Goal: Information Seeking & Learning: Check status

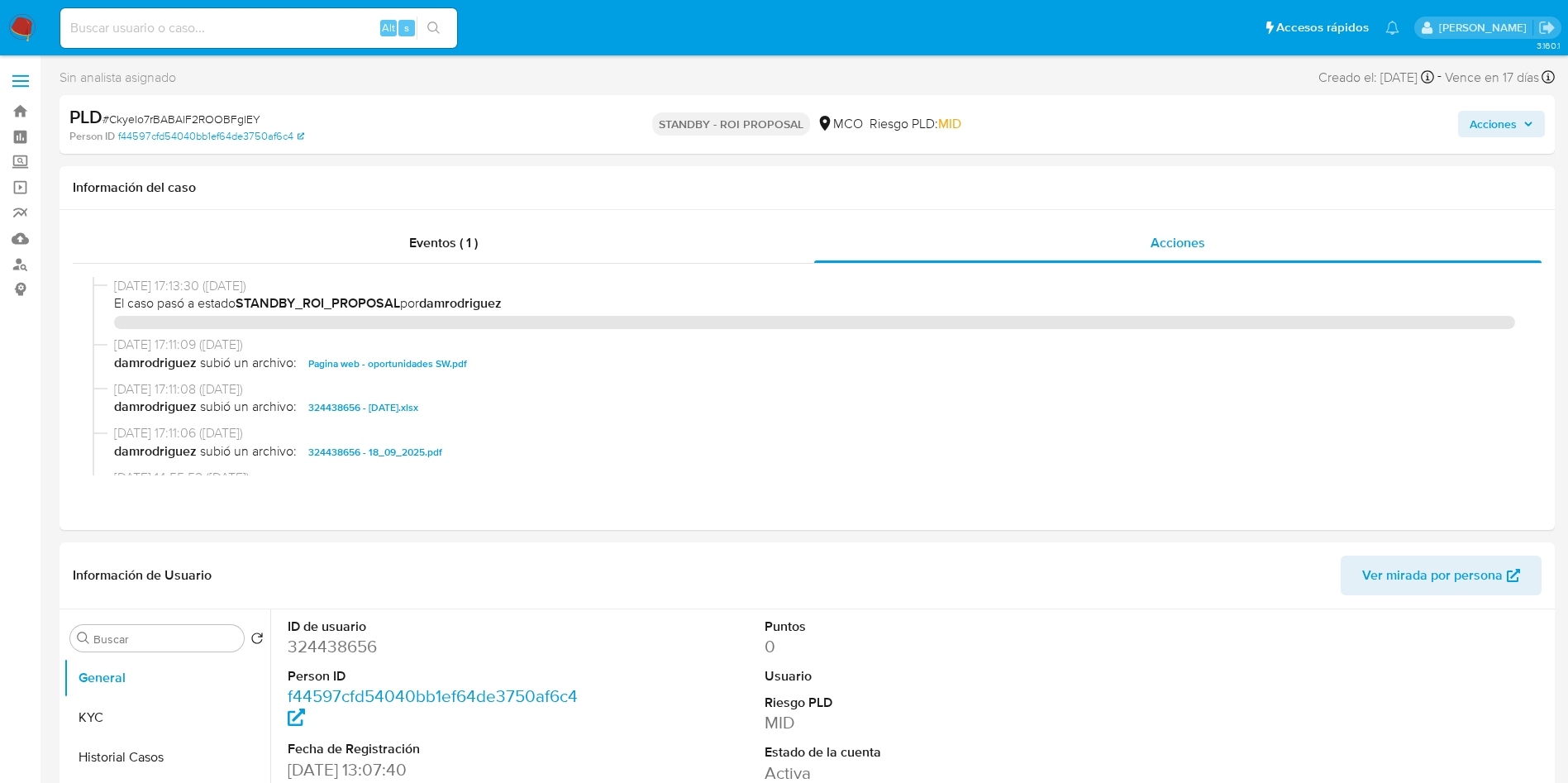
select select "10"
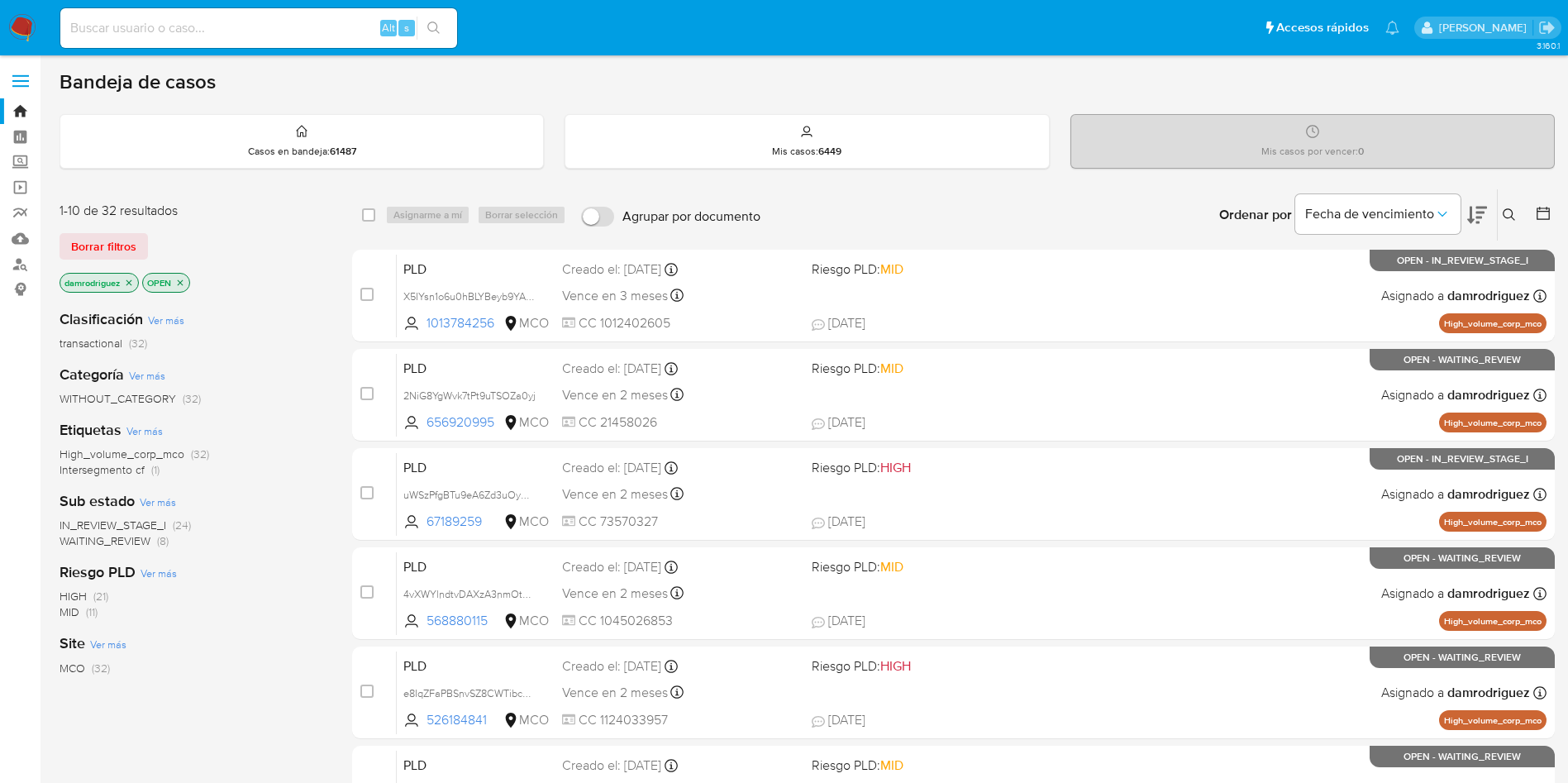
click at [189, 25] on input at bounding box center [258, 28] width 396 height 22
paste input "45059629"
type input "45059629"
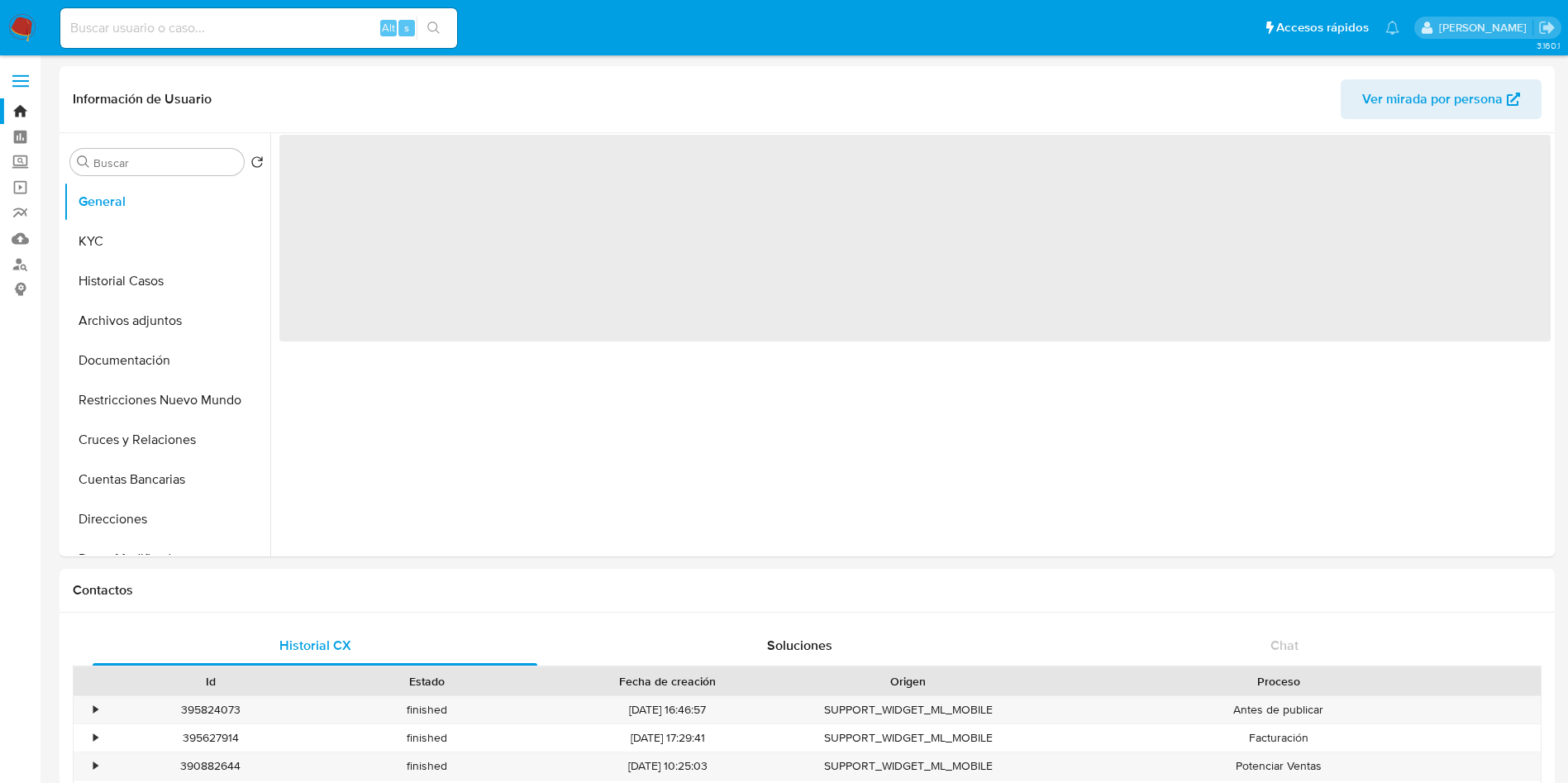
select select "10"
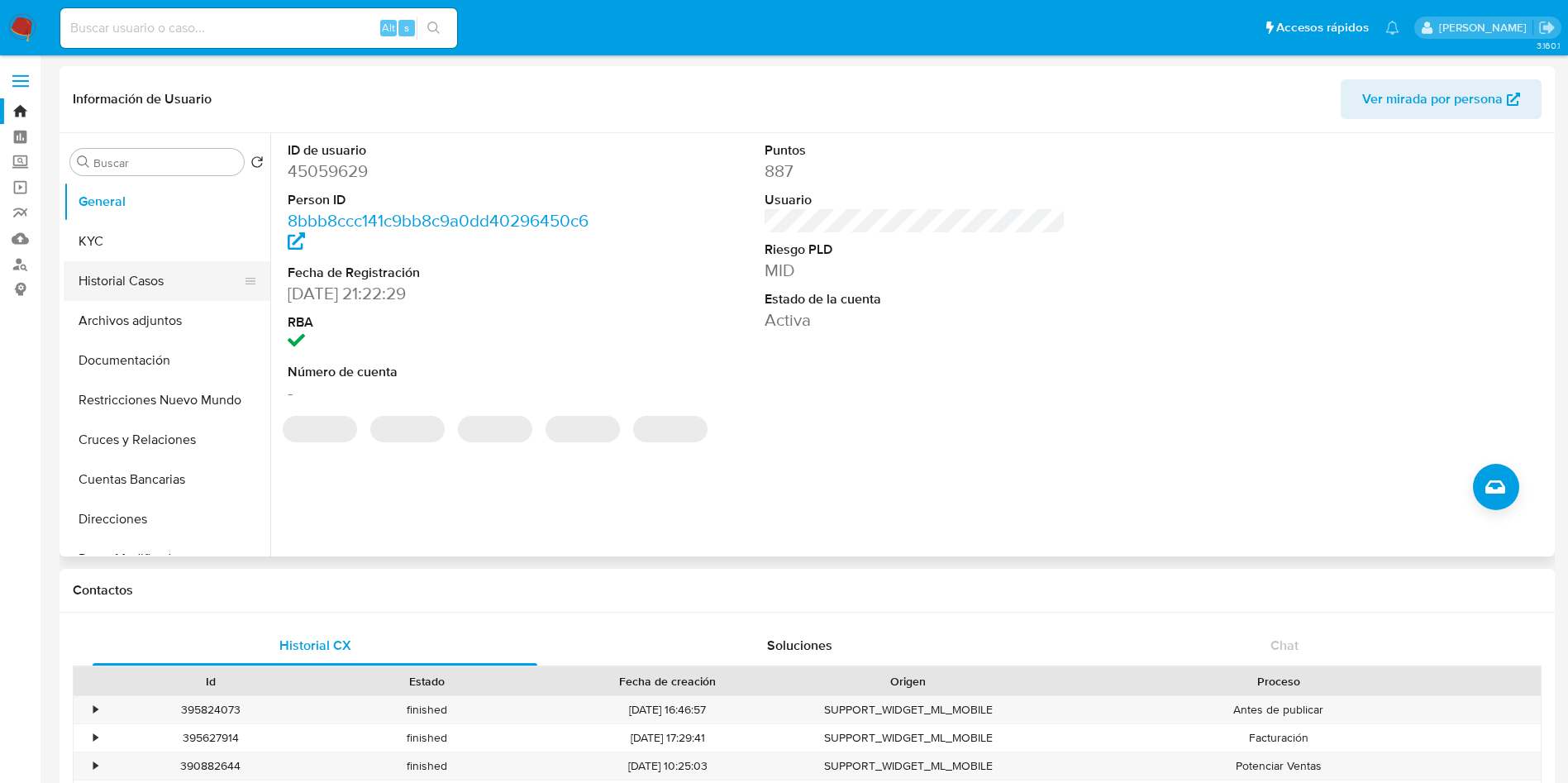
click at [124, 284] on button "Historial Casos" at bounding box center [160, 280] width 193 height 39
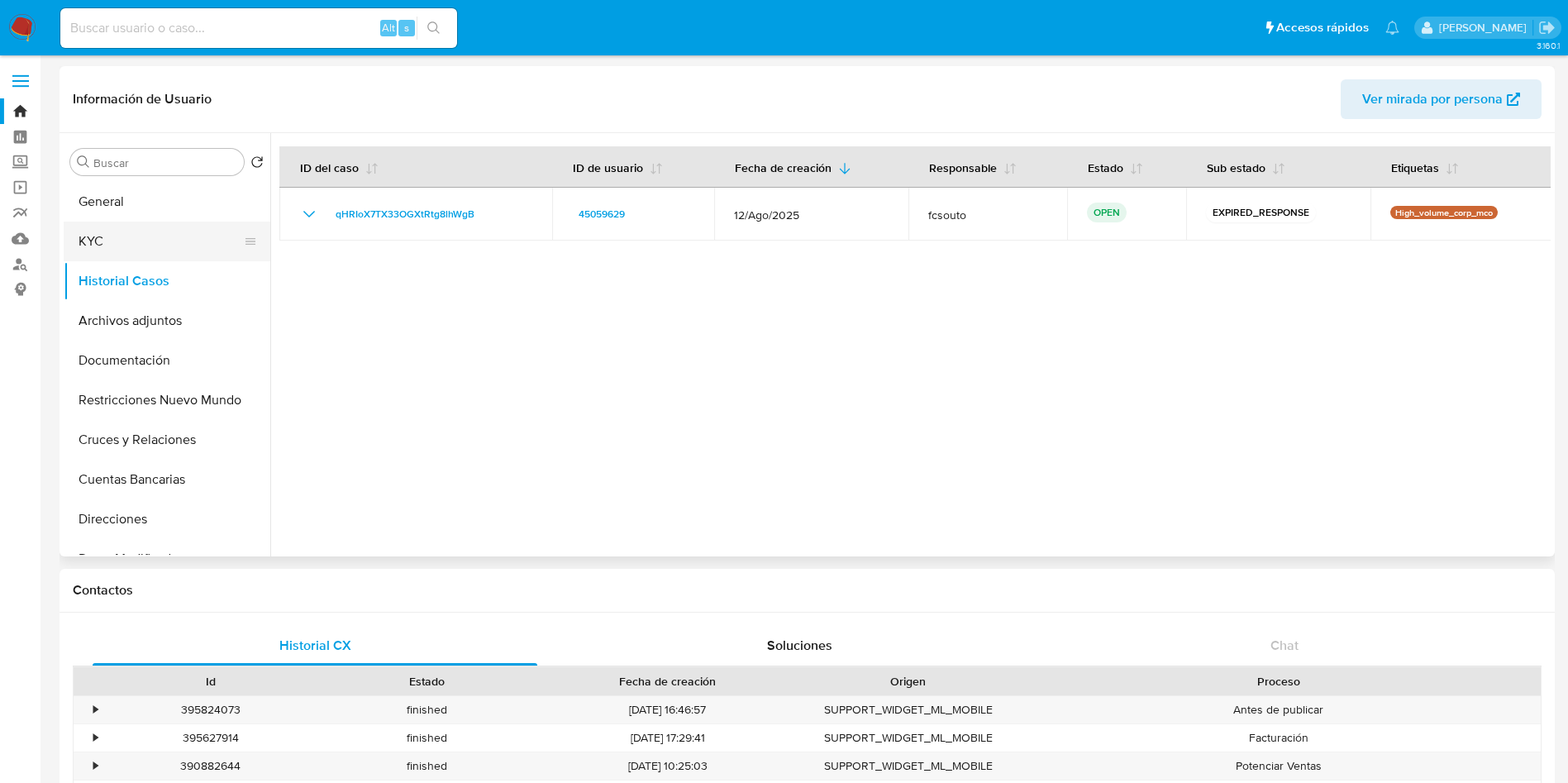
click at [123, 232] on button "KYC" at bounding box center [160, 241] width 193 height 39
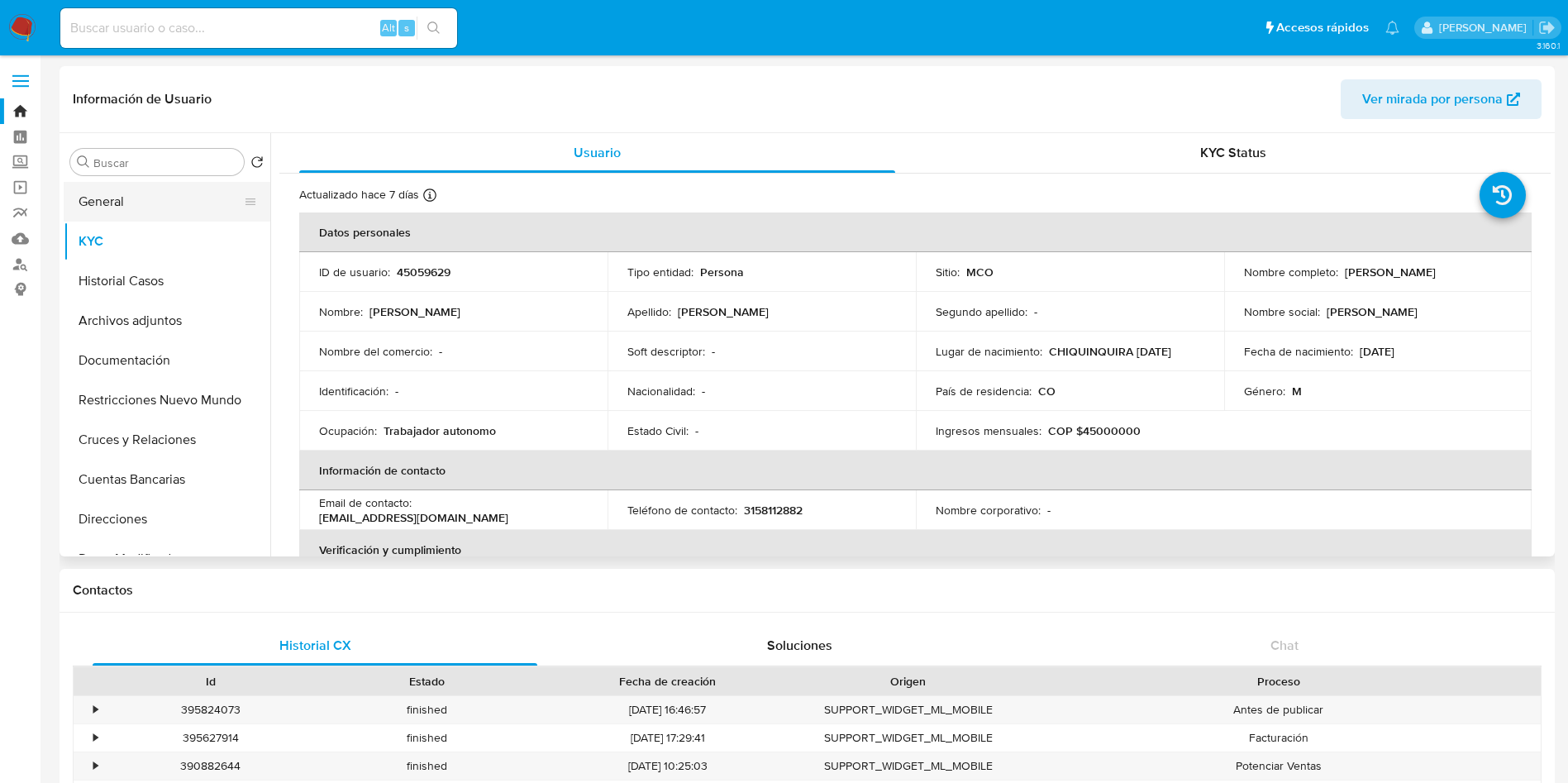
click at [171, 198] on button "General" at bounding box center [160, 201] width 193 height 39
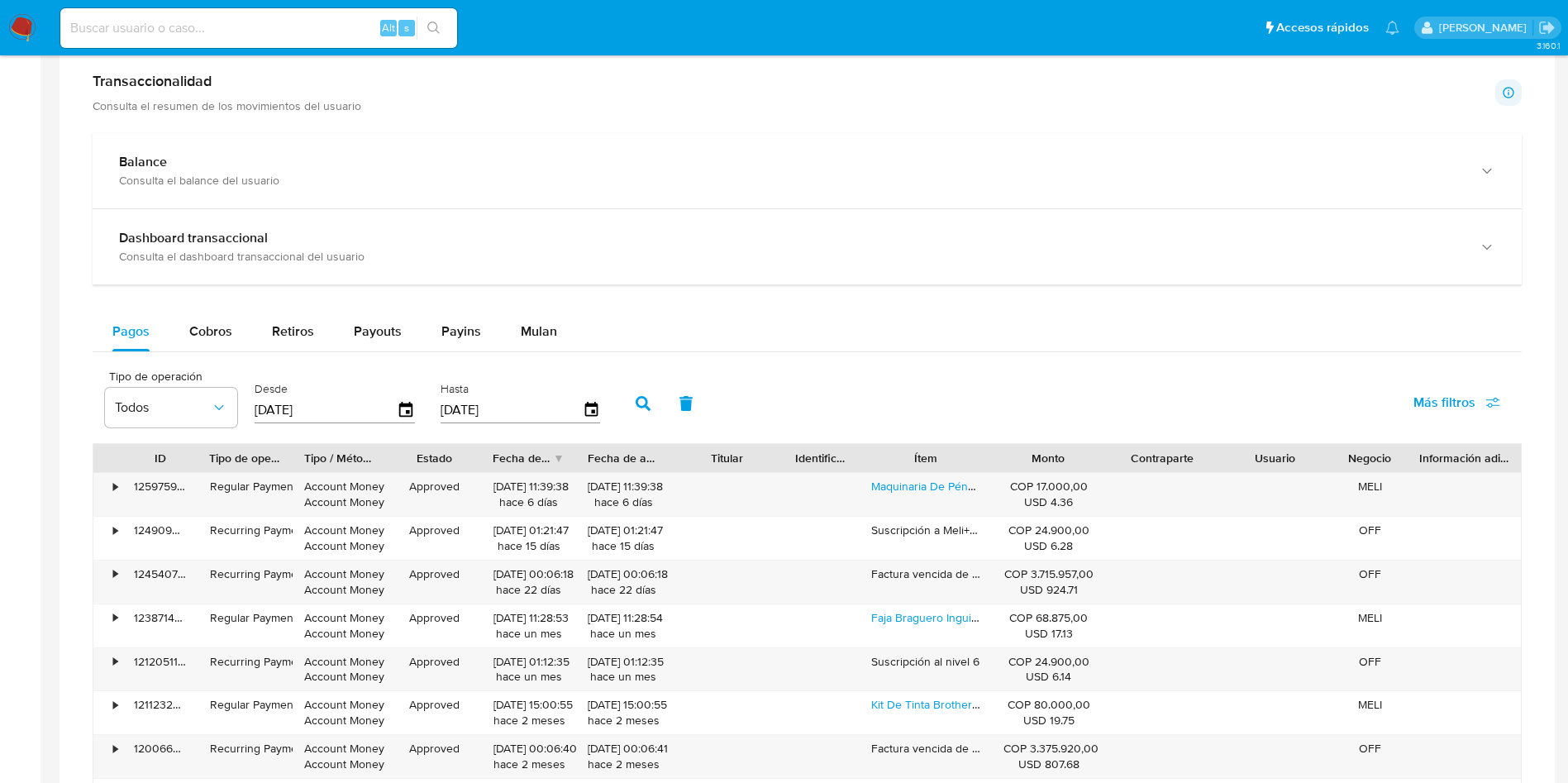
scroll to position [868, 0]
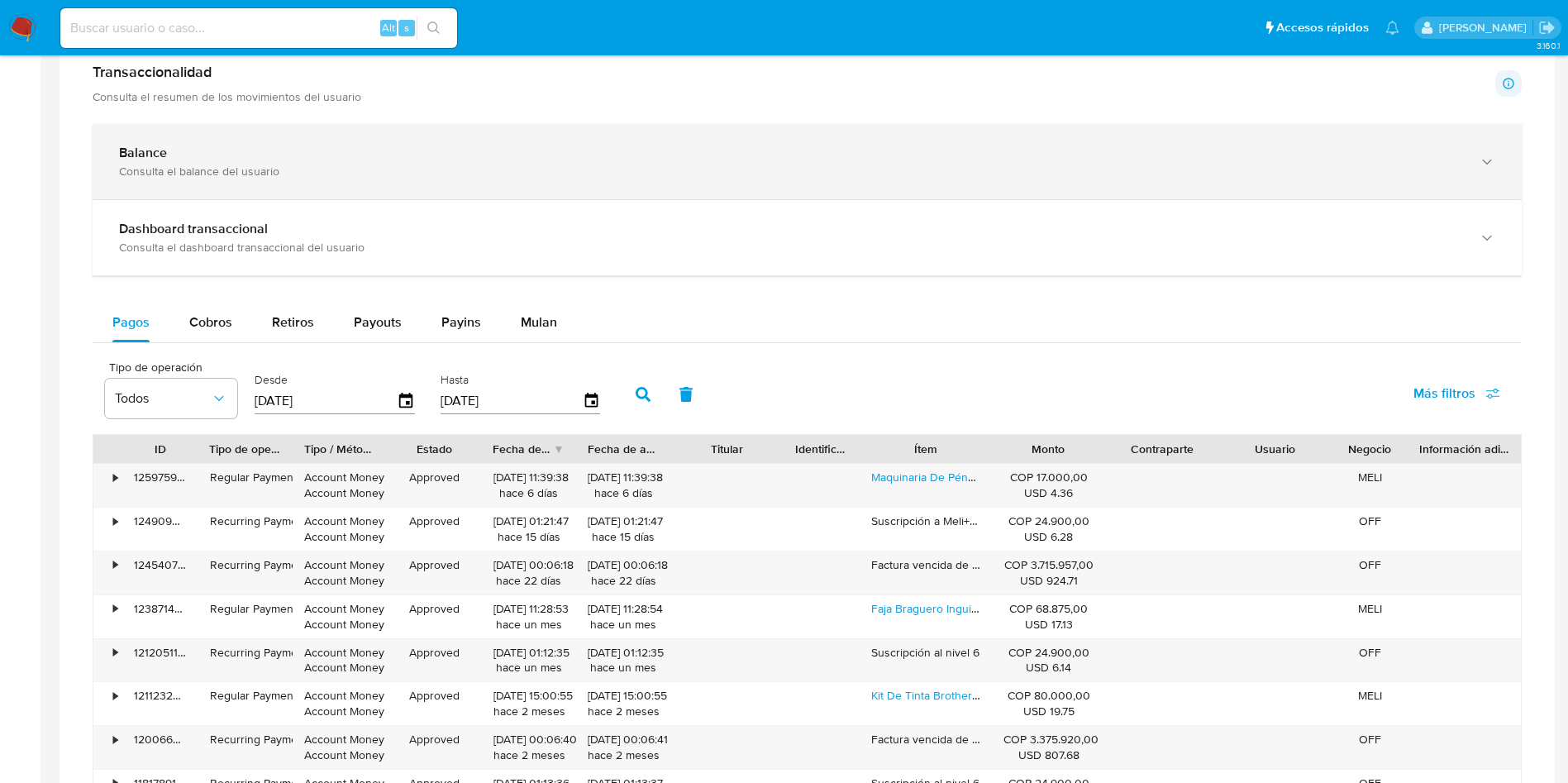
click at [207, 140] on div "Balance Consulta el balance del usuario" at bounding box center [807, 161] width 1429 height 75
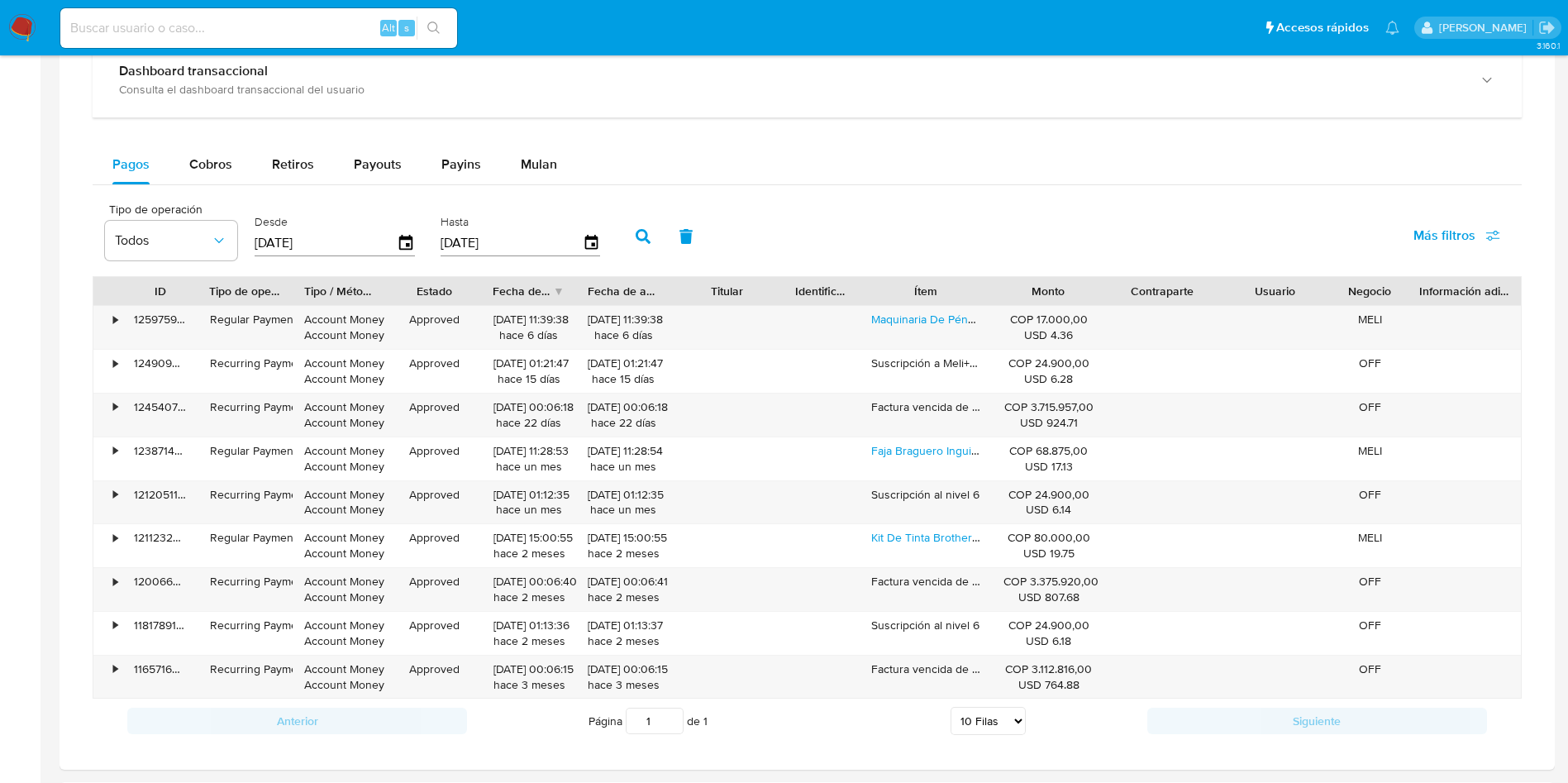
scroll to position [1624, 0]
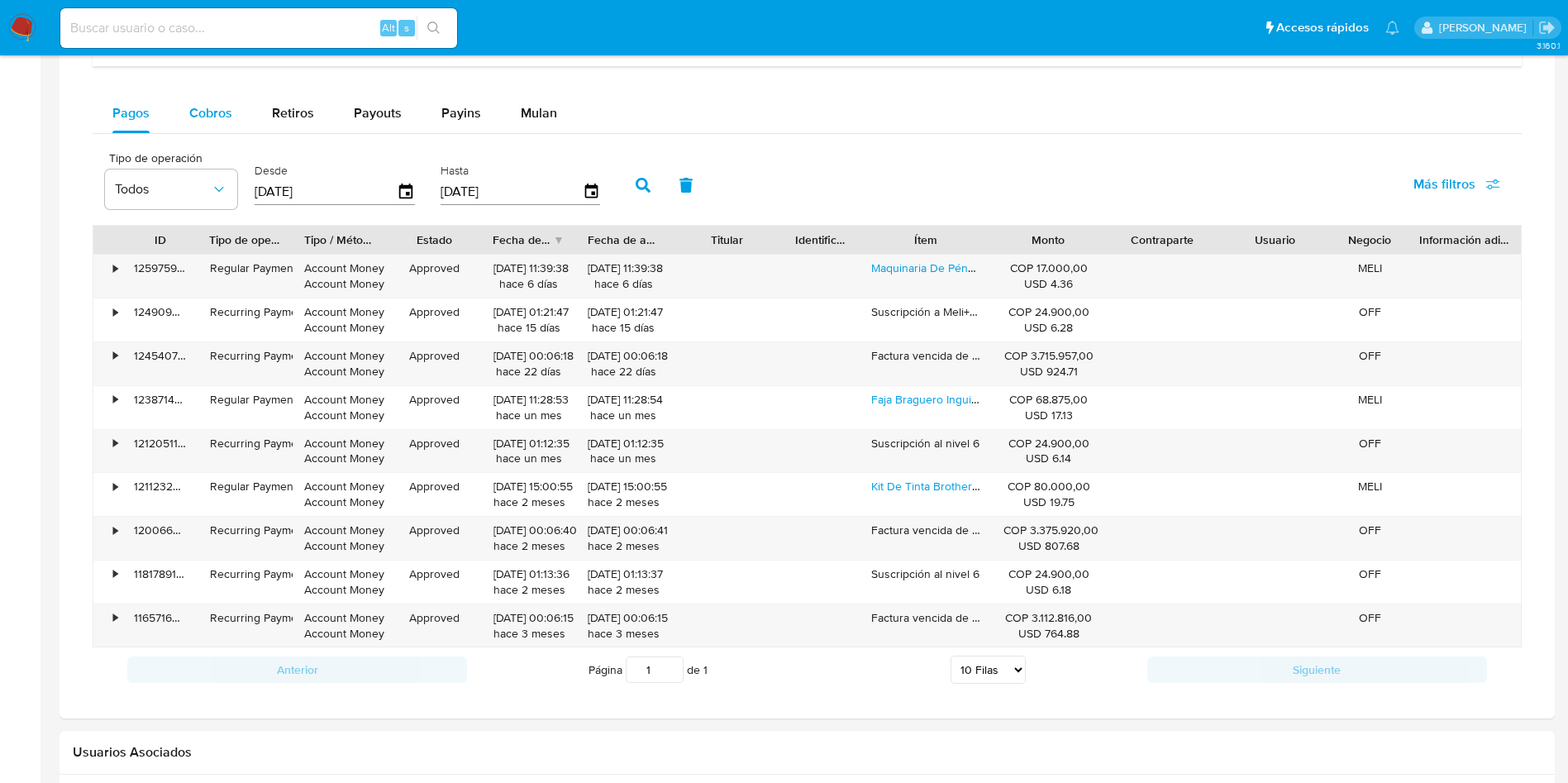
click at [199, 98] on div "Cobros" at bounding box center [210, 113] width 43 height 39
select select "10"
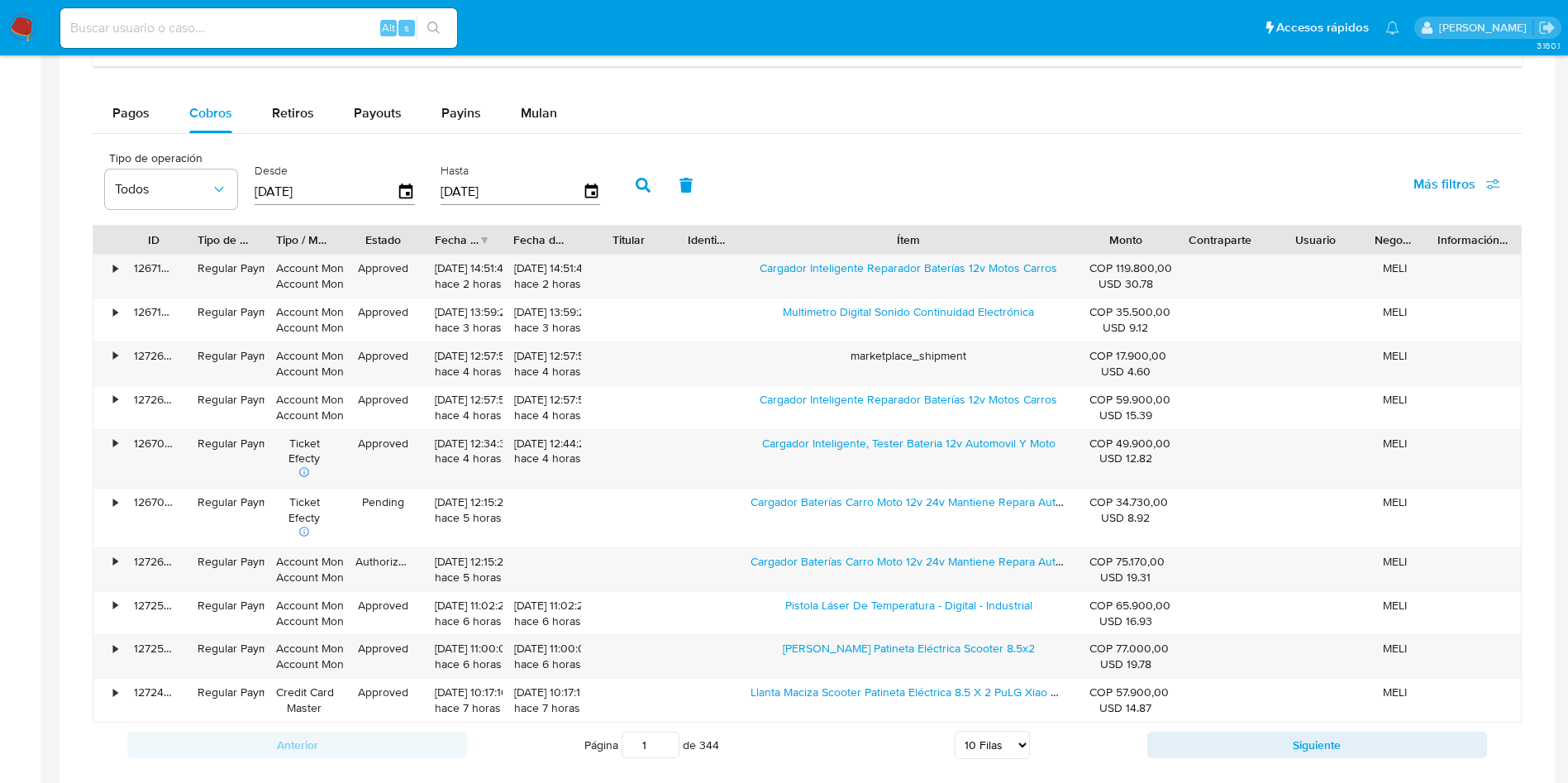
drag, startPoint x: 986, startPoint y: 235, endPoint x: 1193, endPoint y: 240, distance: 207.1
click at [1193, 240] on div "ID Tipo de operación Tipo / Método Estado Fecha de creación Fecha de aprobación…" at bounding box center [807, 240] width 1428 height 28
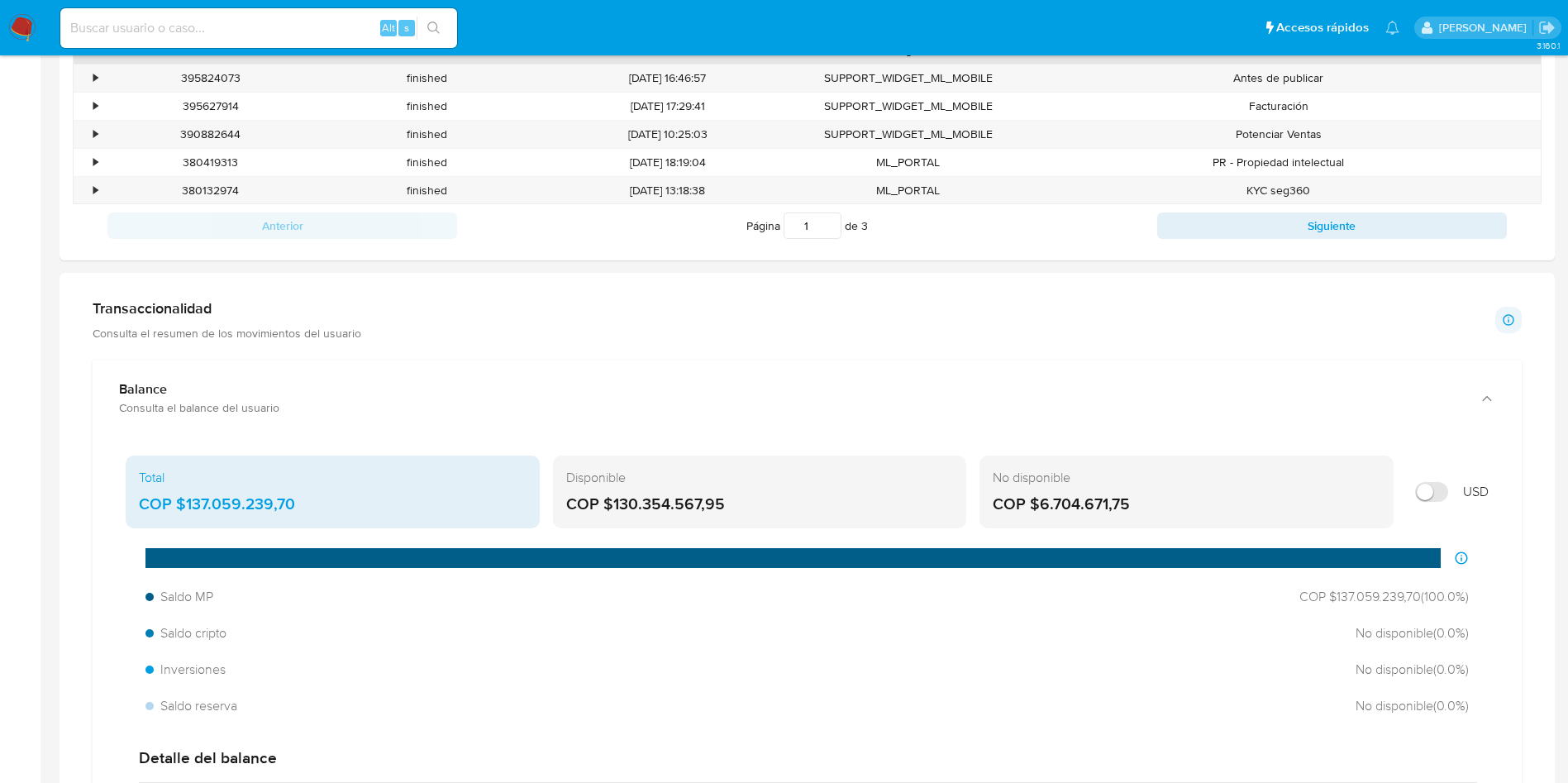
scroll to position [12, 0]
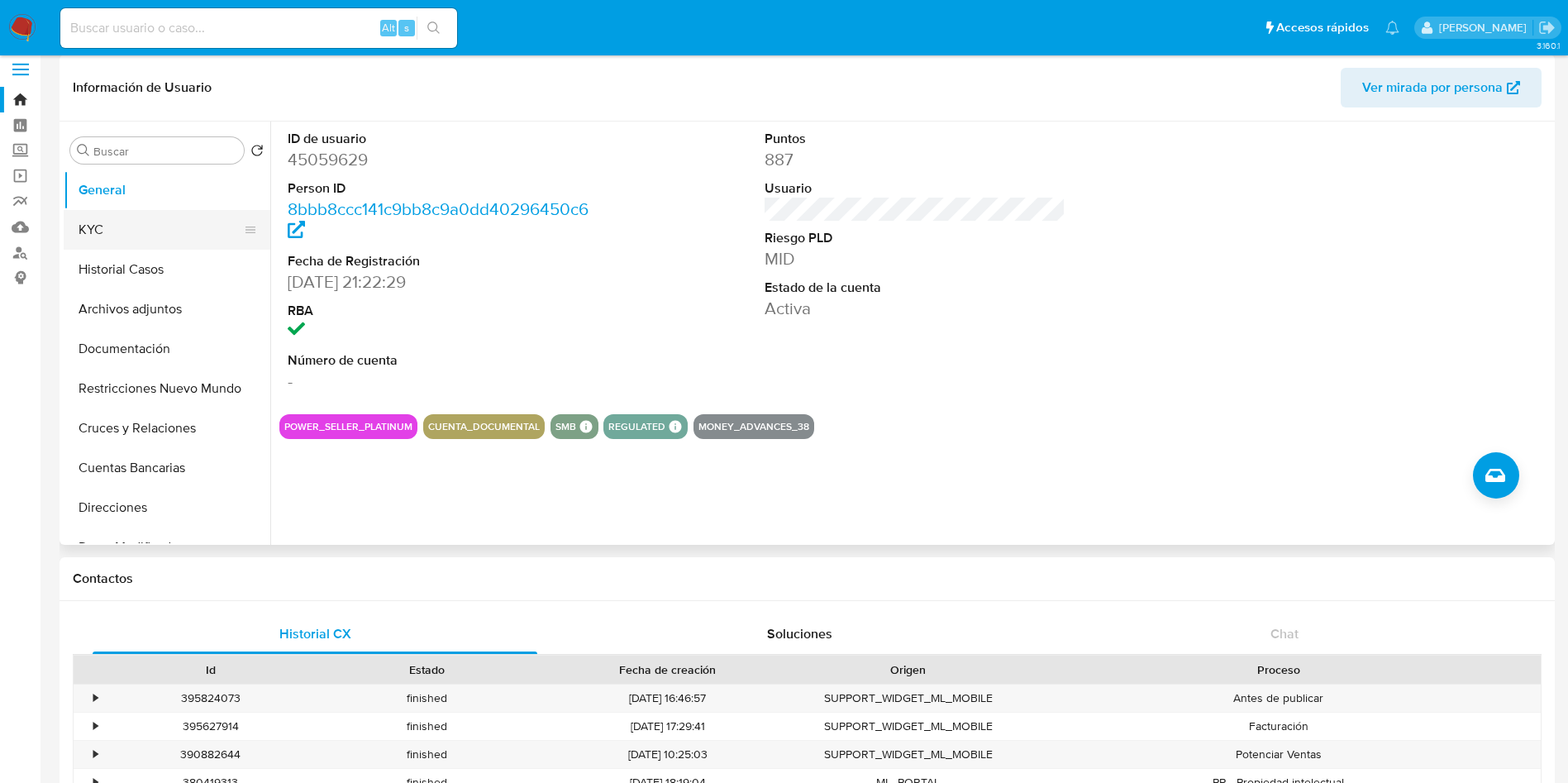
click at [130, 219] on button "KYC" at bounding box center [160, 229] width 193 height 39
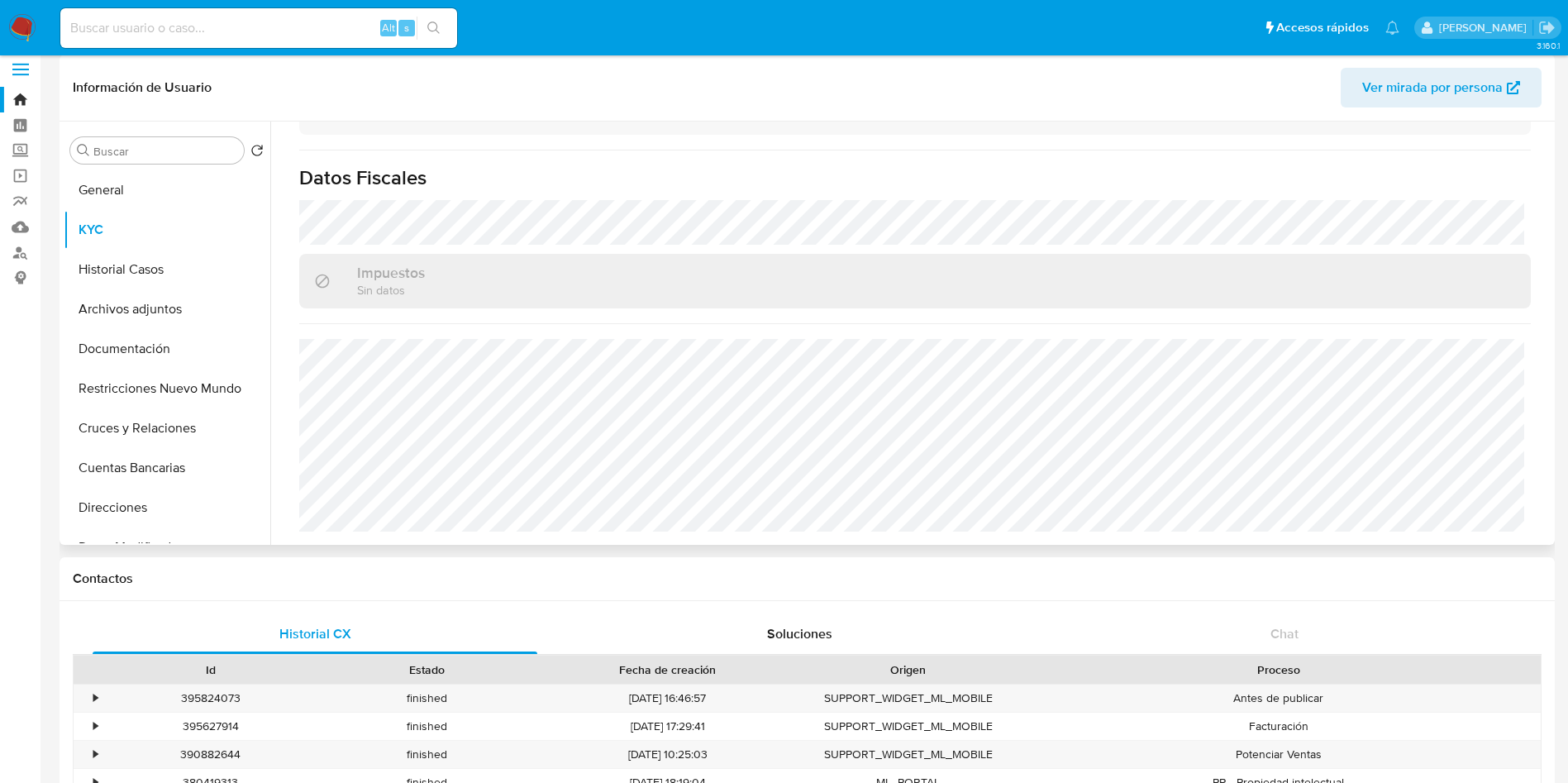
scroll to position [0, 0]
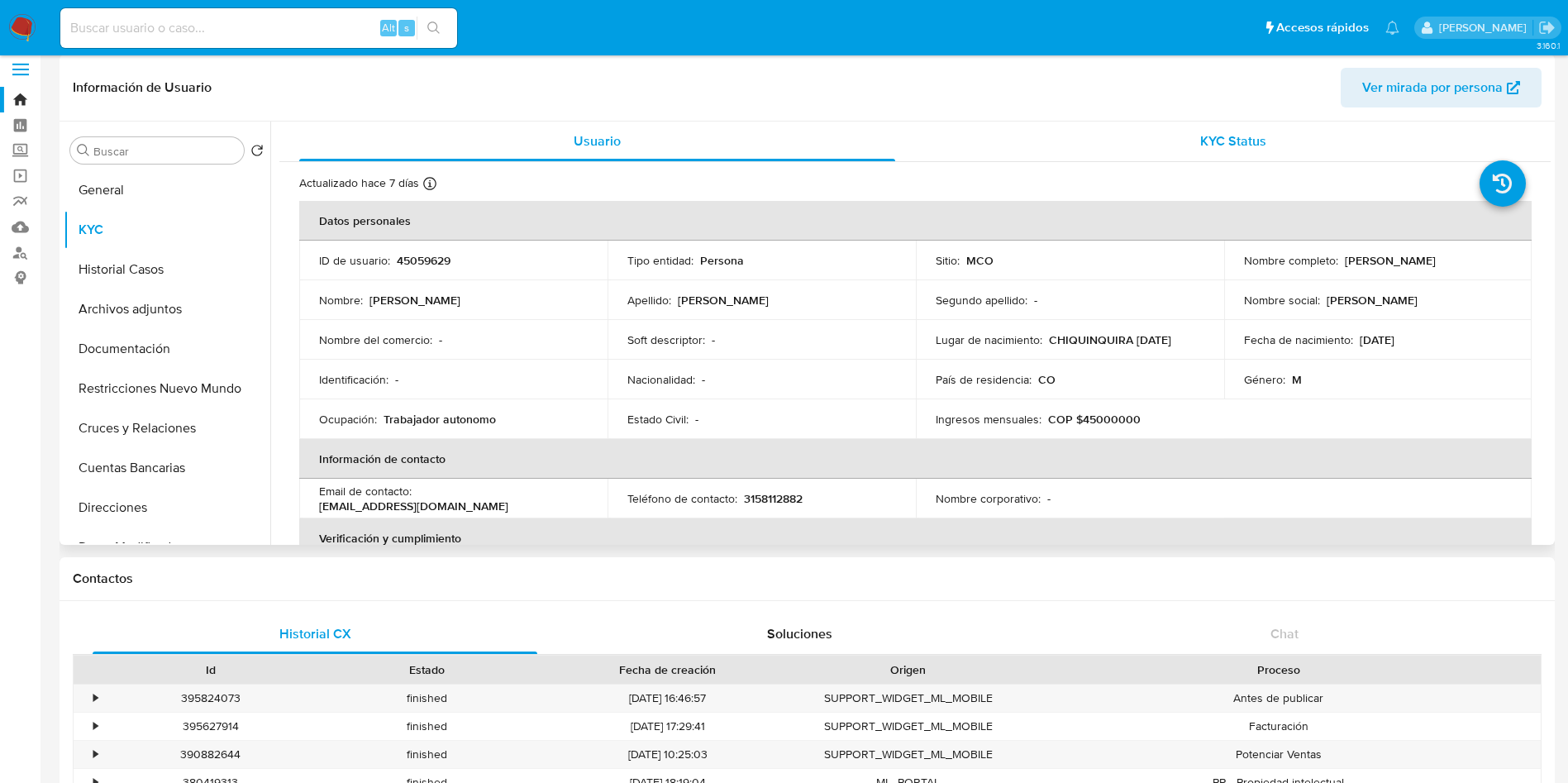
click at [1236, 144] on span "KYC Status" at bounding box center [1233, 141] width 66 height 19
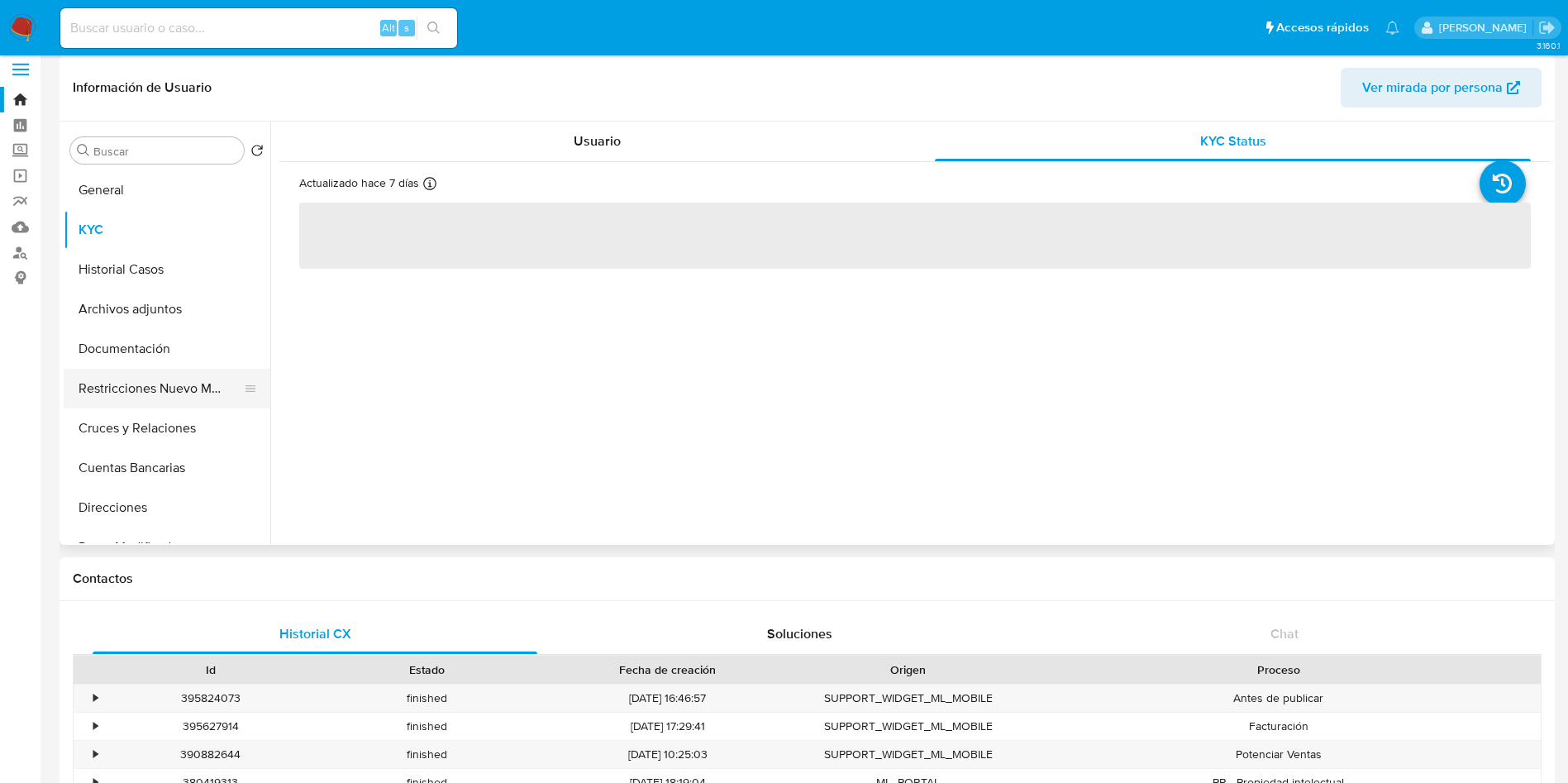
click at [168, 376] on button "Restricciones Nuevo Mundo" at bounding box center [160, 388] width 193 height 39
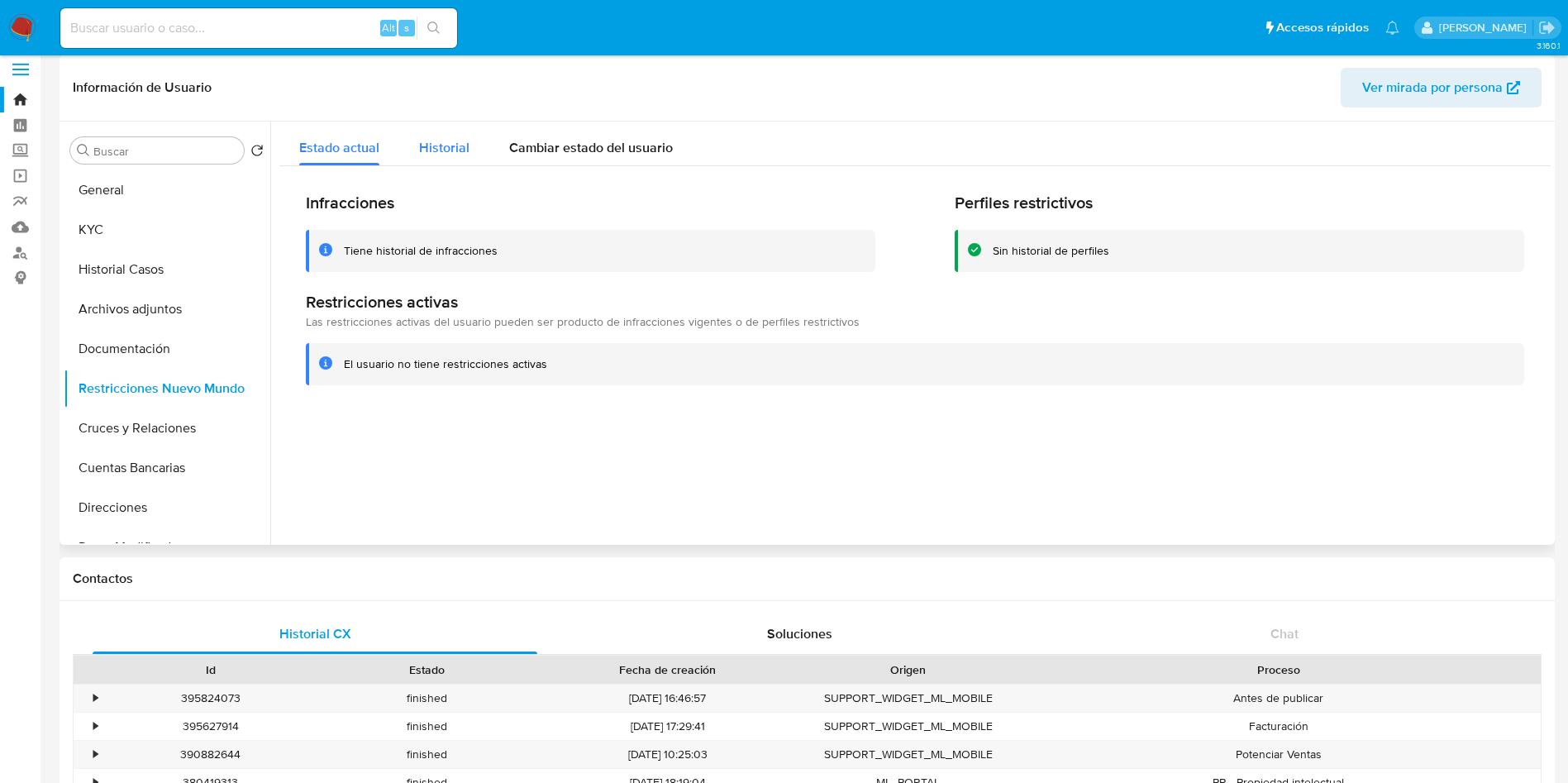
click at [442, 141] on span "Historial" at bounding box center [444, 147] width 50 height 19
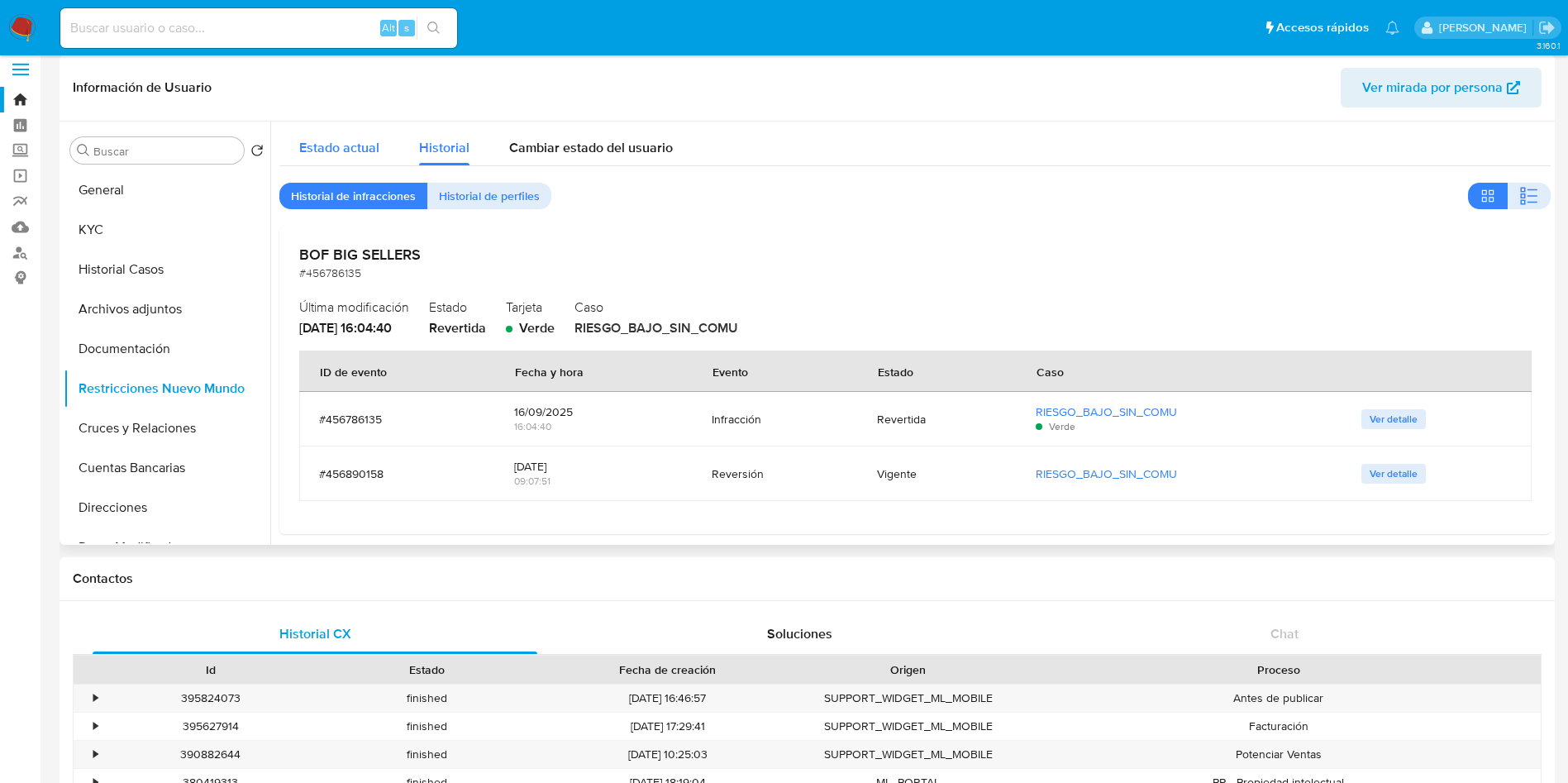
click at [334, 146] on span "Estado actual" at bounding box center [340, 147] width 80 height 19
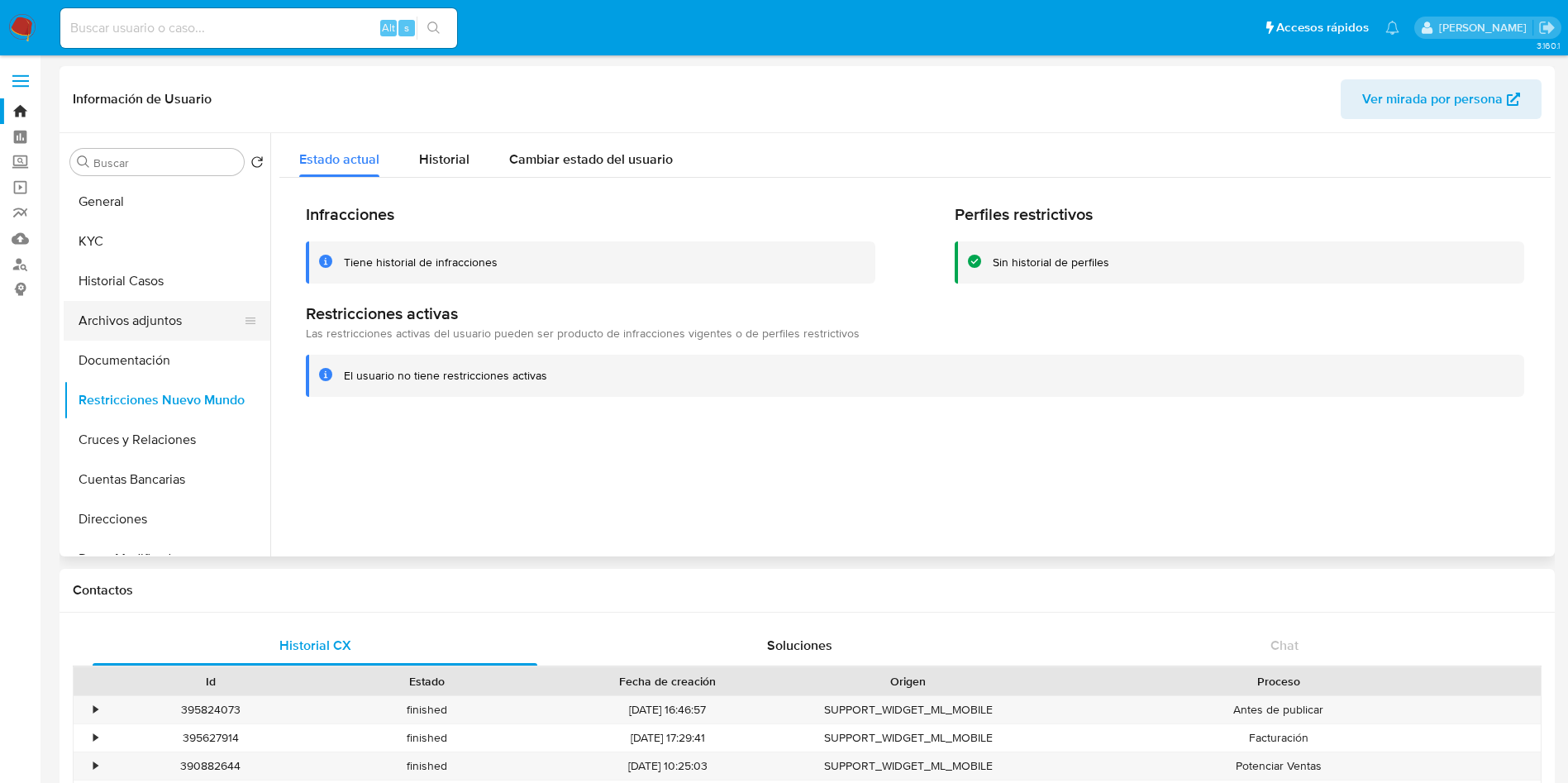
click at [149, 303] on button "Archivos adjuntos" at bounding box center [160, 320] width 193 height 39
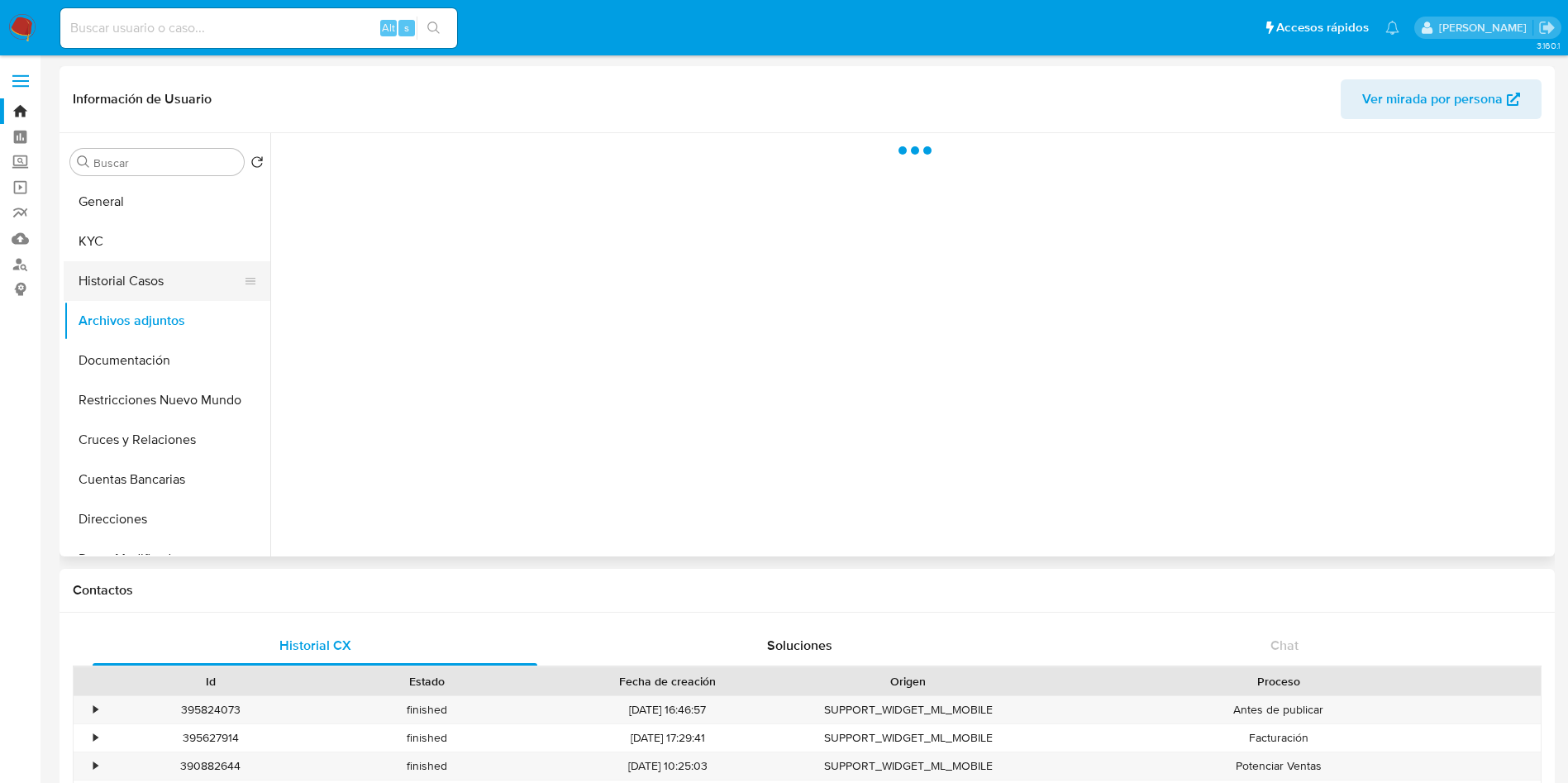
click at [150, 276] on button "Historial Casos" at bounding box center [160, 280] width 193 height 39
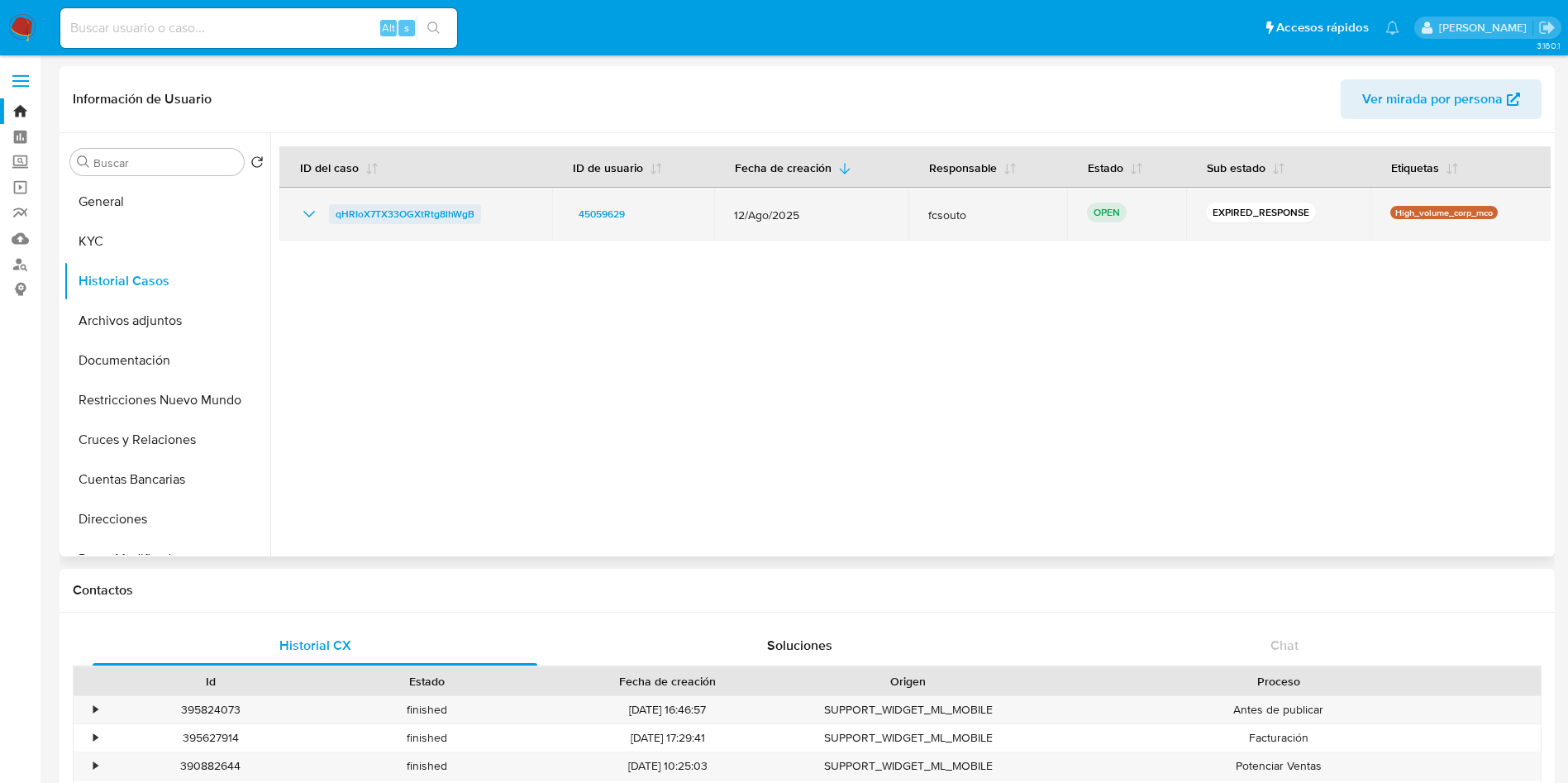
click at [355, 209] on span "qHRIoX7TX33OGXtRtg8lhWgB" at bounding box center [405, 214] width 139 height 20
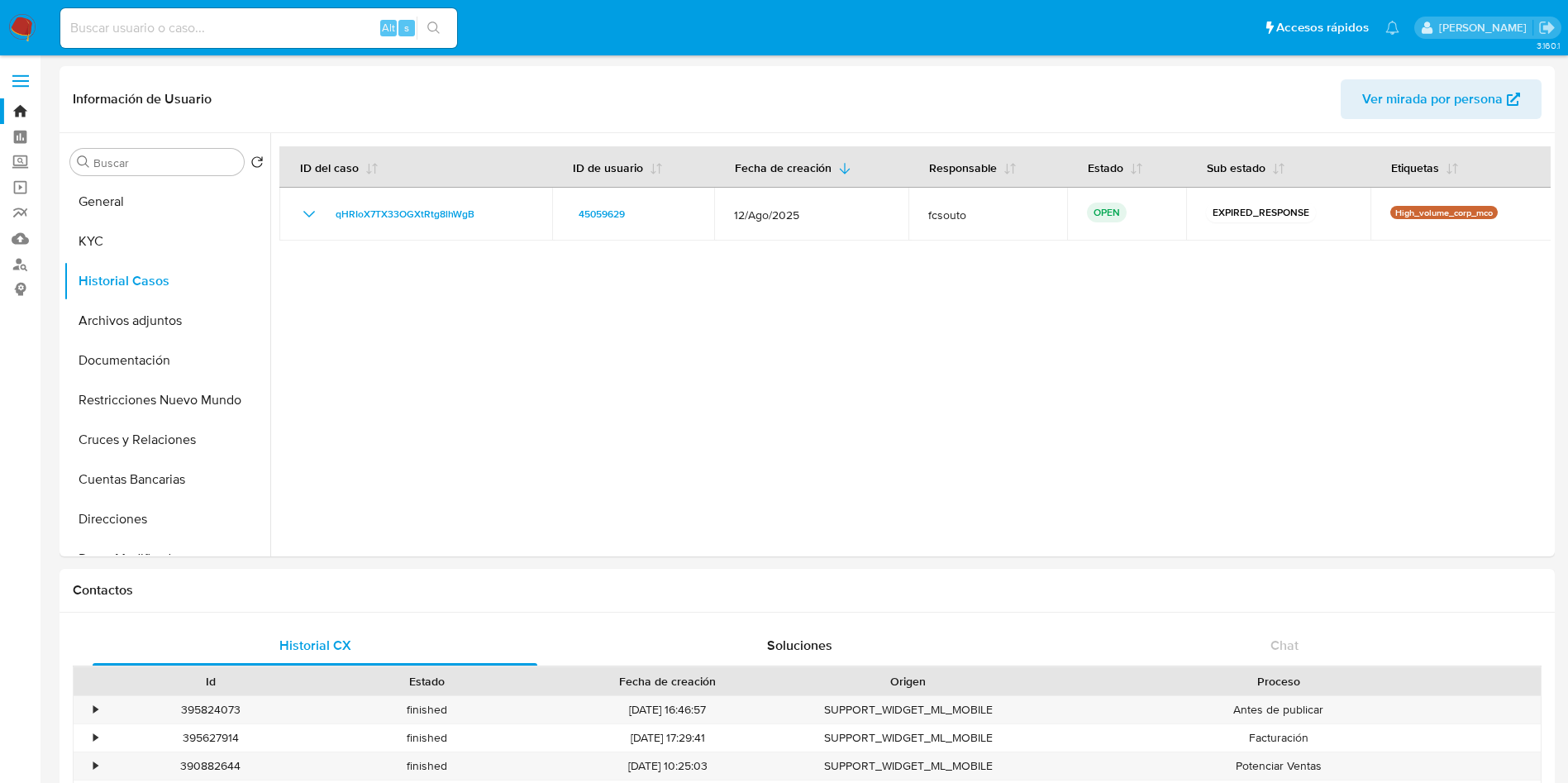
click at [28, 22] on img at bounding box center [23, 28] width 28 height 28
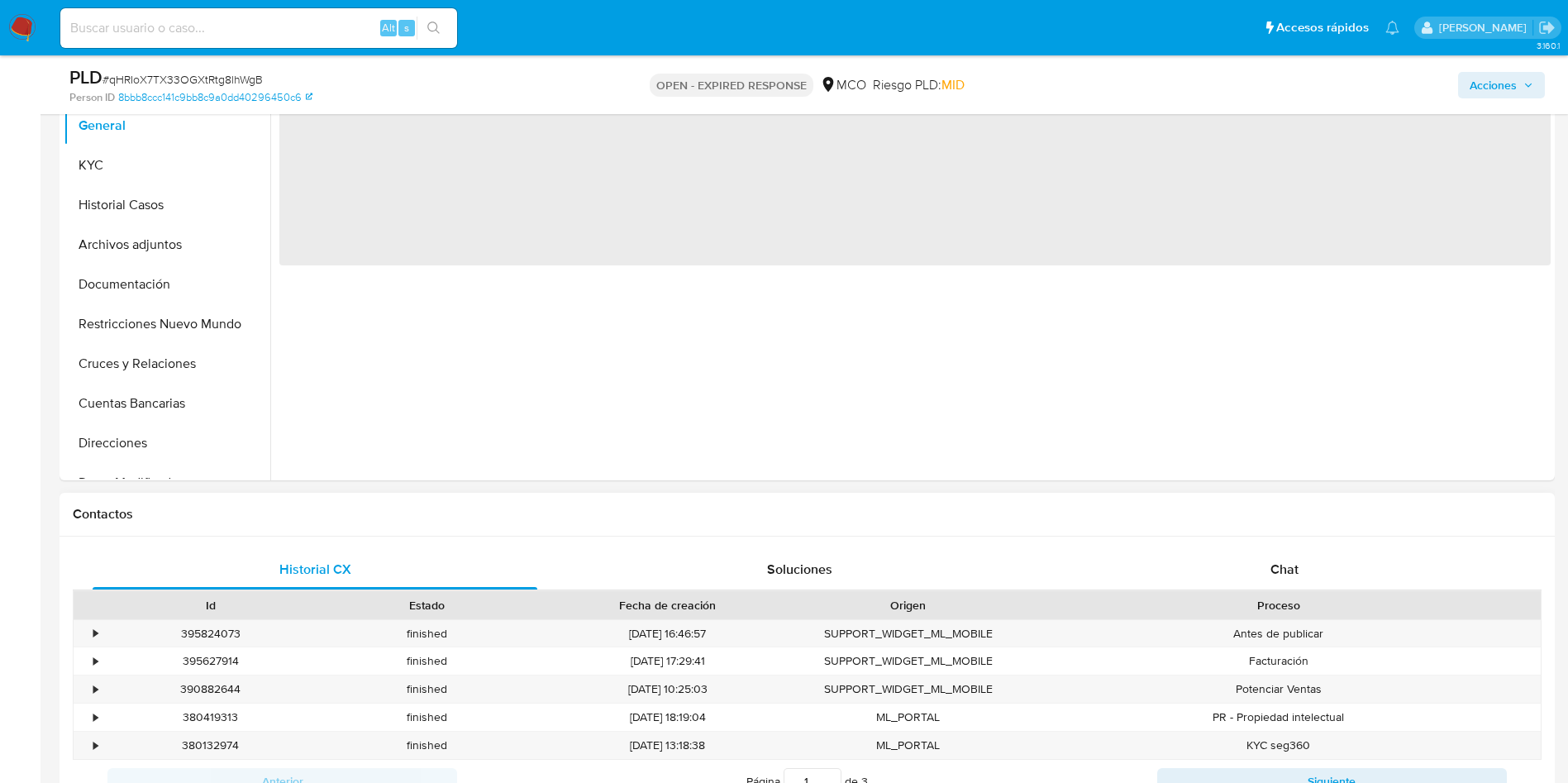
select select "10"
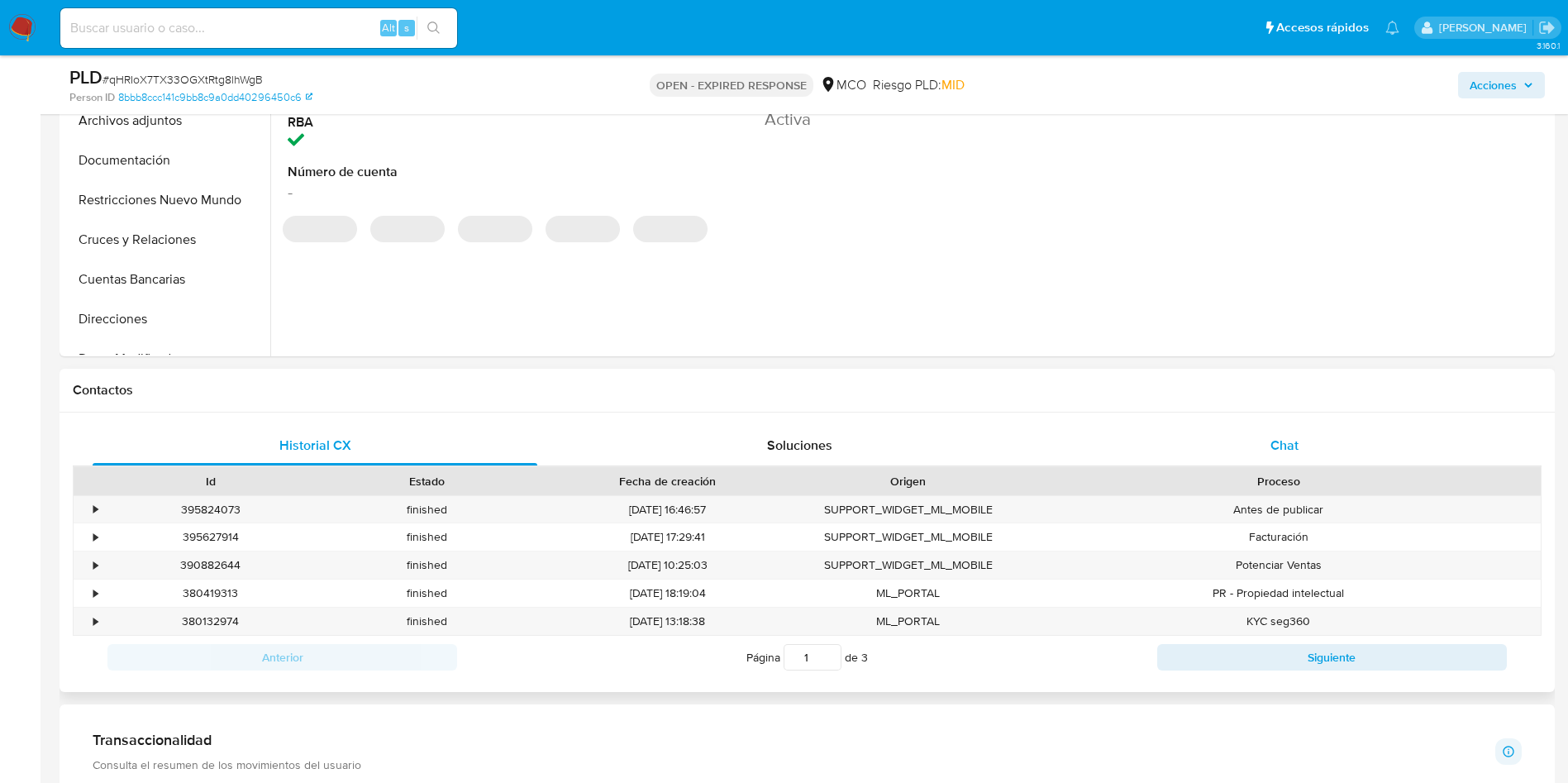
click at [1325, 438] on div "Chat" at bounding box center [1285, 445] width 445 height 39
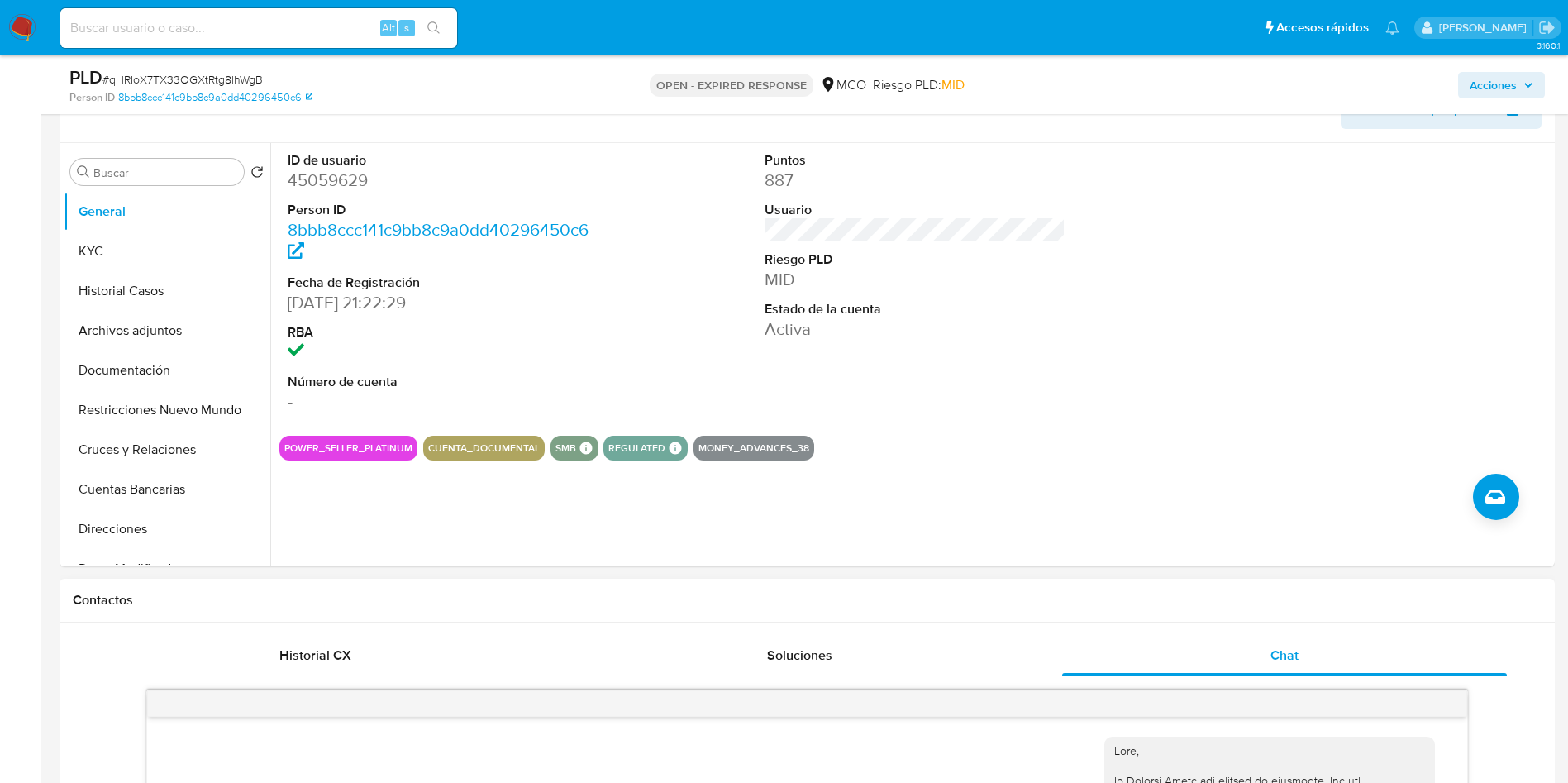
scroll to position [248, 0]
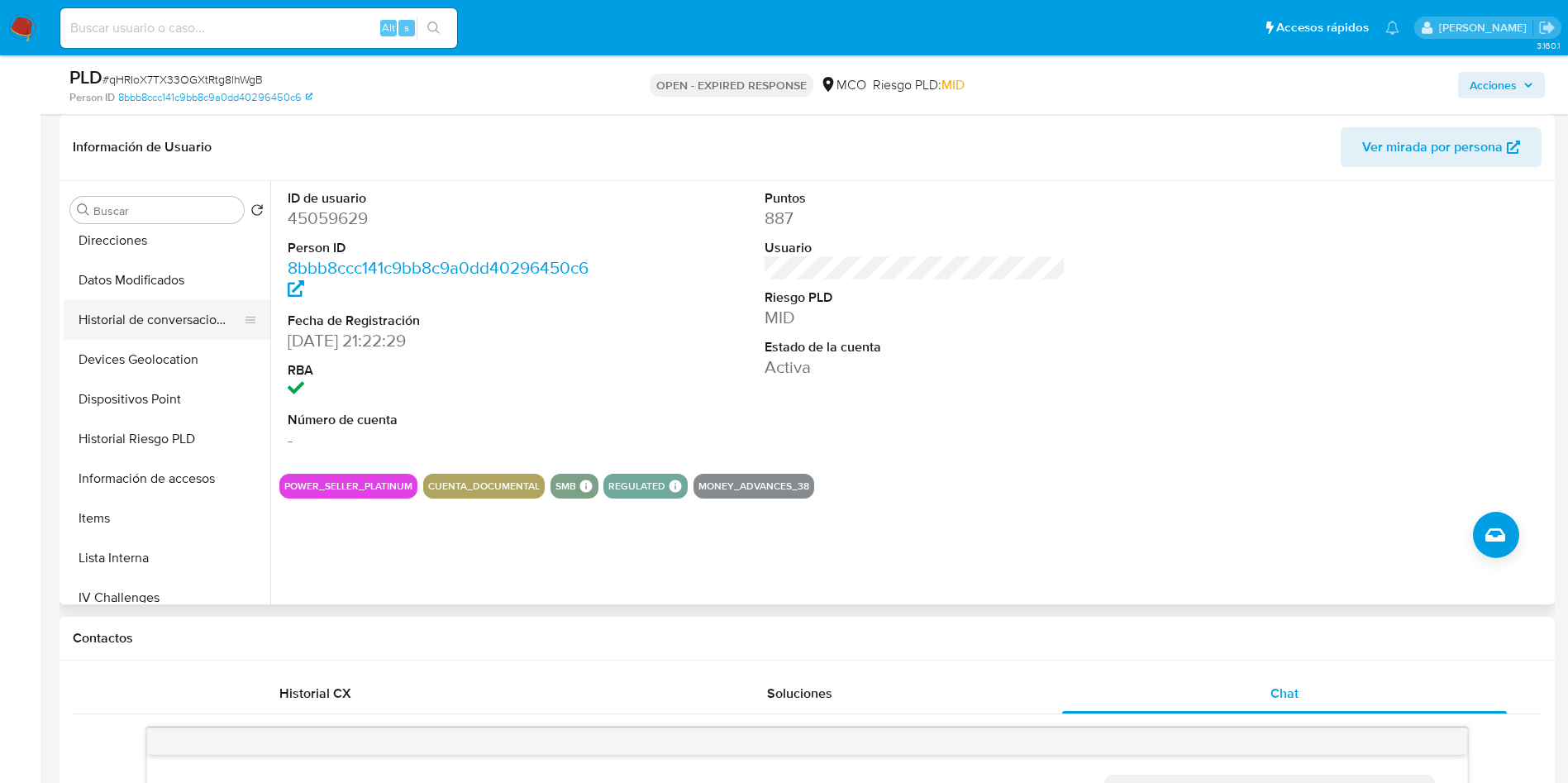
click at [133, 323] on button "Historial de conversaciones" at bounding box center [160, 320] width 193 height 39
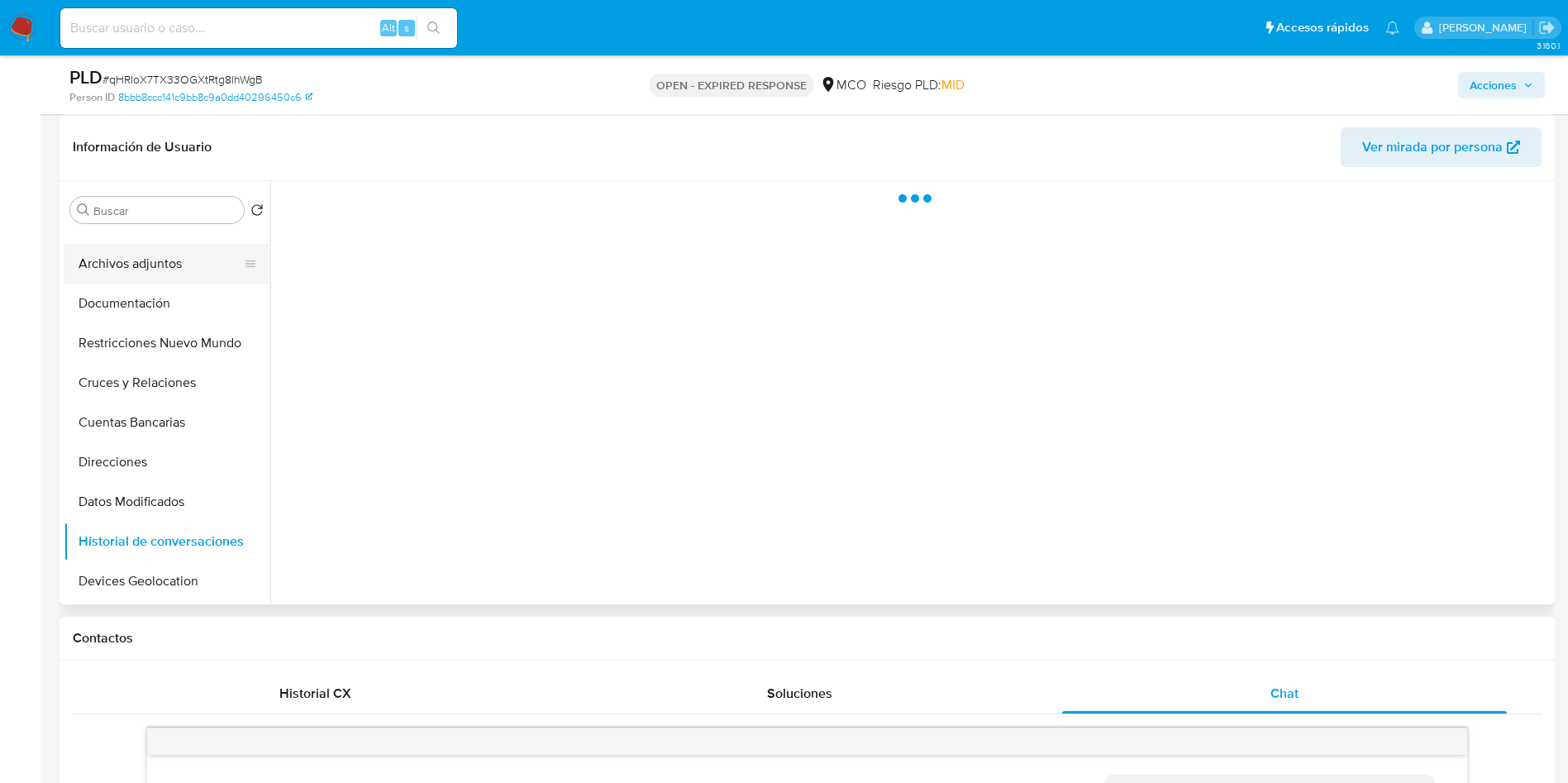
scroll to position [0, 0]
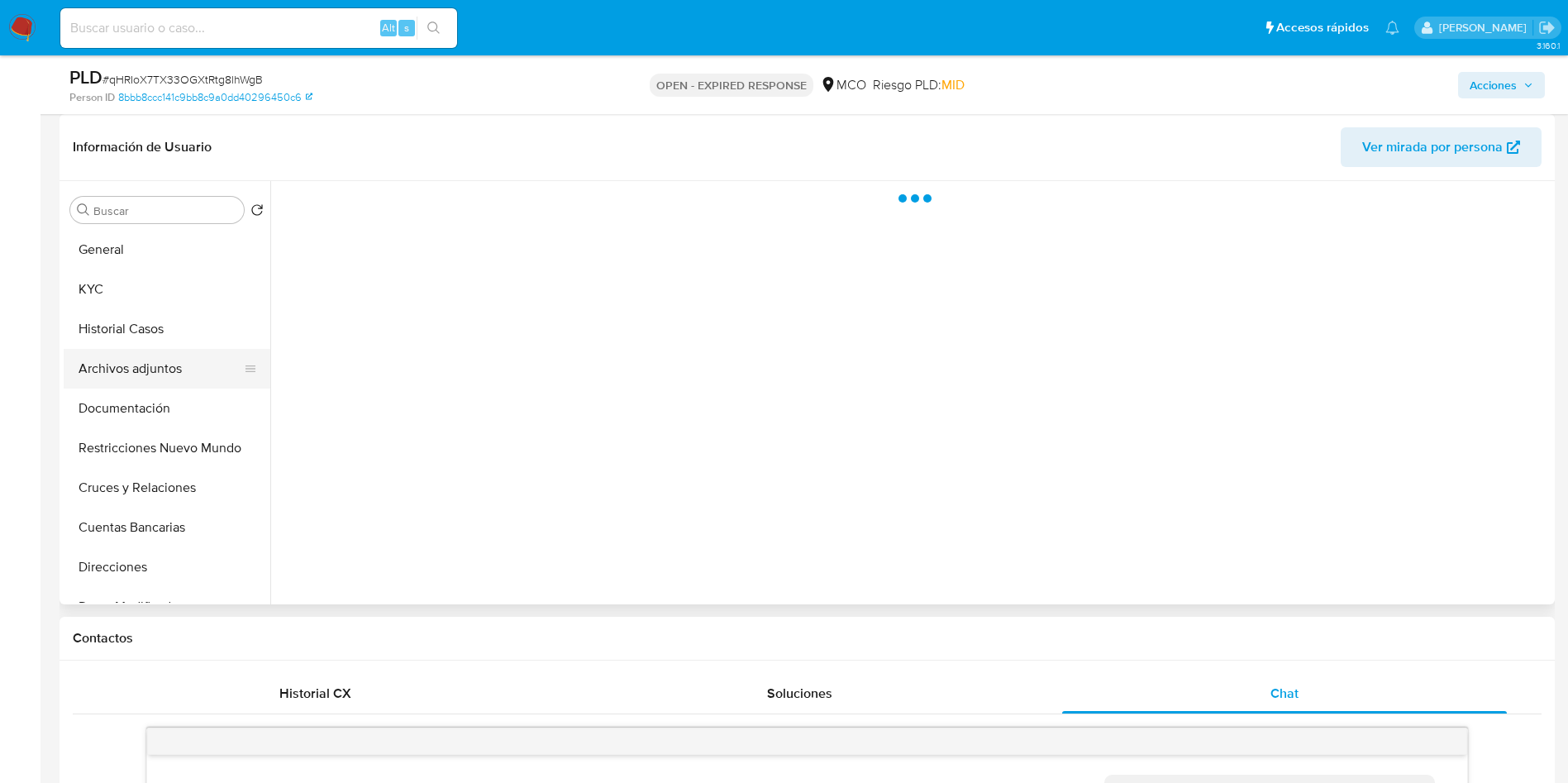
click at [135, 351] on button "Archivos adjuntos" at bounding box center [160, 368] width 193 height 39
click at [137, 330] on button "Historial Casos" at bounding box center [160, 329] width 193 height 39
drag, startPoint x: 140, startPoint y: 324, endPoint x: 151, endPoint y: 326, distance: 11.2
click at [141, 324] on button "Historial Casos" at bounding box center [160, 329] width 193 height 39
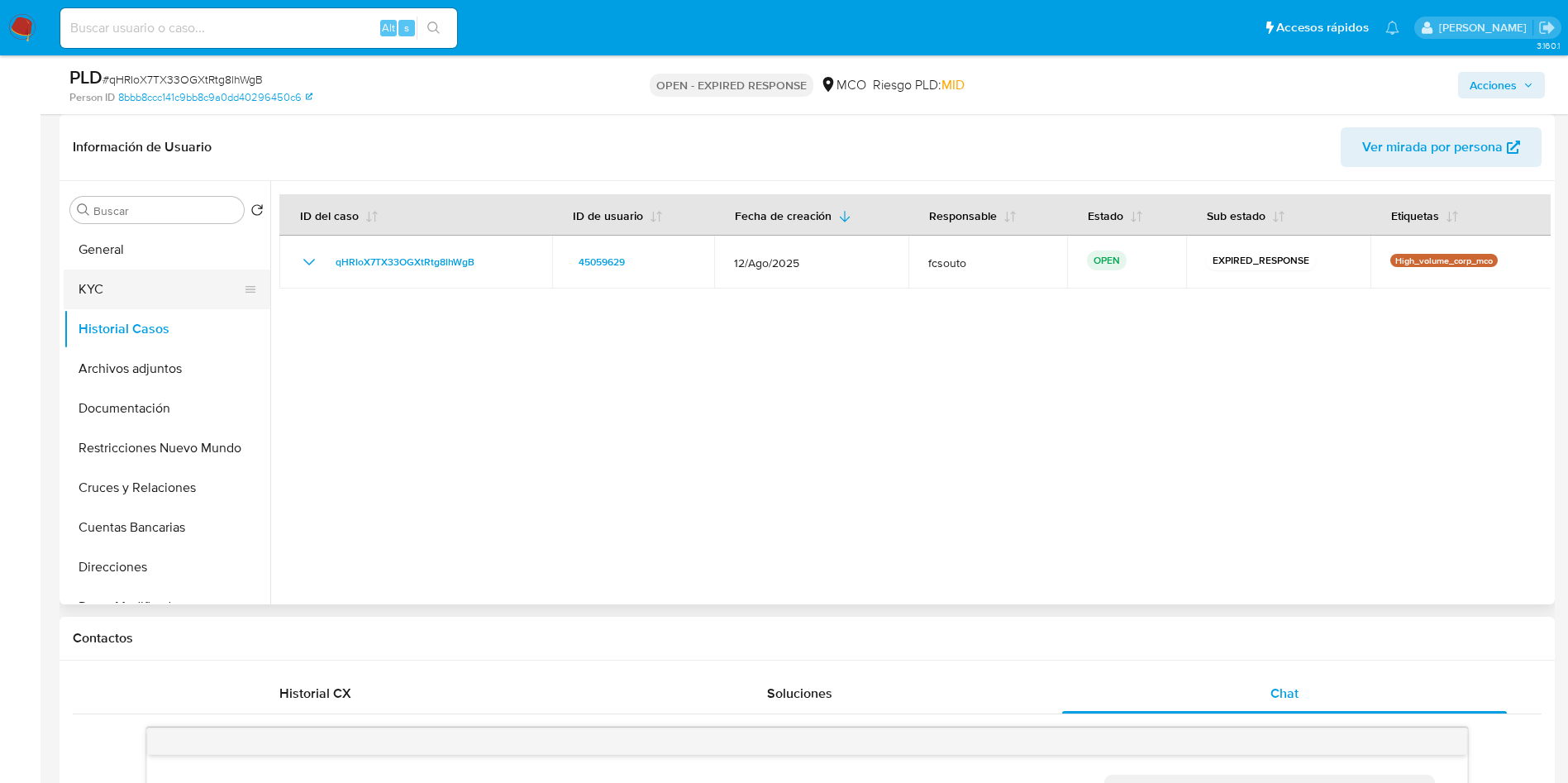
click at [101, 274] on button "KYC" at bounding box center [160, 289] width 193 height 39
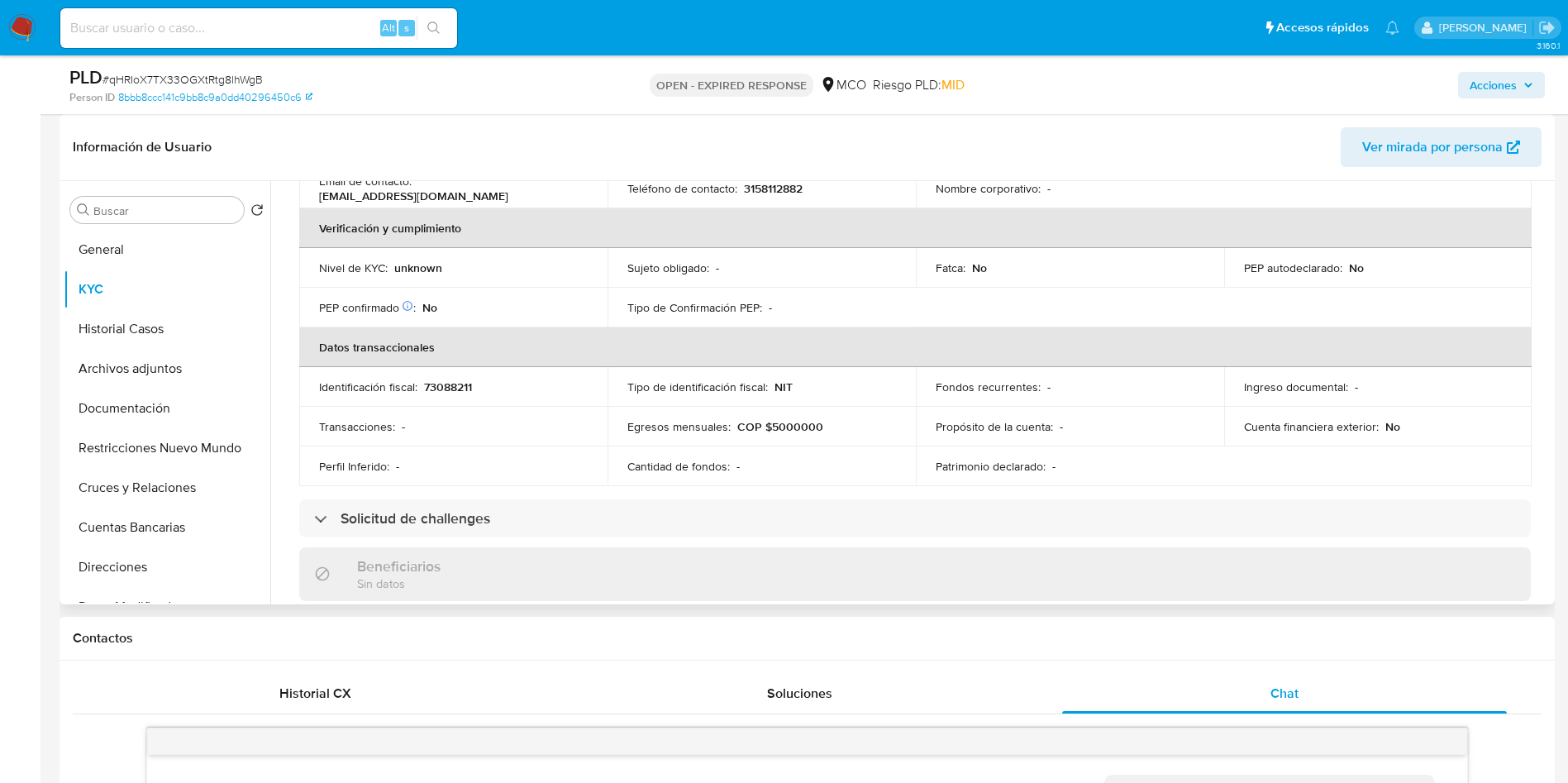
scroll to position [372, 0]
click at [493, 383] on div "Identificación fiscal : 73088211" at bounding box center [452, 384] width 268 height 15
click at [450, 384] on p "73088211" at bounding box center [447, 384] width 48 height 15
copy p "73088211"
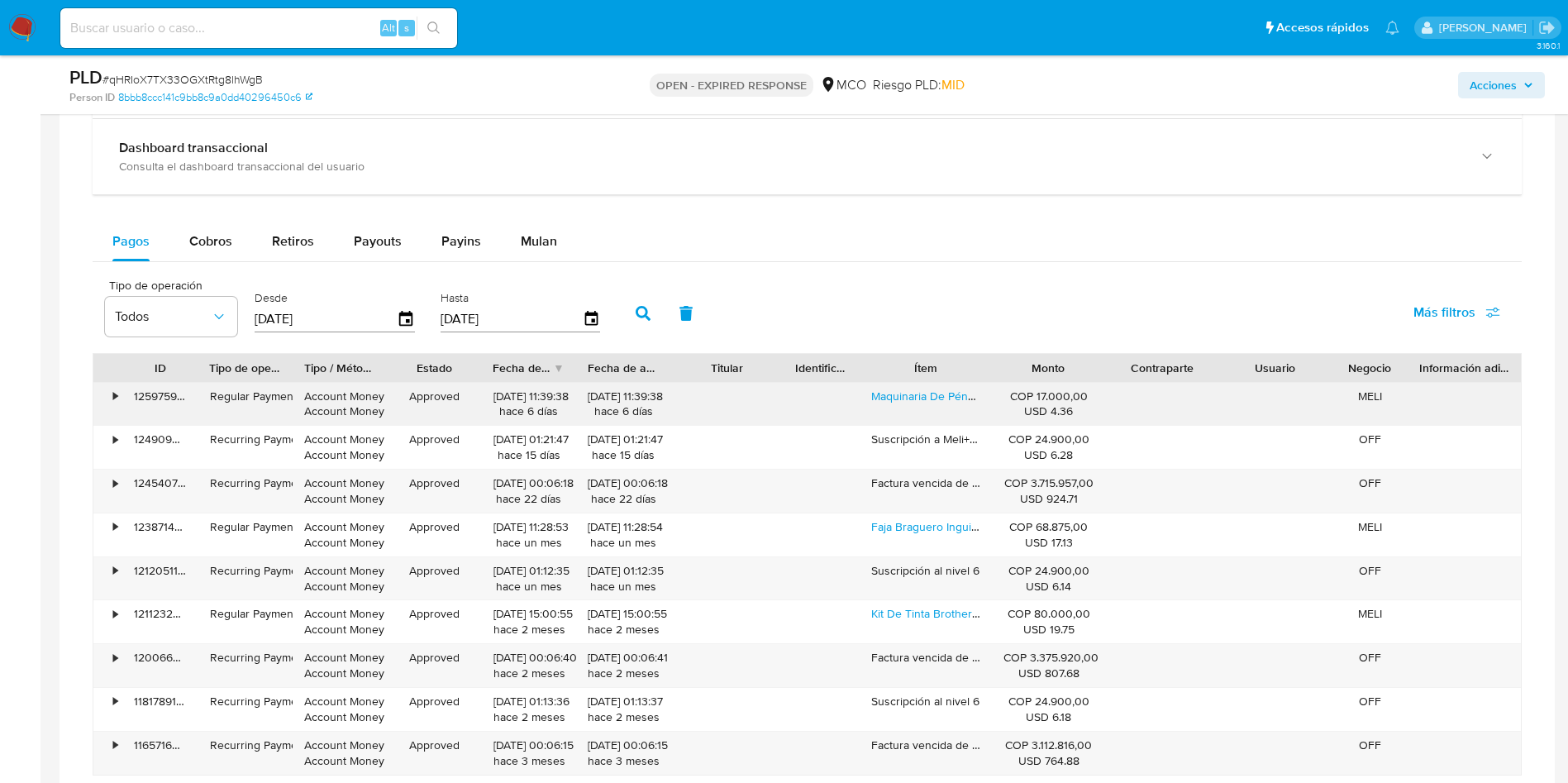
scroll to position [1488, 0]
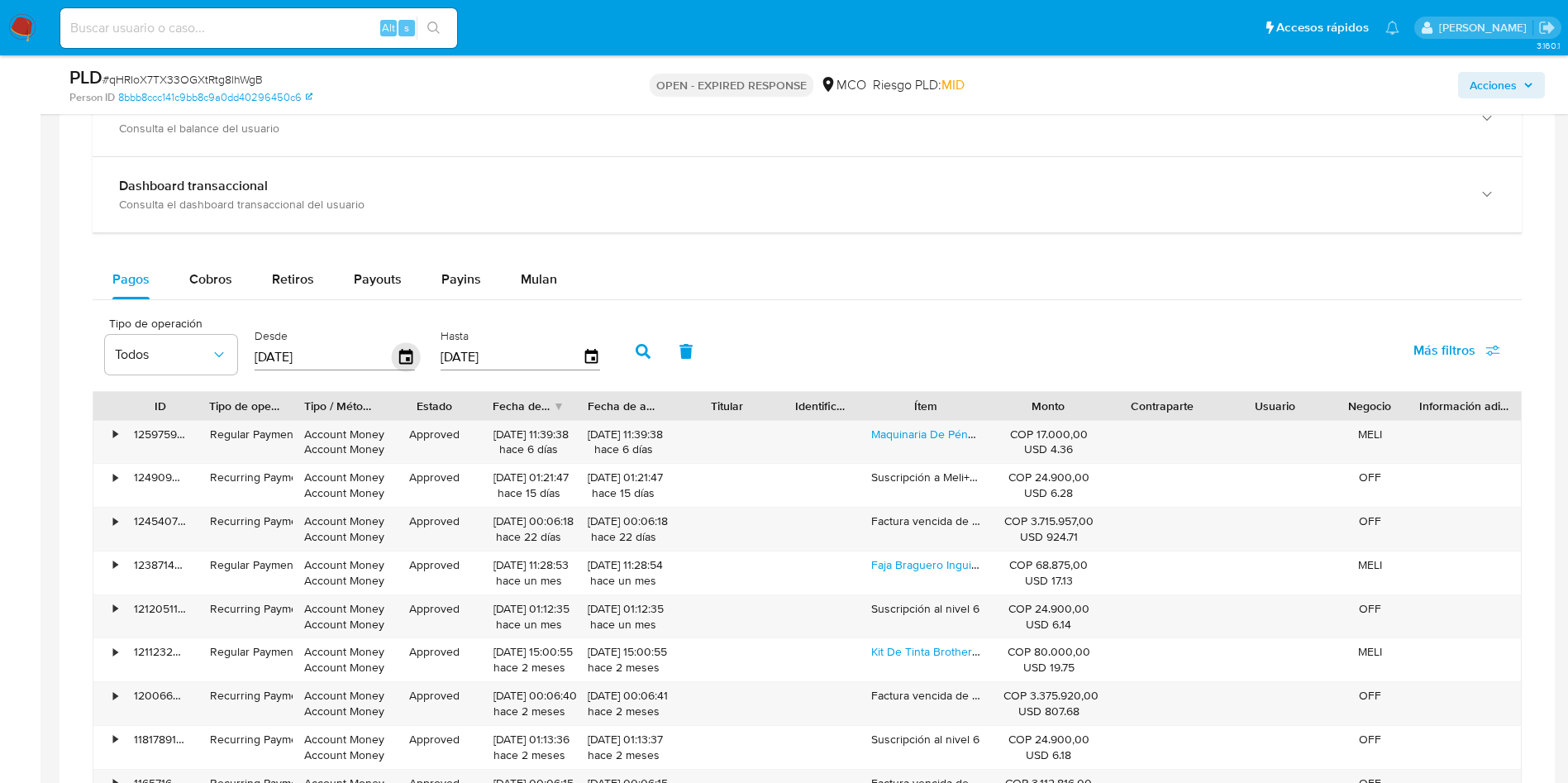
click at [399, 357] on icon "button" at bounding box center [406, 356] width 13 height 15
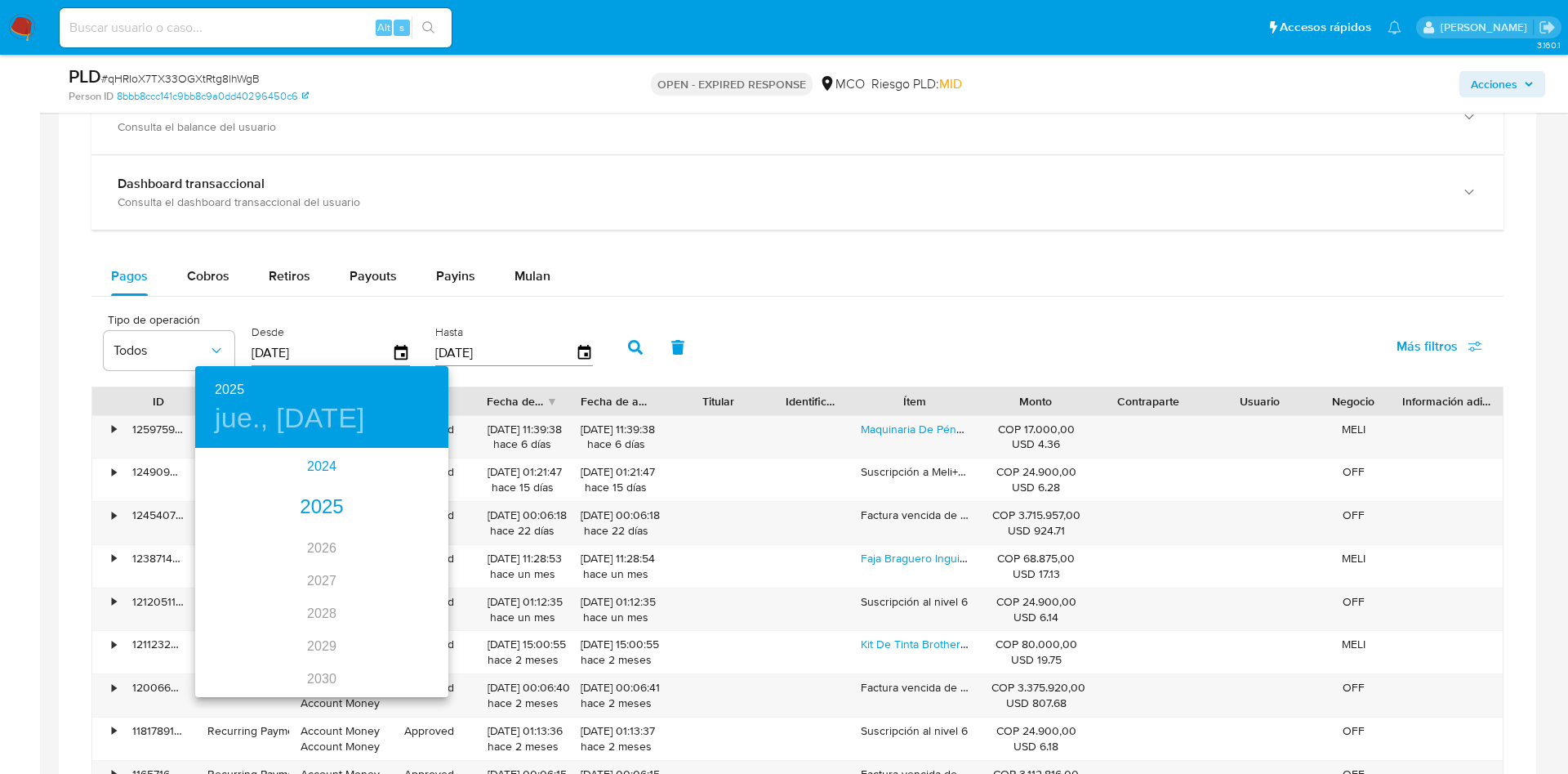
click at [330, 461] on div "2024" at bounding box center [322, 466] width 253 height 33
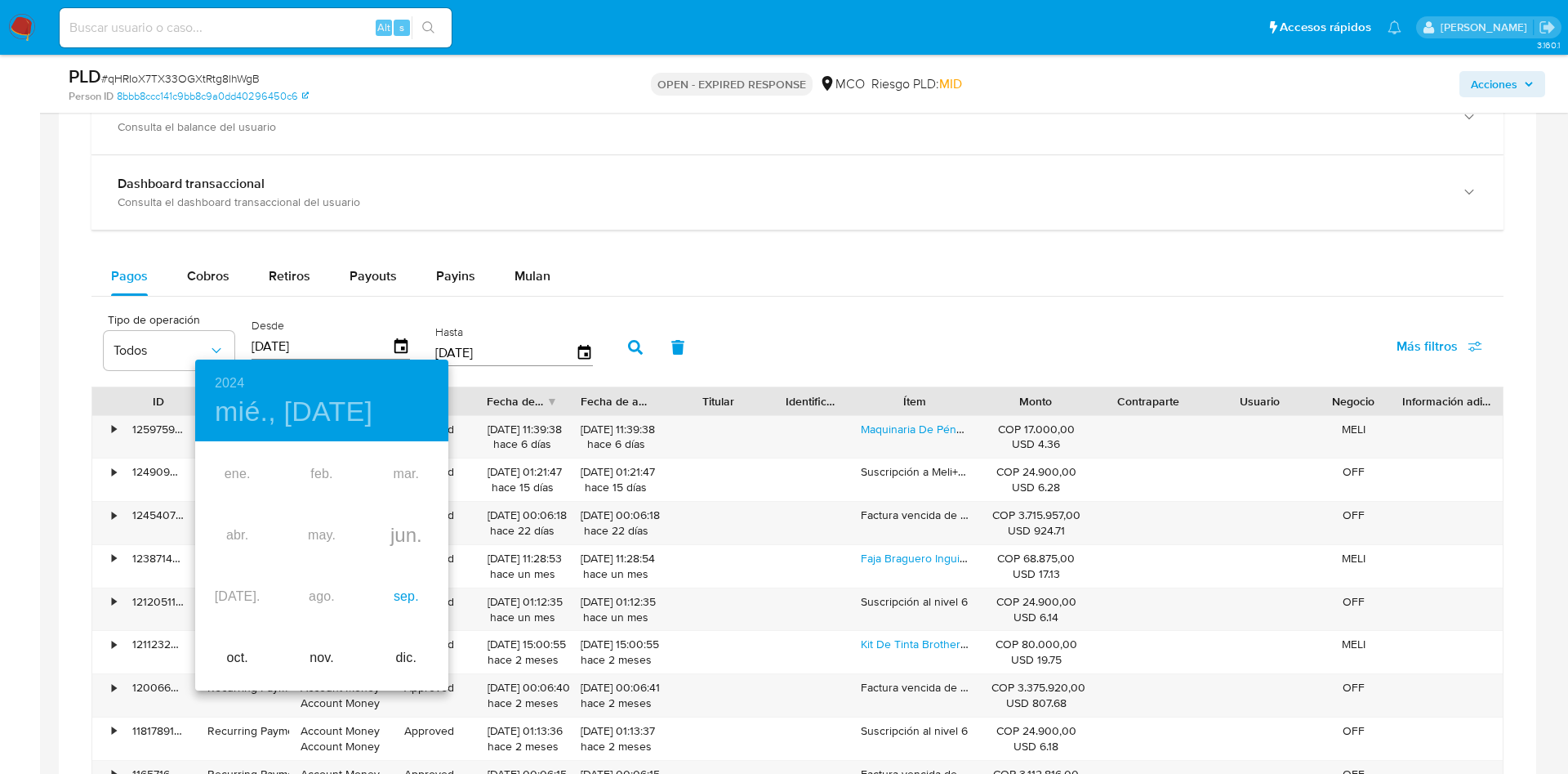
click at [412, 596] on div "sep." at bounding box center [407, 597] width 84 height 61
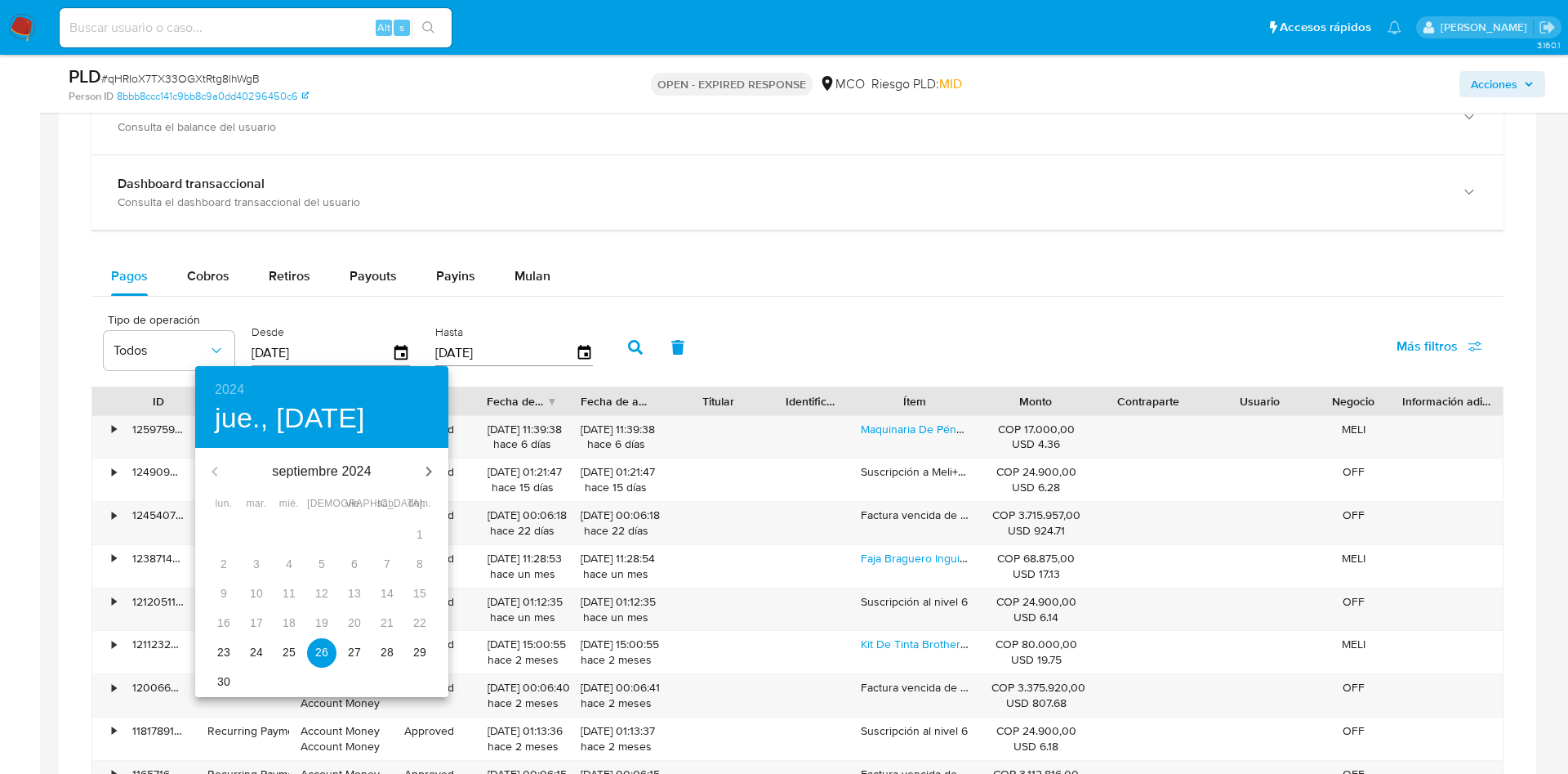
click at [346, 643] on button "27" at bounding box center [355, 653] width 30 height 30
type input "27/09/2024"
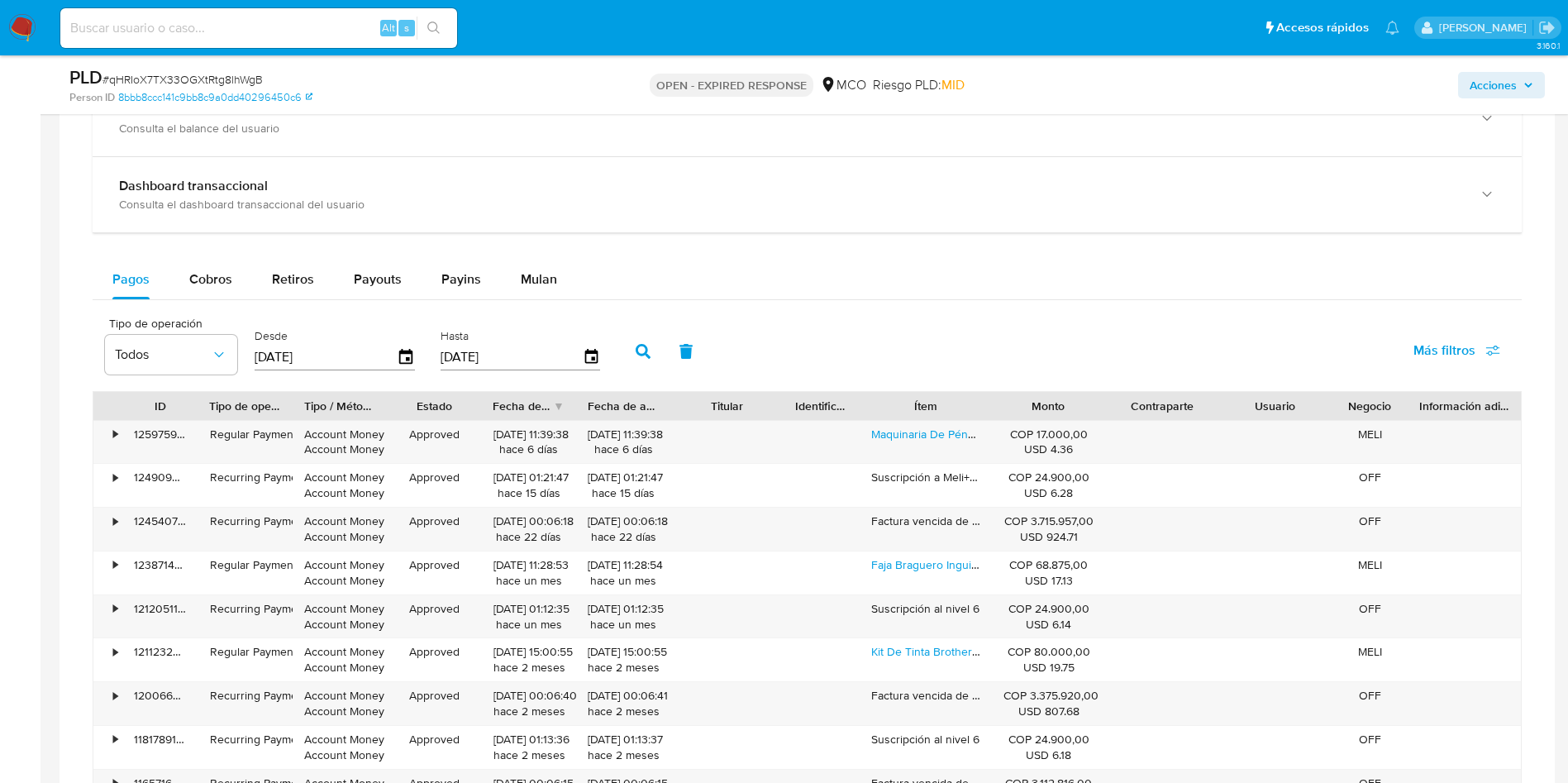
click at [634, 358] on button "button" at bounding box center [642, 351] width 43 height 39
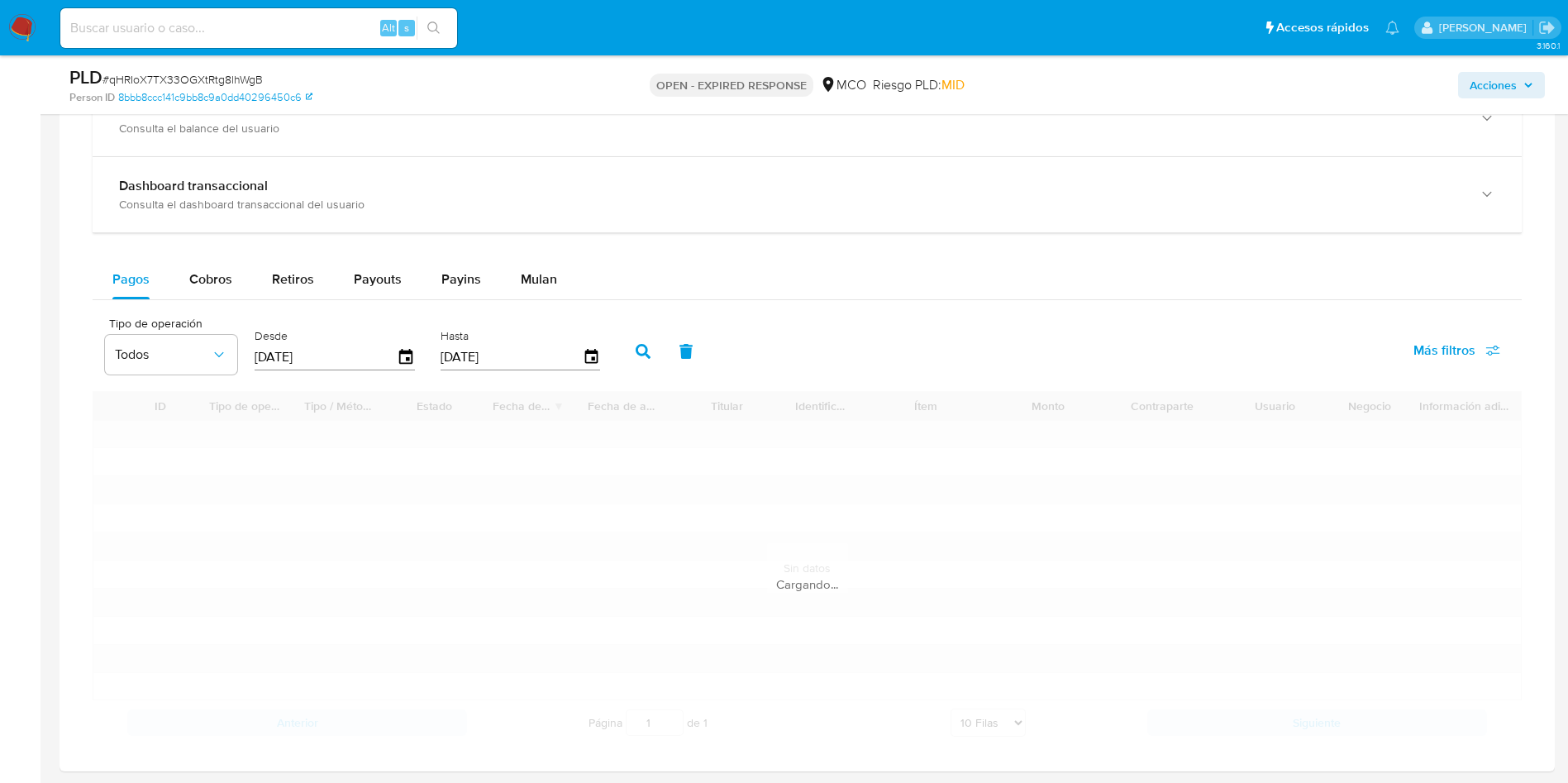
click at [900, 356] on div "Tipo de operación Todos Desde 27/09/2024 Hasta 23/09/2025 Más filtros" at bounding box center [807, 350] width 1429 height 83
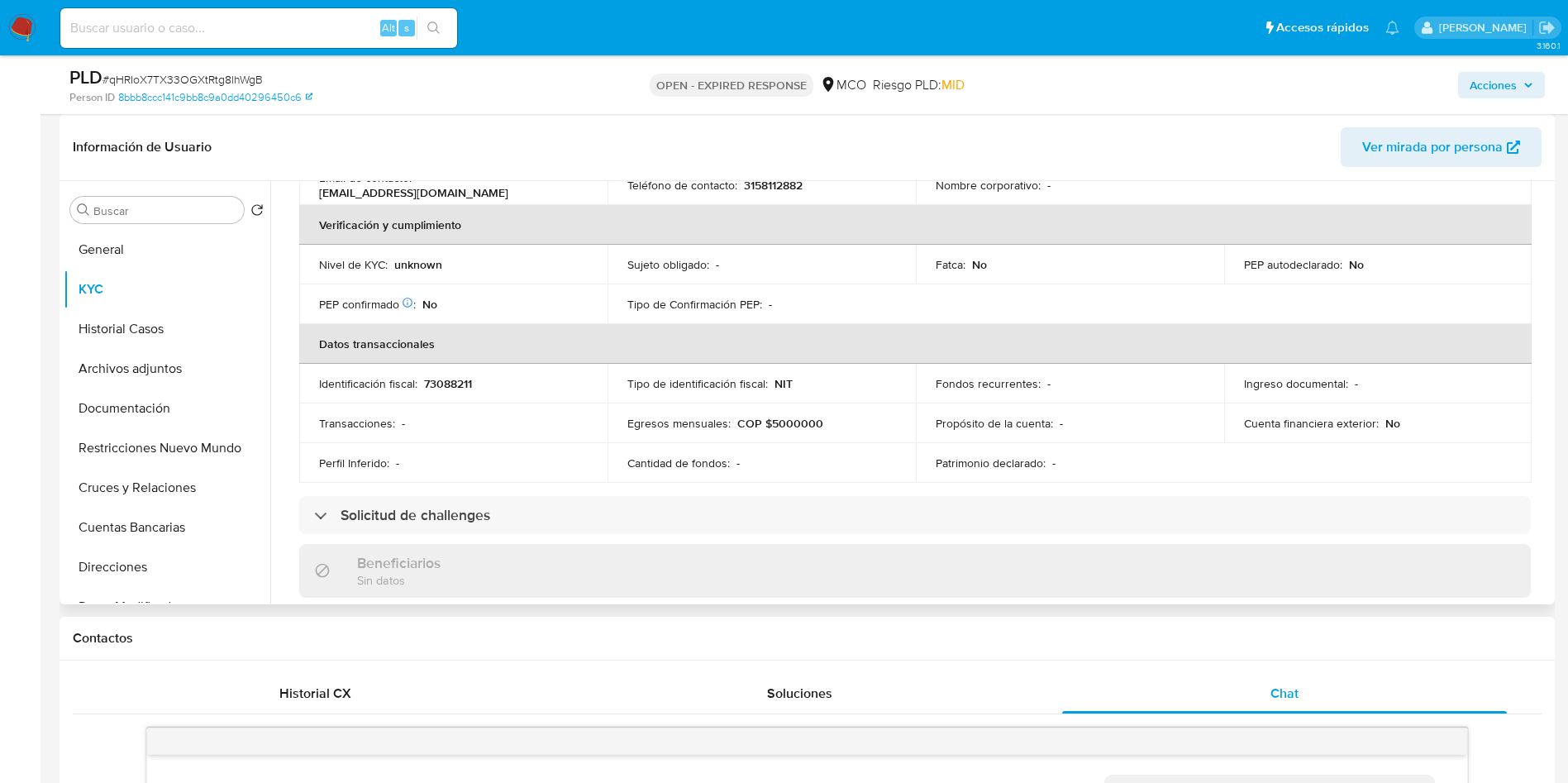
scroll to position [0, 0]
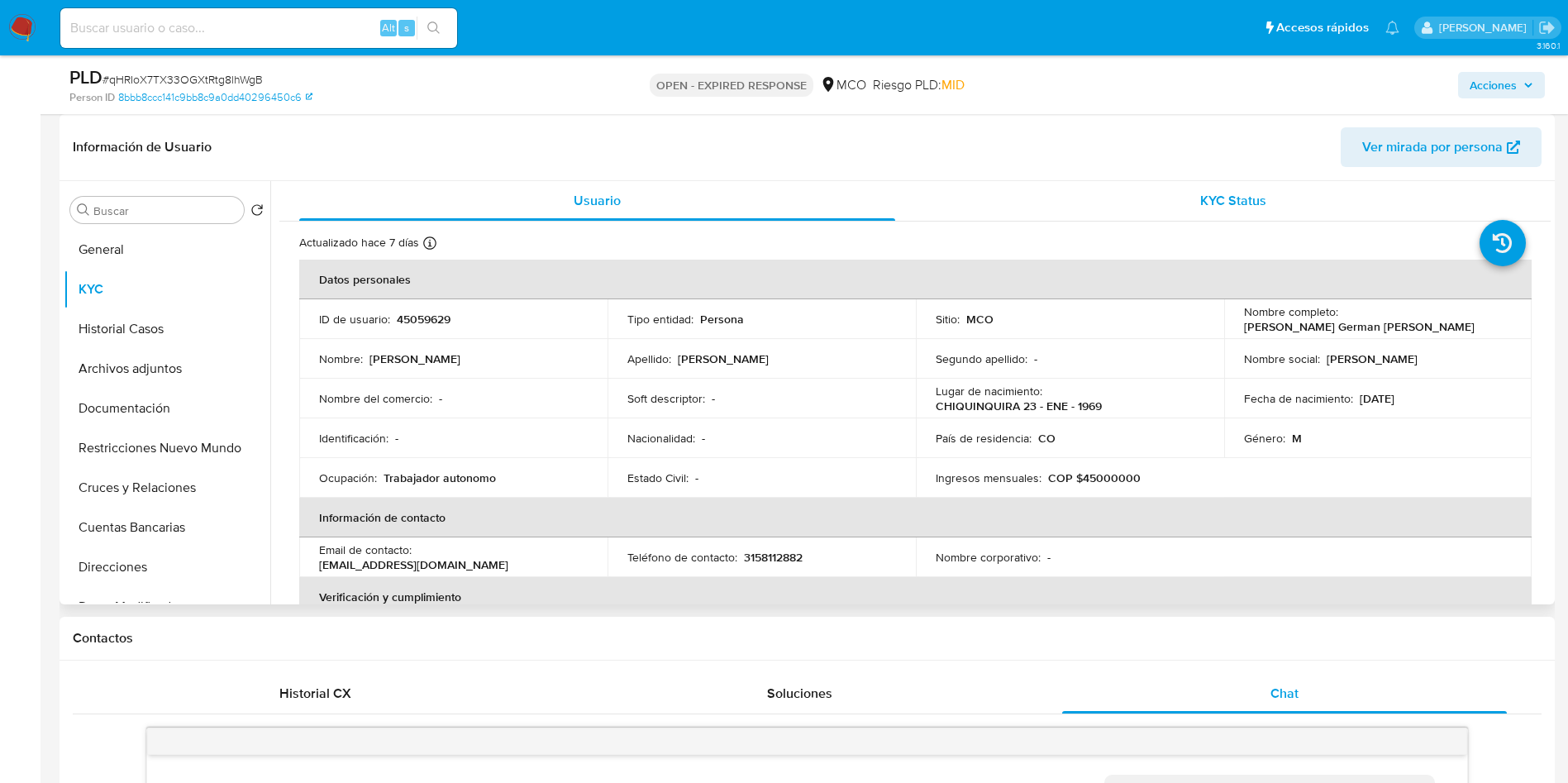
click at [1229, 187] on div "KYC Status" at bounding box center [1233, 200] width 595 height 39
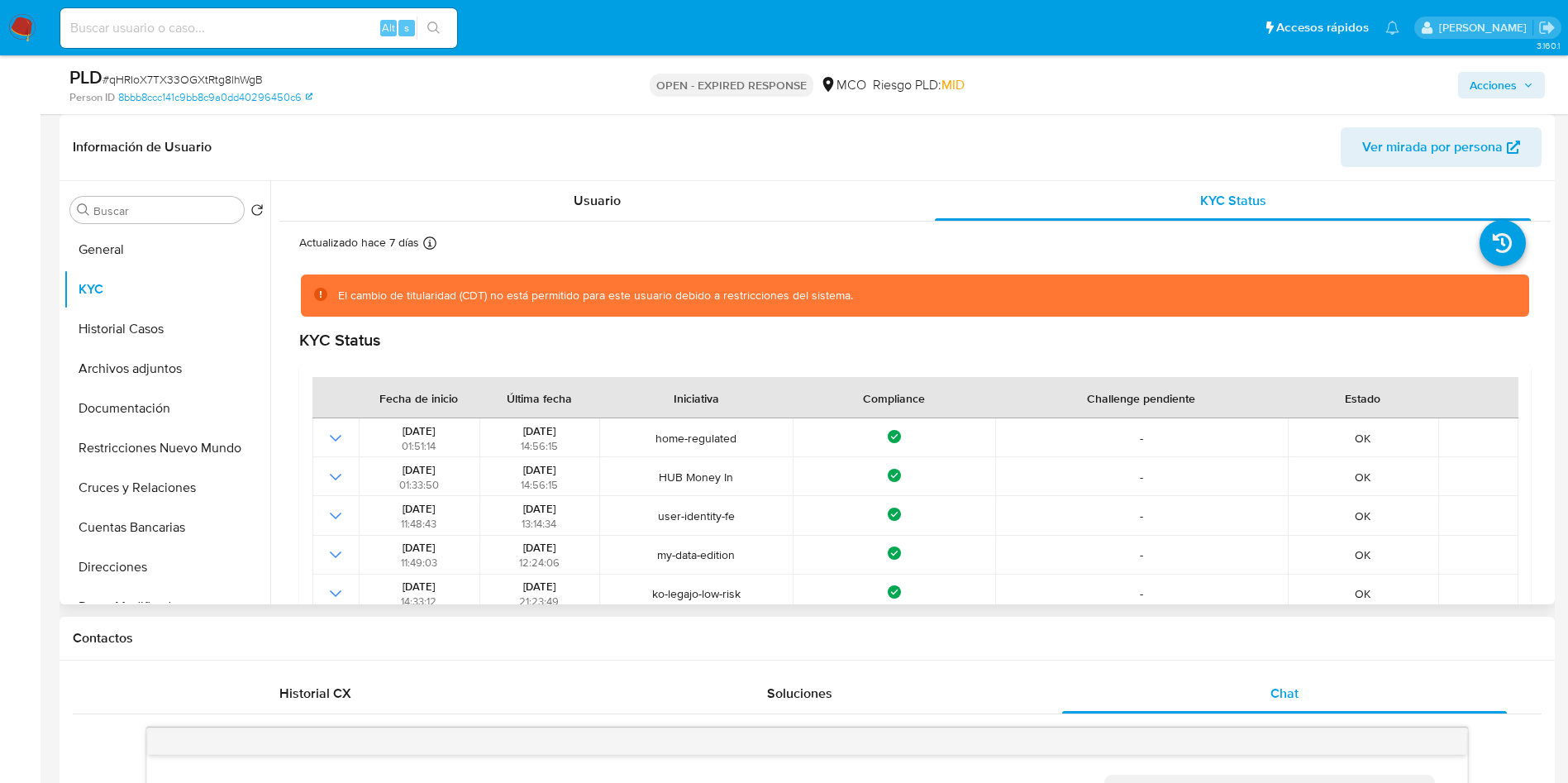
drag, startPoint x: 396, startPoint y: 301, endPoint x: 974, endPoint y: 311, distance: 578.1
click at [871, 294] on div "El cambio de titularidad (CDT) no está permitido para este usuario debido a res…" at bounding box center [927, 295] width 1177 height 16
click at [974, 311] on div "El cambio de titularidad (CDT) no está permitido para este usuario debido a res…" at bounding box center [915, 295] width 1228 height 42
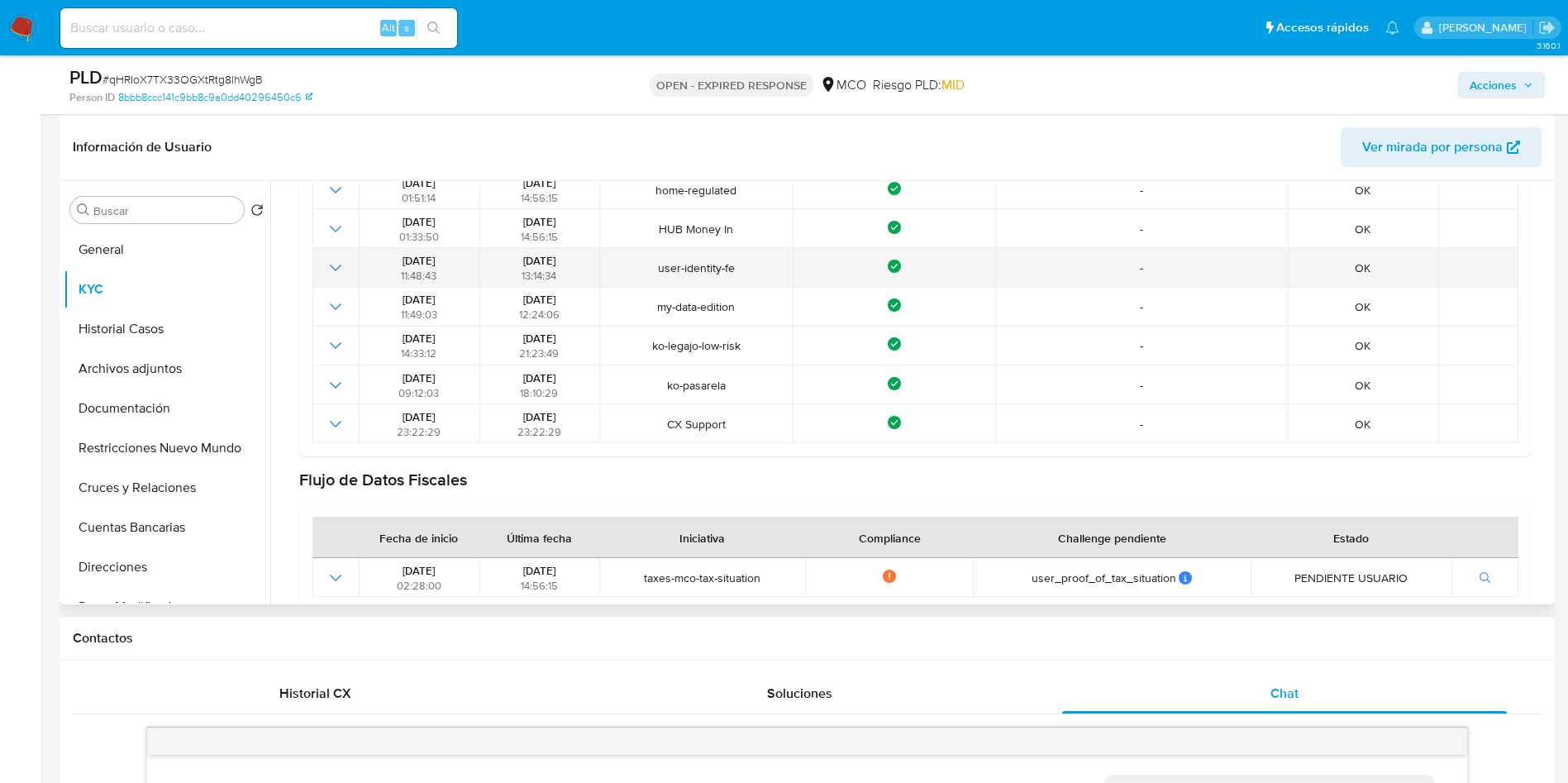
scroll to position [372, 0]
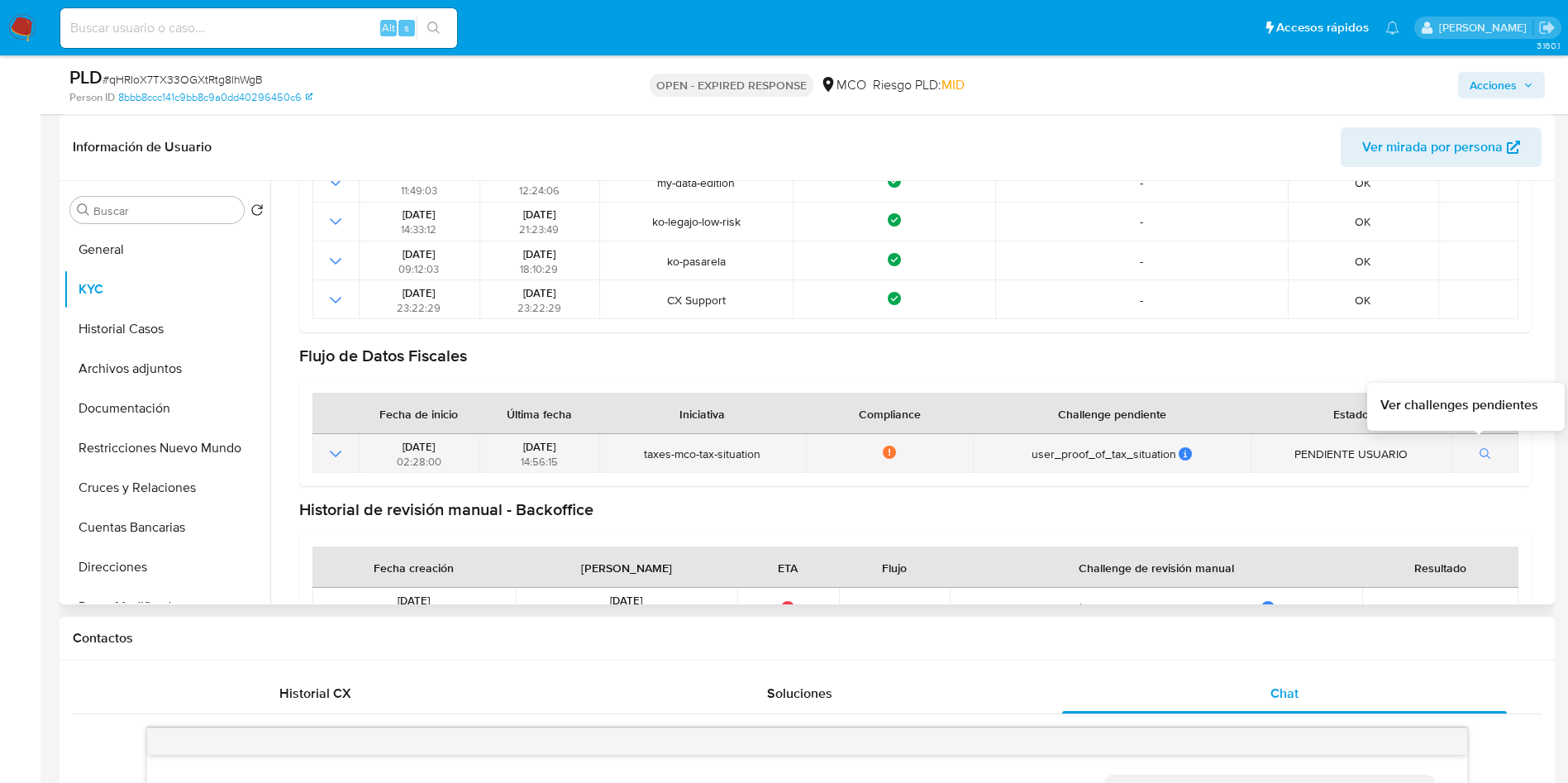
click at [1484, 455] on icon "button" at bounding box center [1485, 454] width 12 height 12
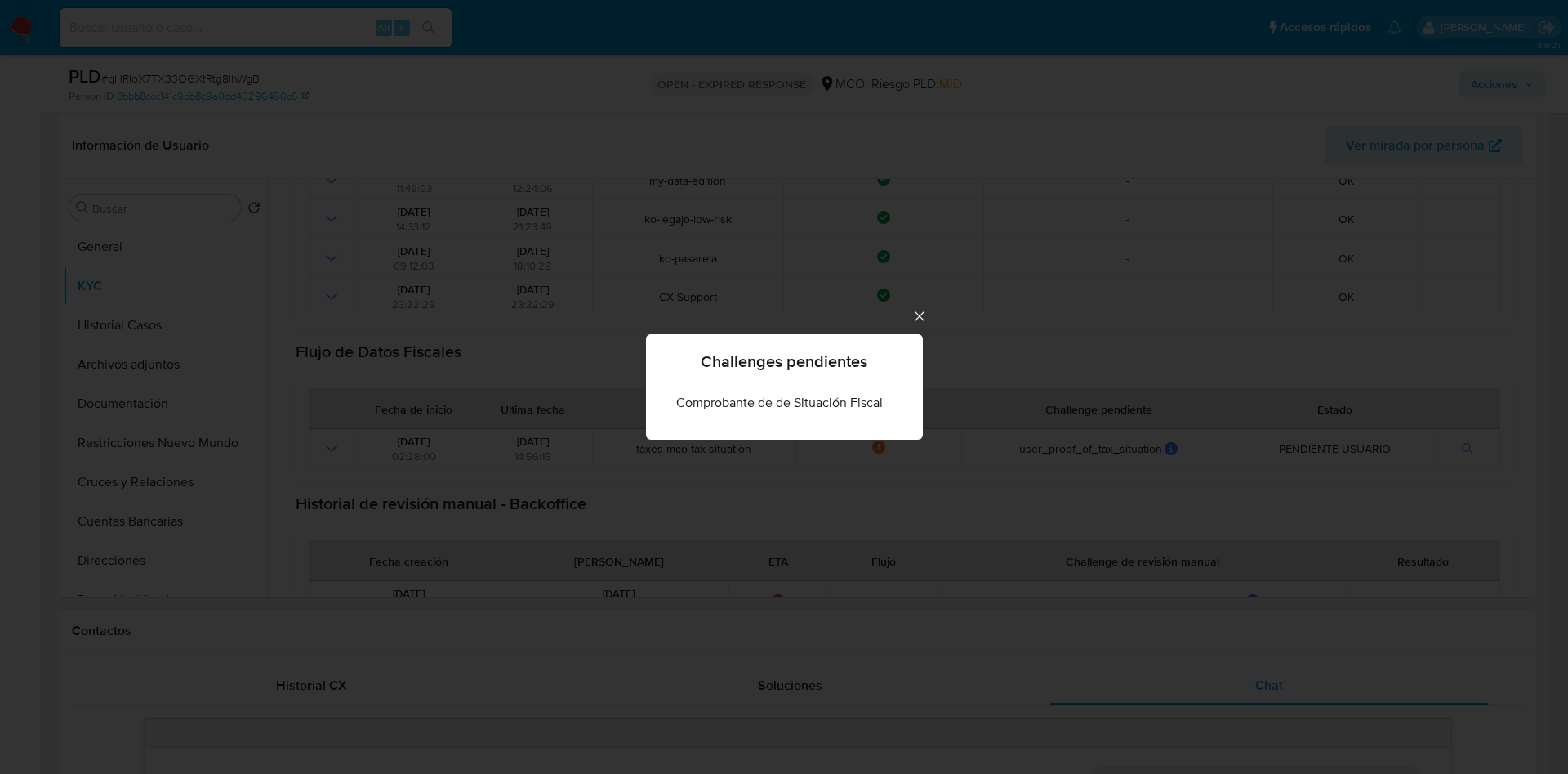
click at [1065, 404] on div "Challenges pendientes Comprobante de de Situación Fiscal" at bounding box center [784, 387] width 1568 height 774
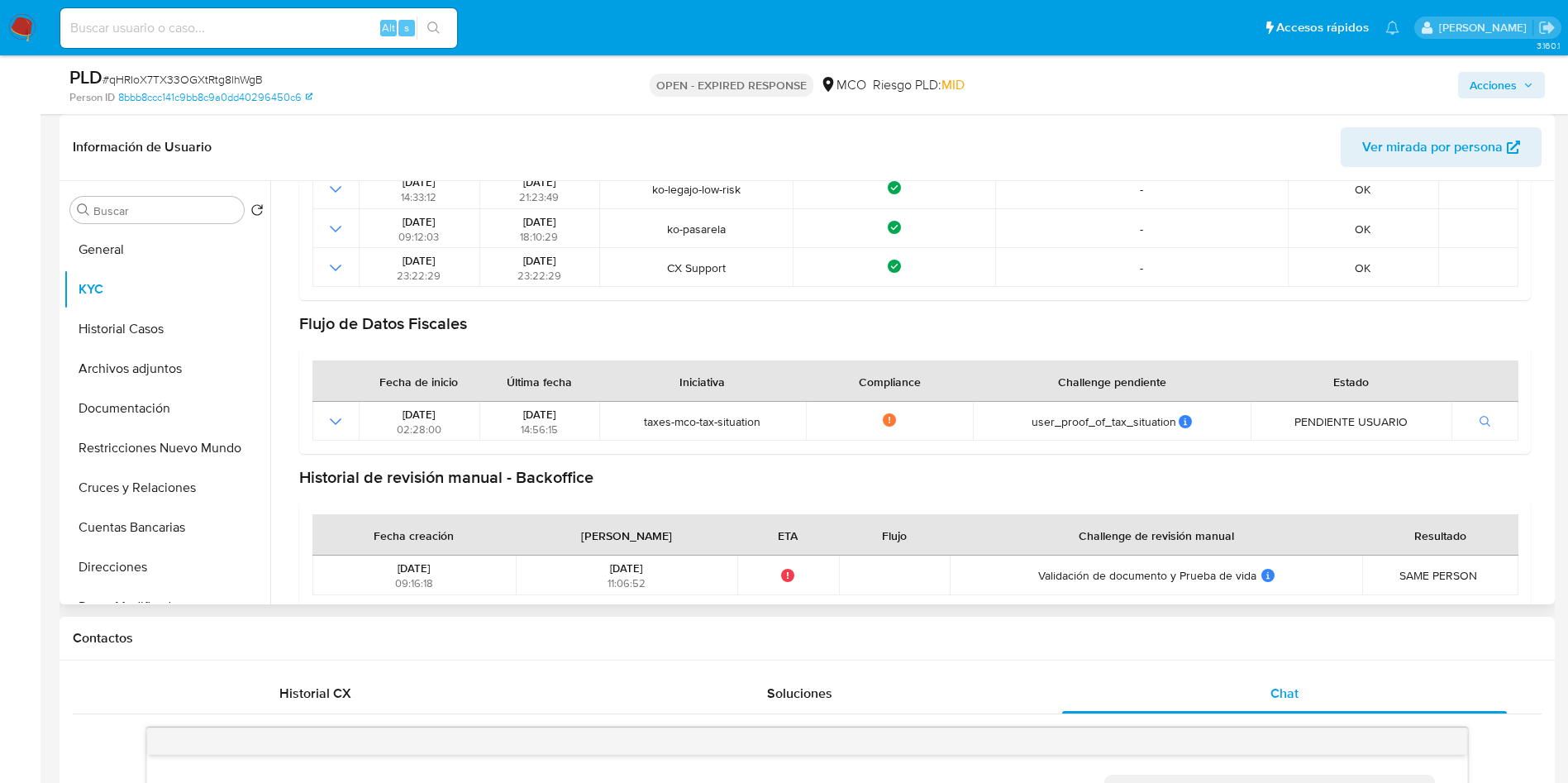
scroll to position [422, 0]
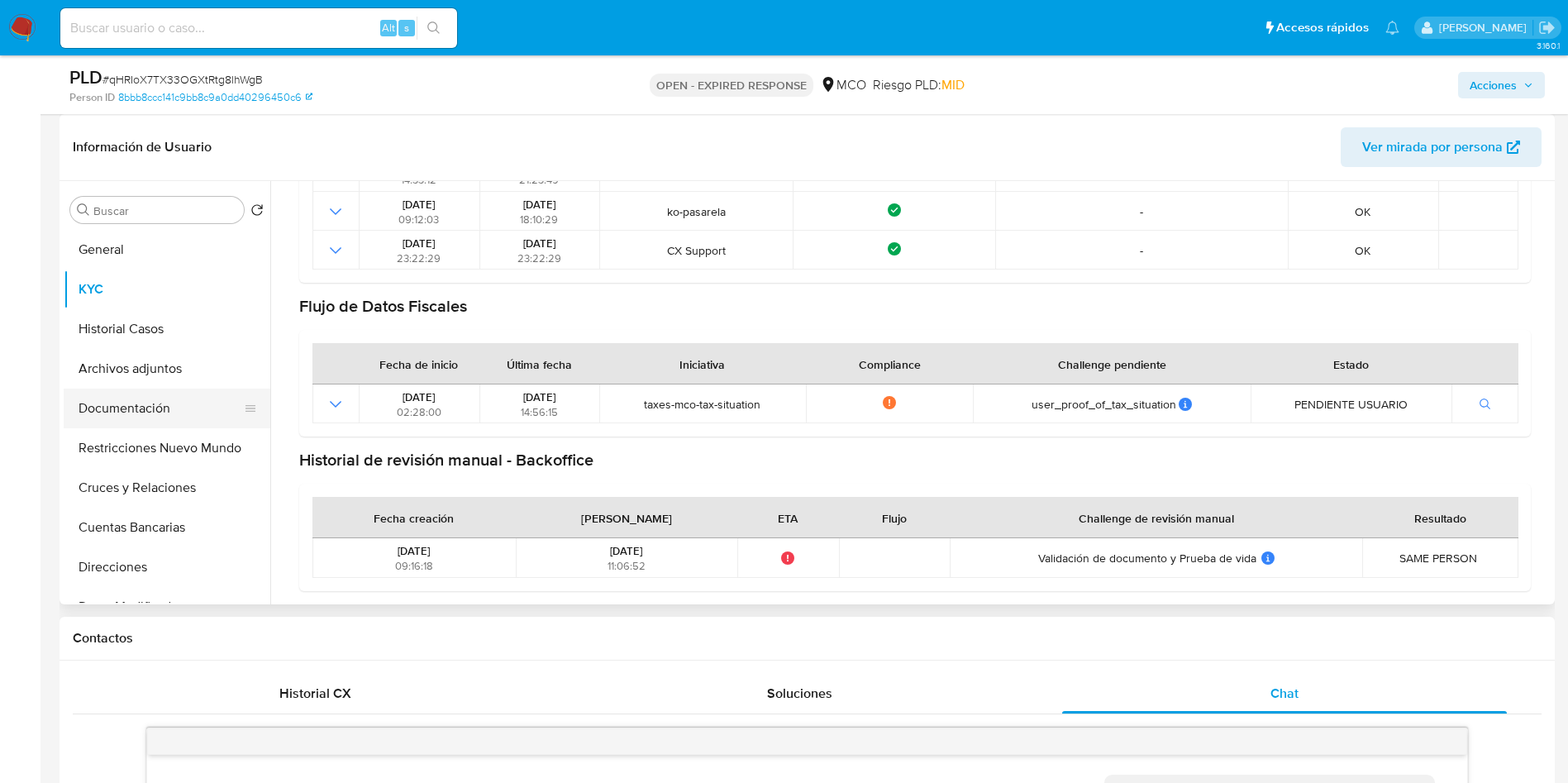
click at [153, 422] on button "Documentación" at bounding box center [160, 407] width 193 height 39
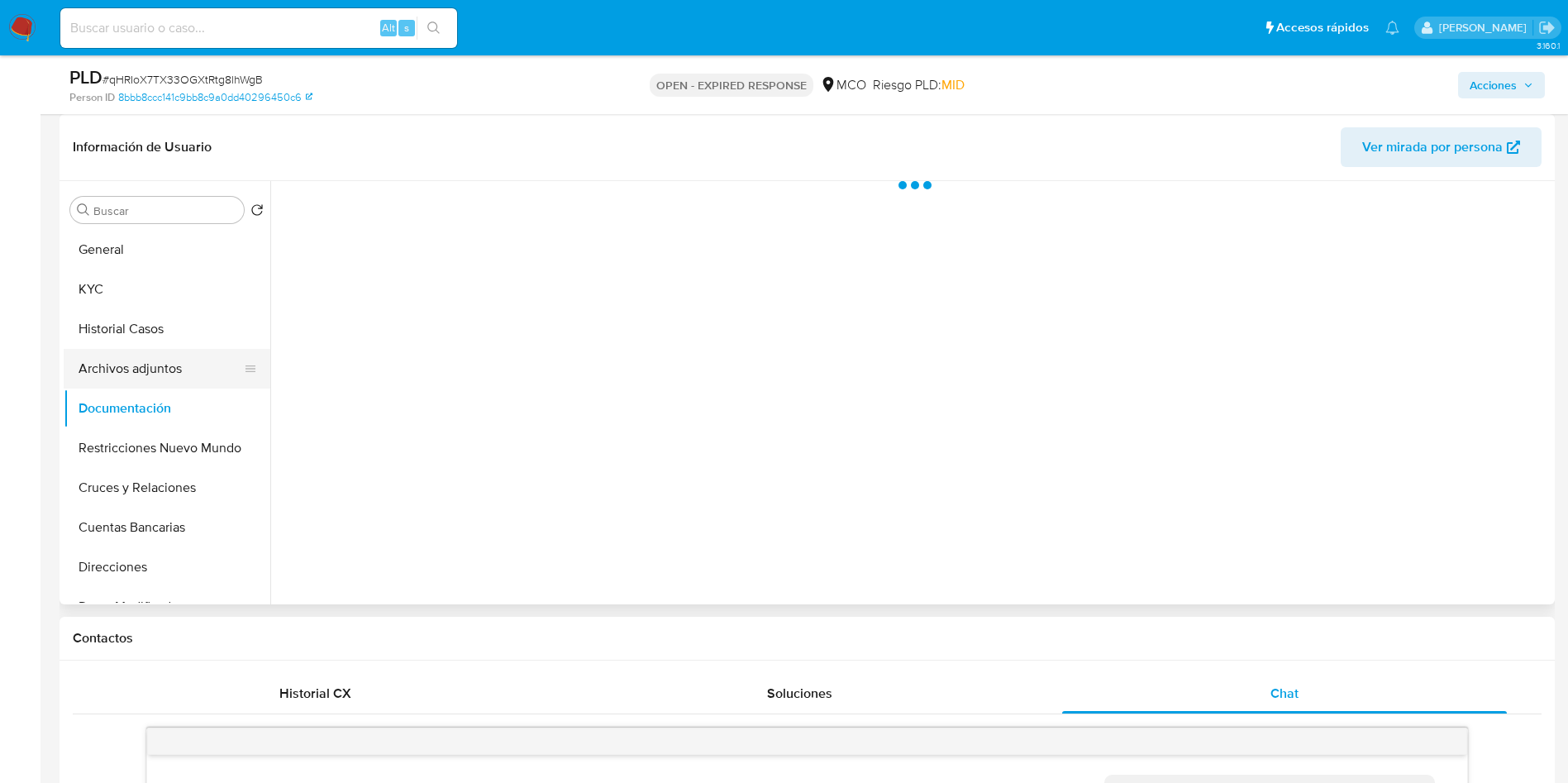
scroll to position [0, 0]
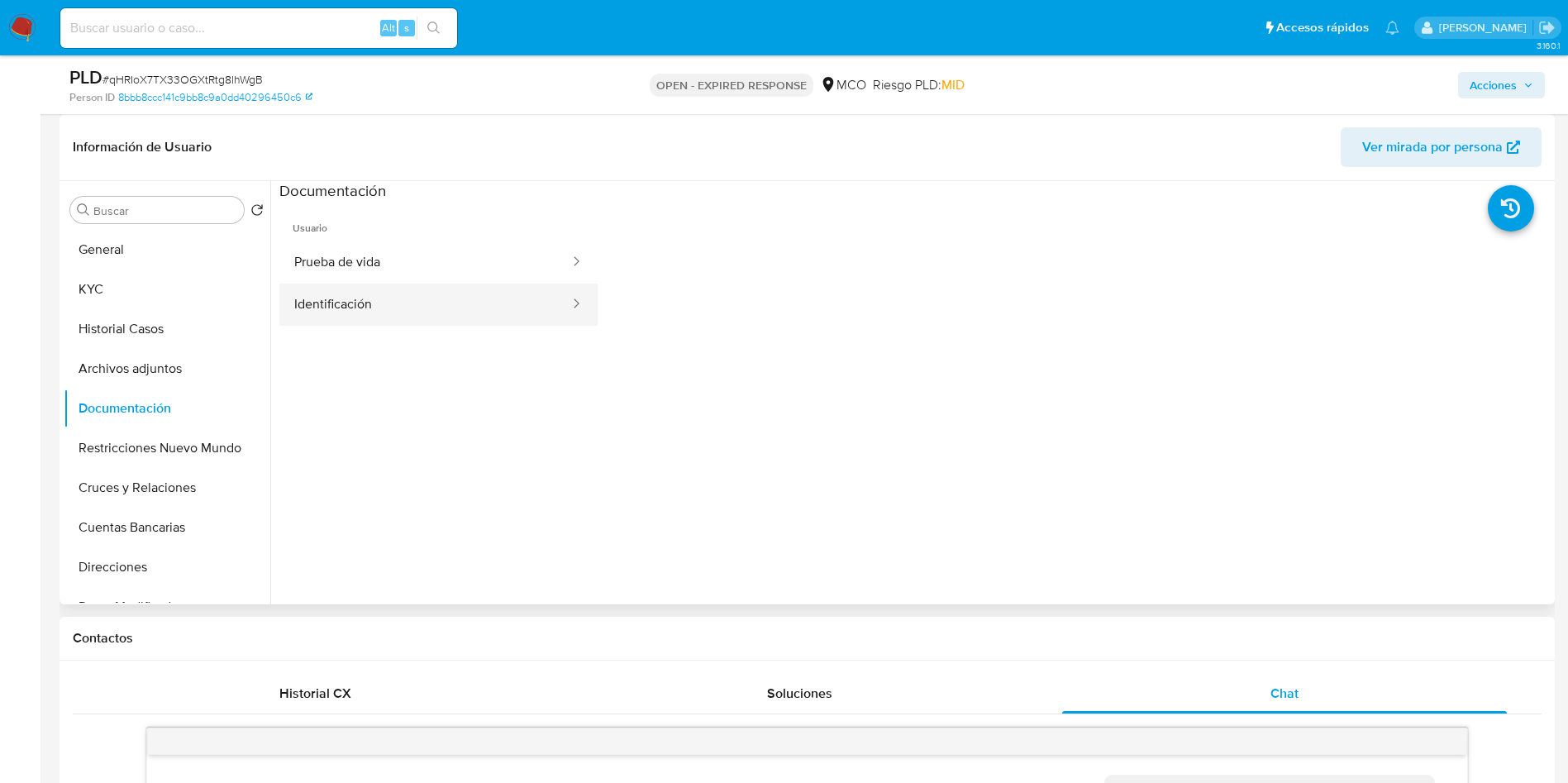
click at [351, 289] on button "Identificación" at bounding box center [425, 304] width 292 height 42
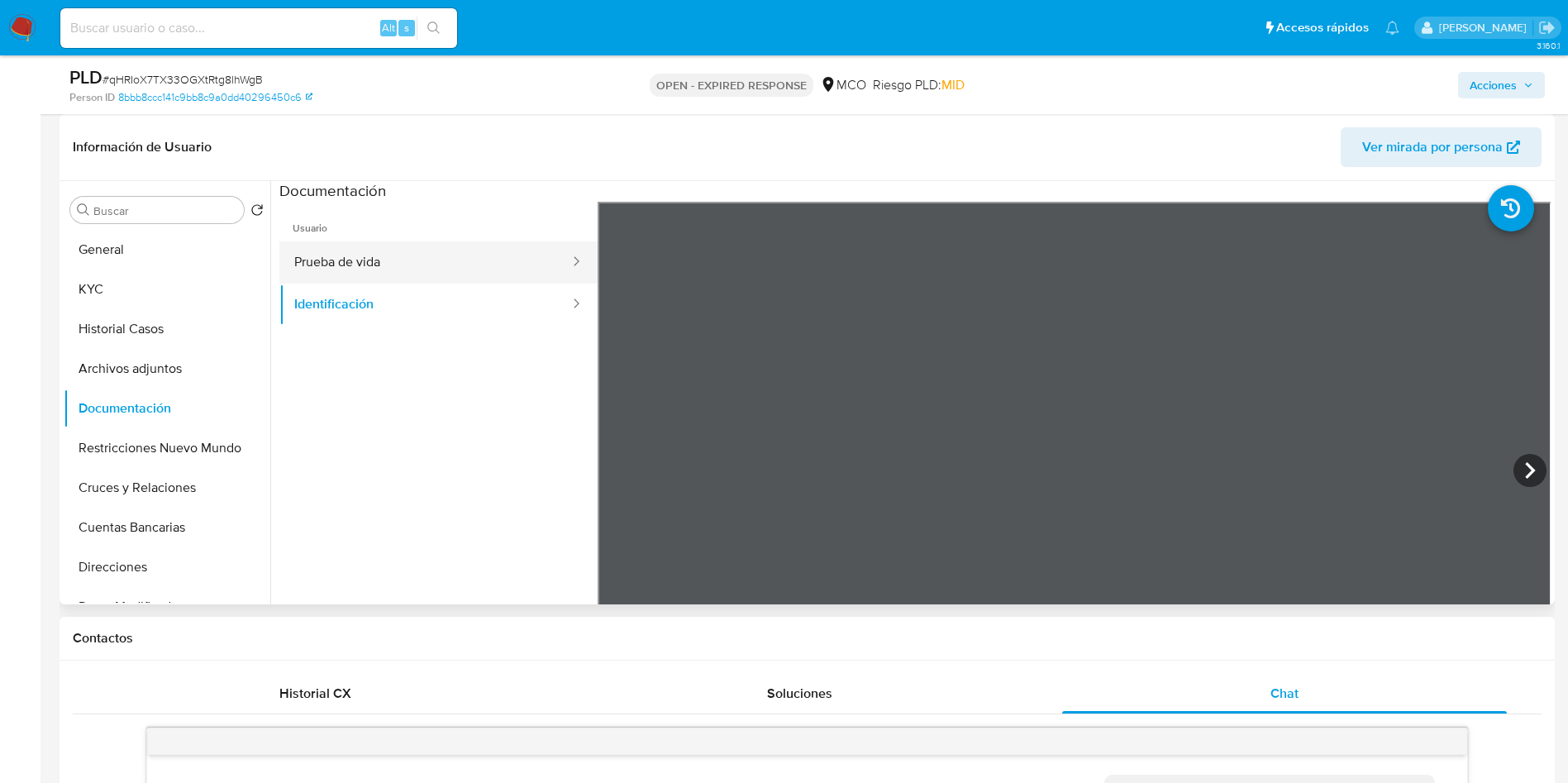
click at [386, 251] on button "Prueba de vida" at bounding box center [425, 263] width 292 height 42
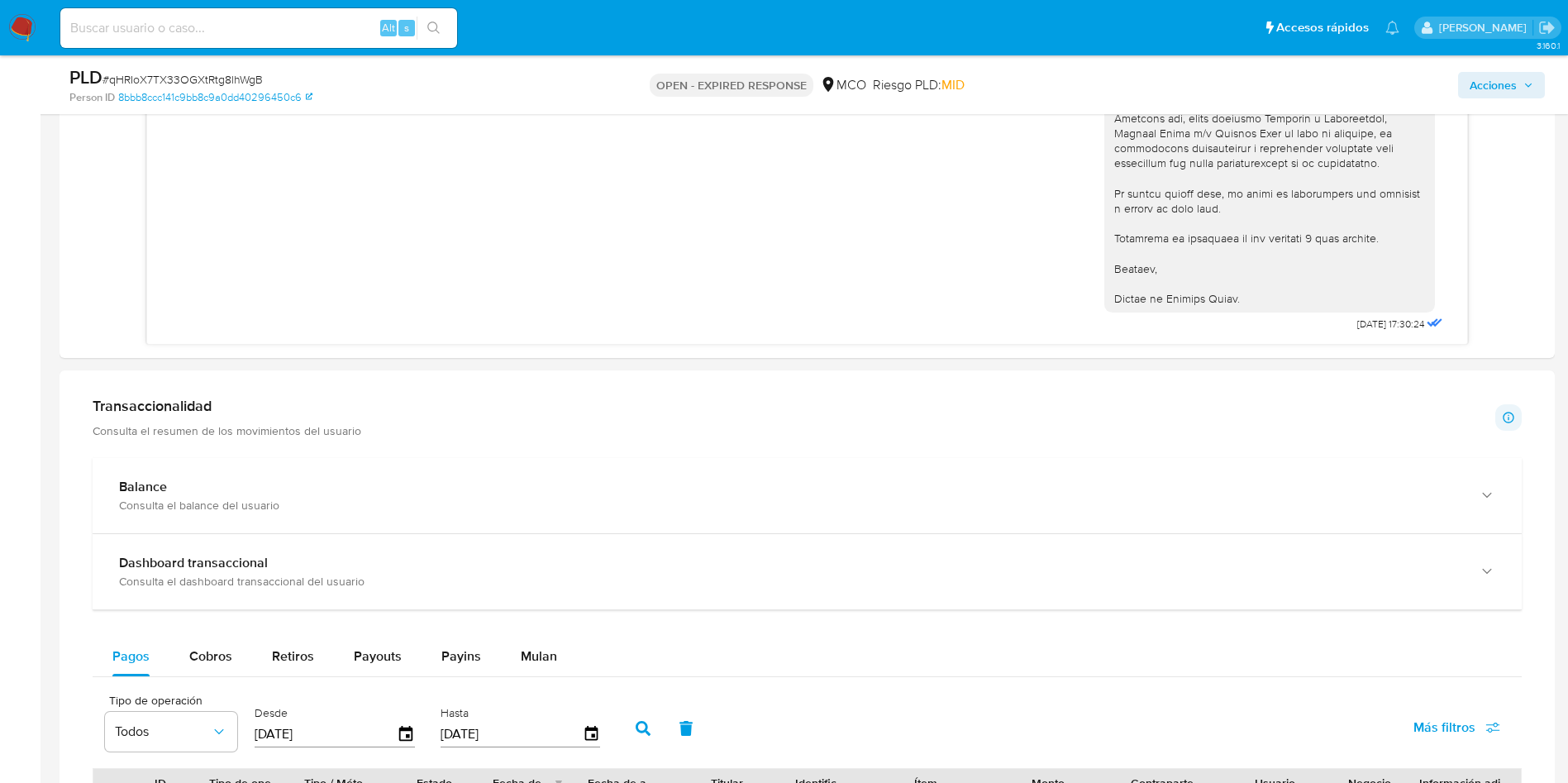
scroll to position [1364, 0]
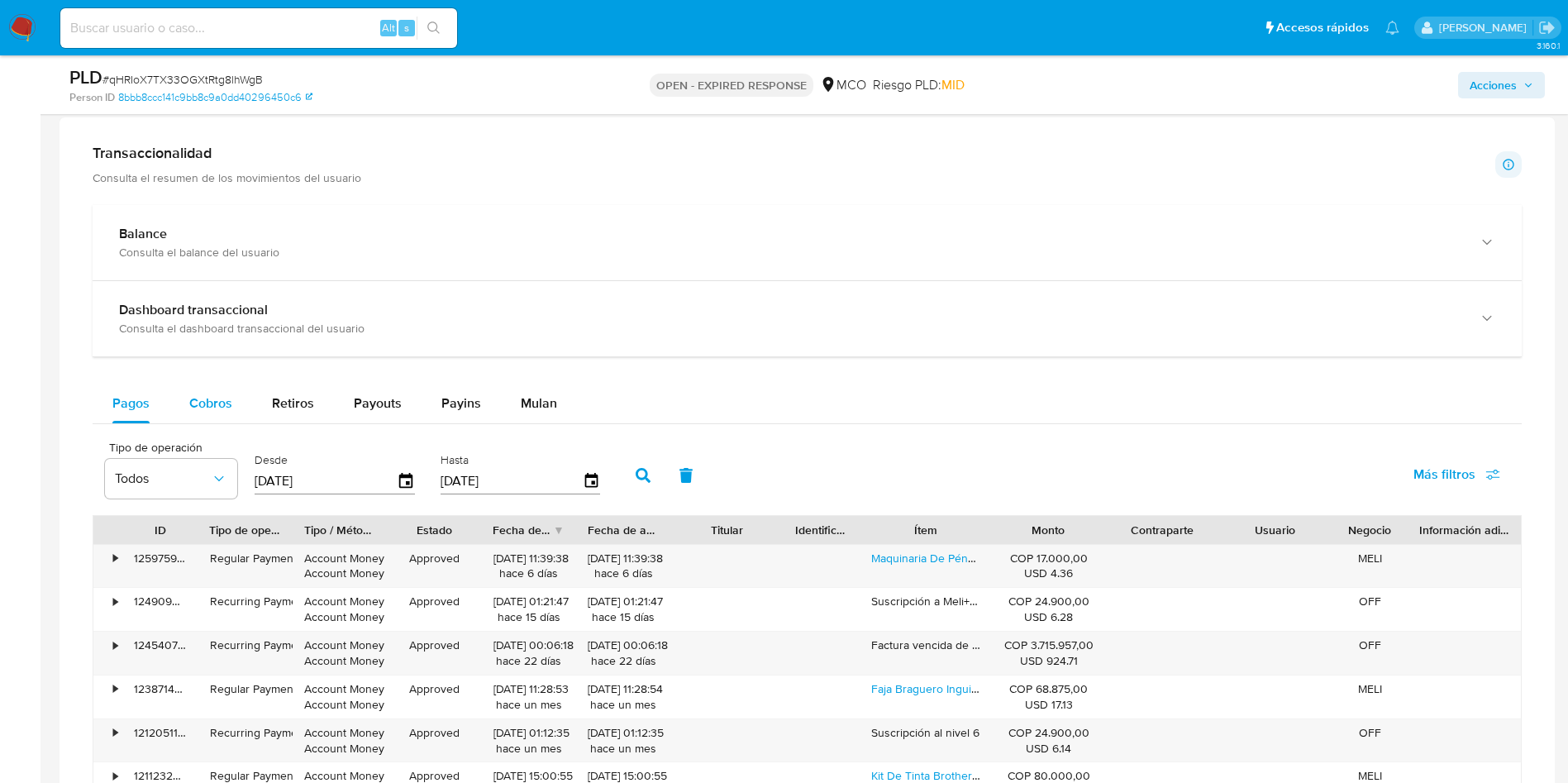
click at [234, 397] on button "Cobros" at bounding box center [211, 403] width 83 height 39
select select "10"
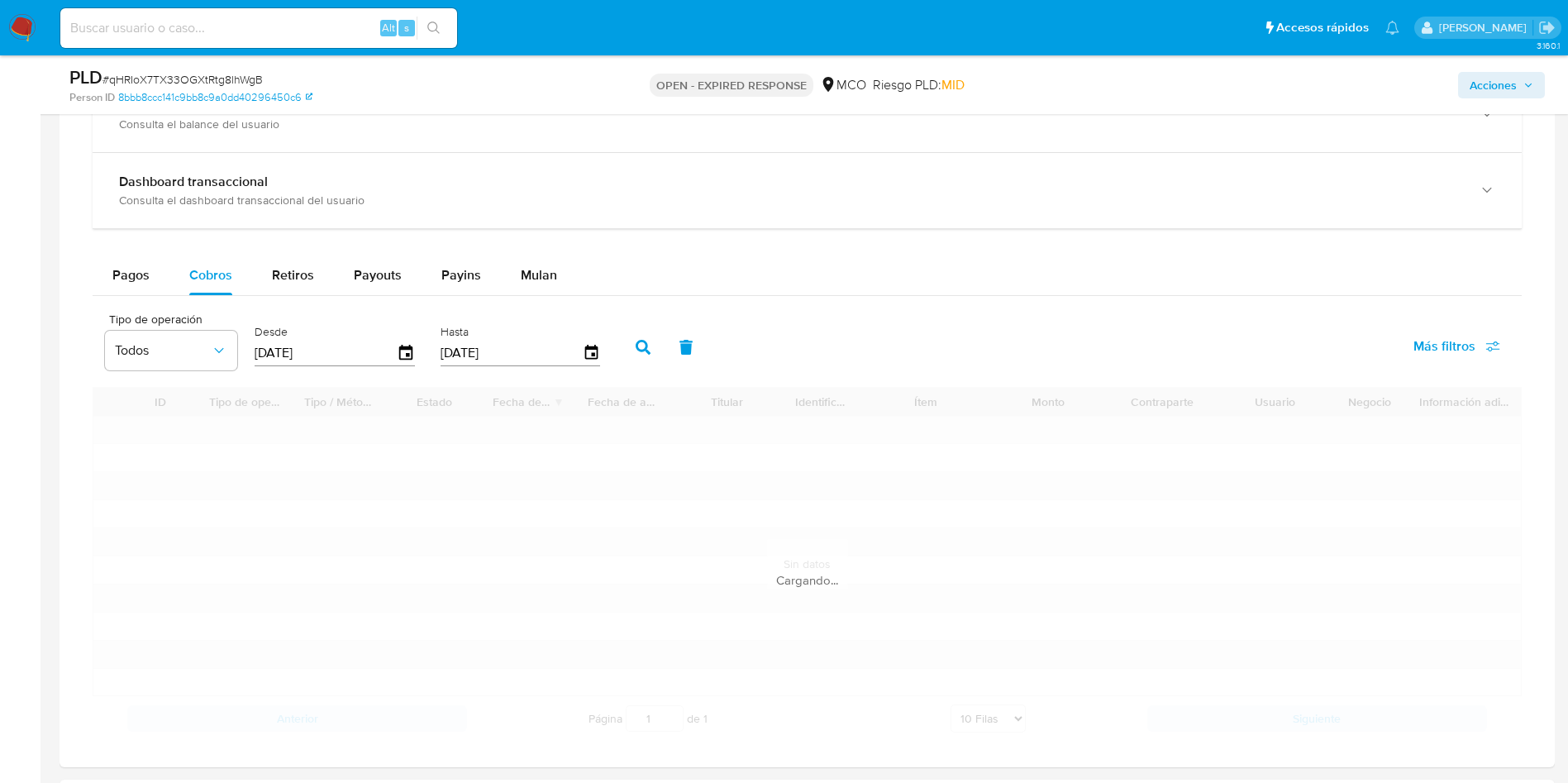
scroll to position [1612, 0]
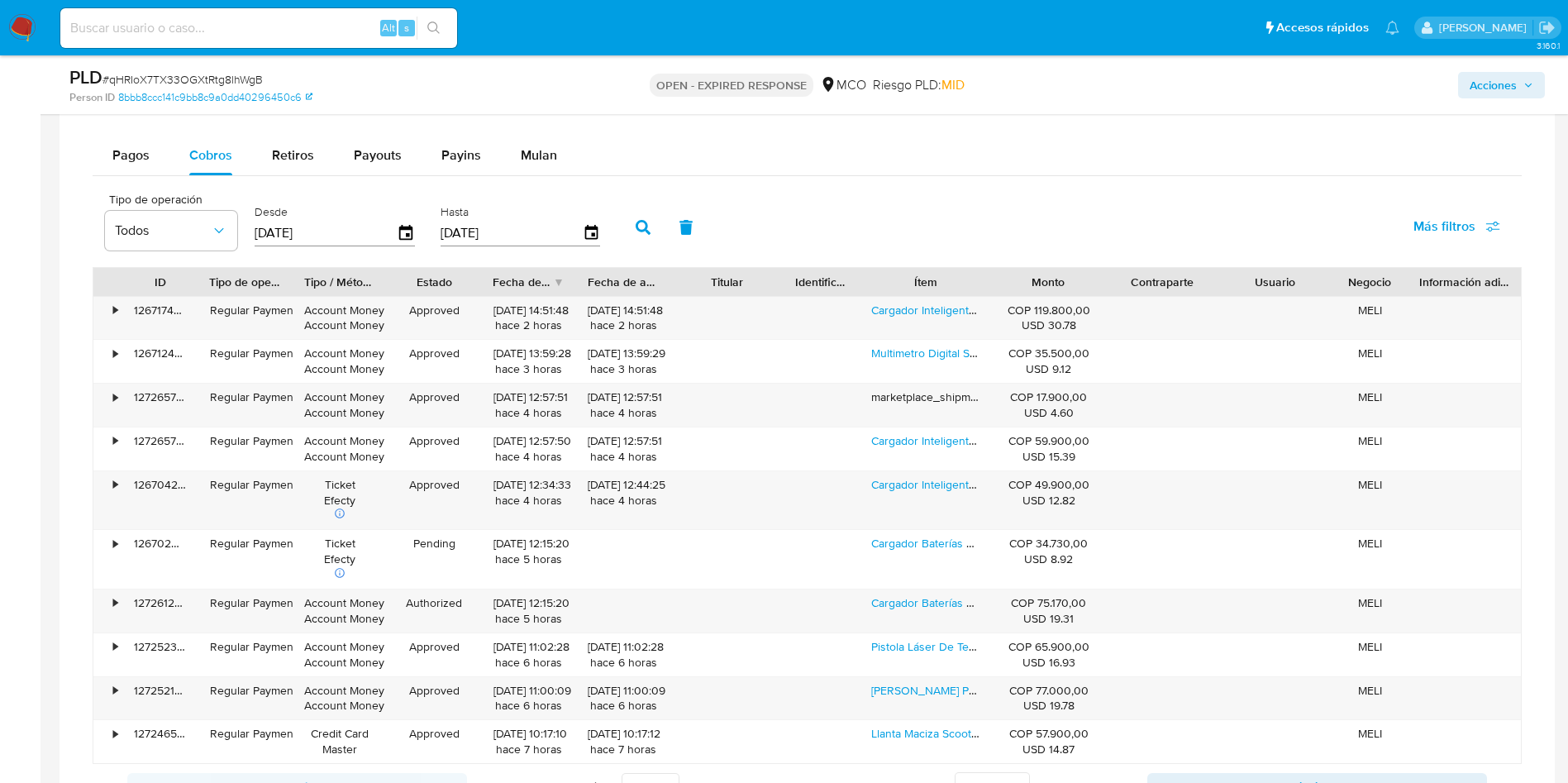
click at [975, 292] on div "Ítem" at bounding box center [926, 282] width 132 height 28
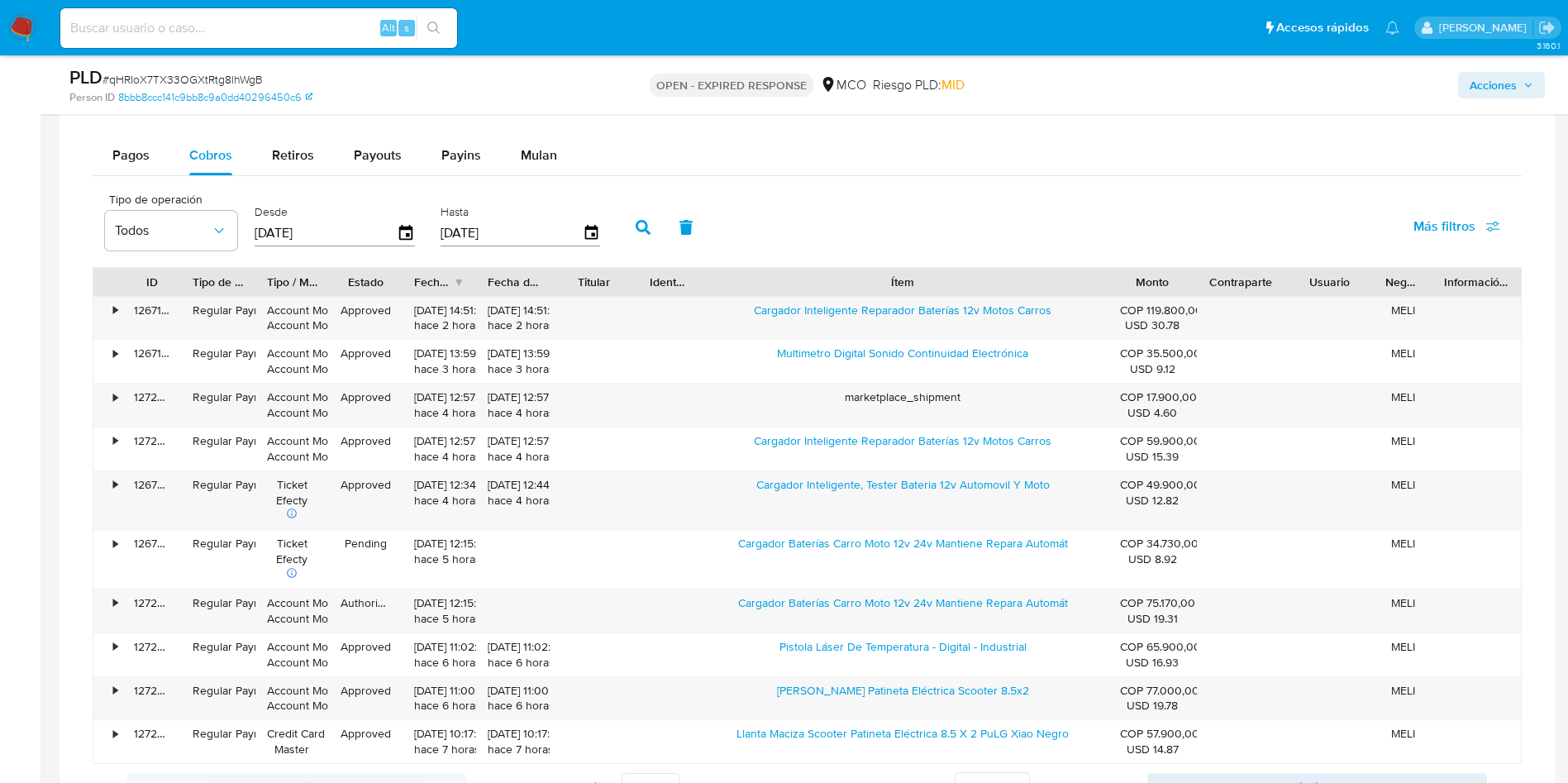
drag, startPoint x: 1003, startPoint y: 284, endPoint x: 1281, endPoint y: 277, distance: 278.1
click at [1281, 277] on div "ID Tipo de operación Tipo / Método Estado Fecha de creación Fecha de aprobación…" at bounding box center [807, 282] width 1428 height 28
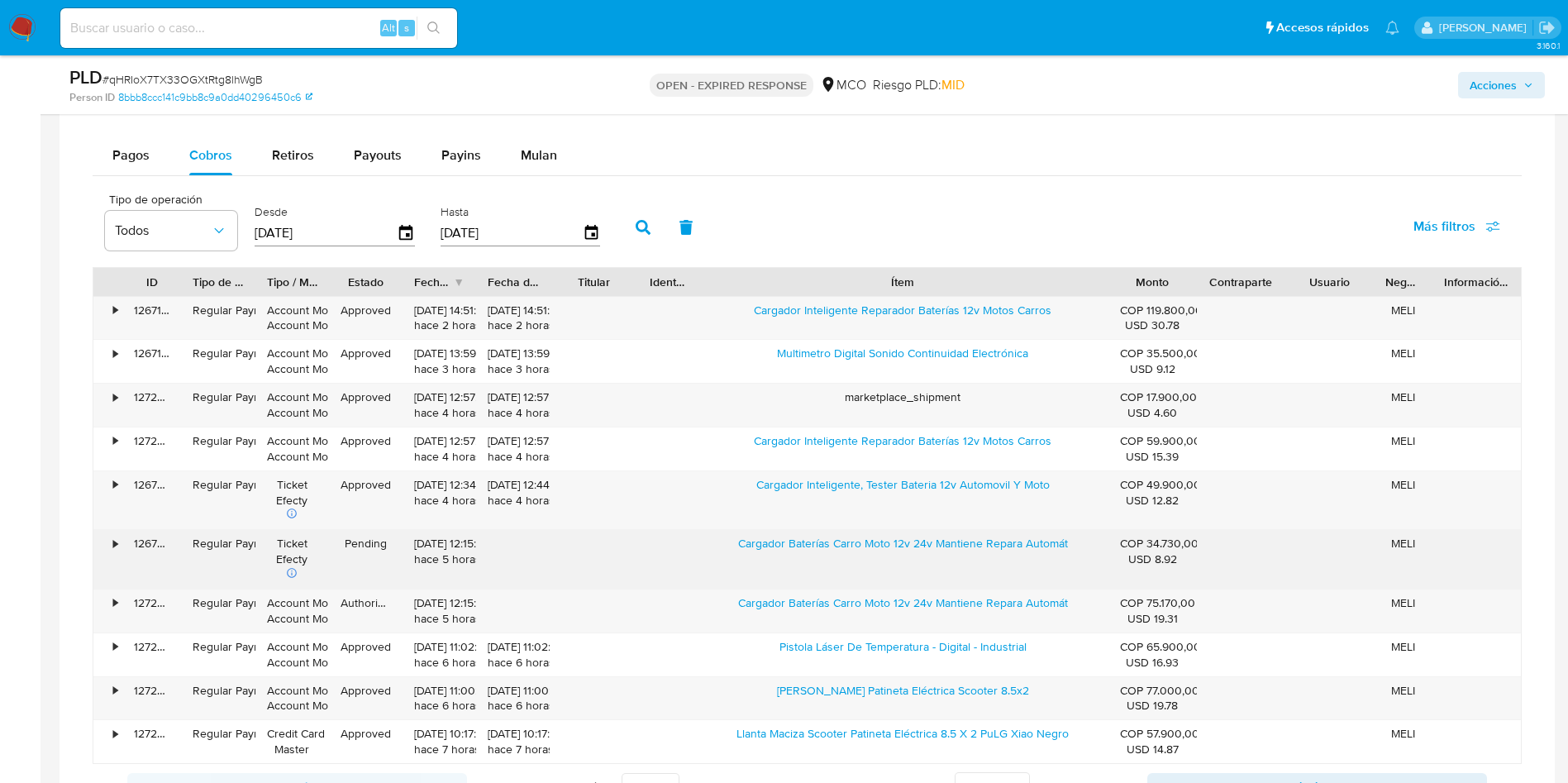
scroll to position [1736, 0]
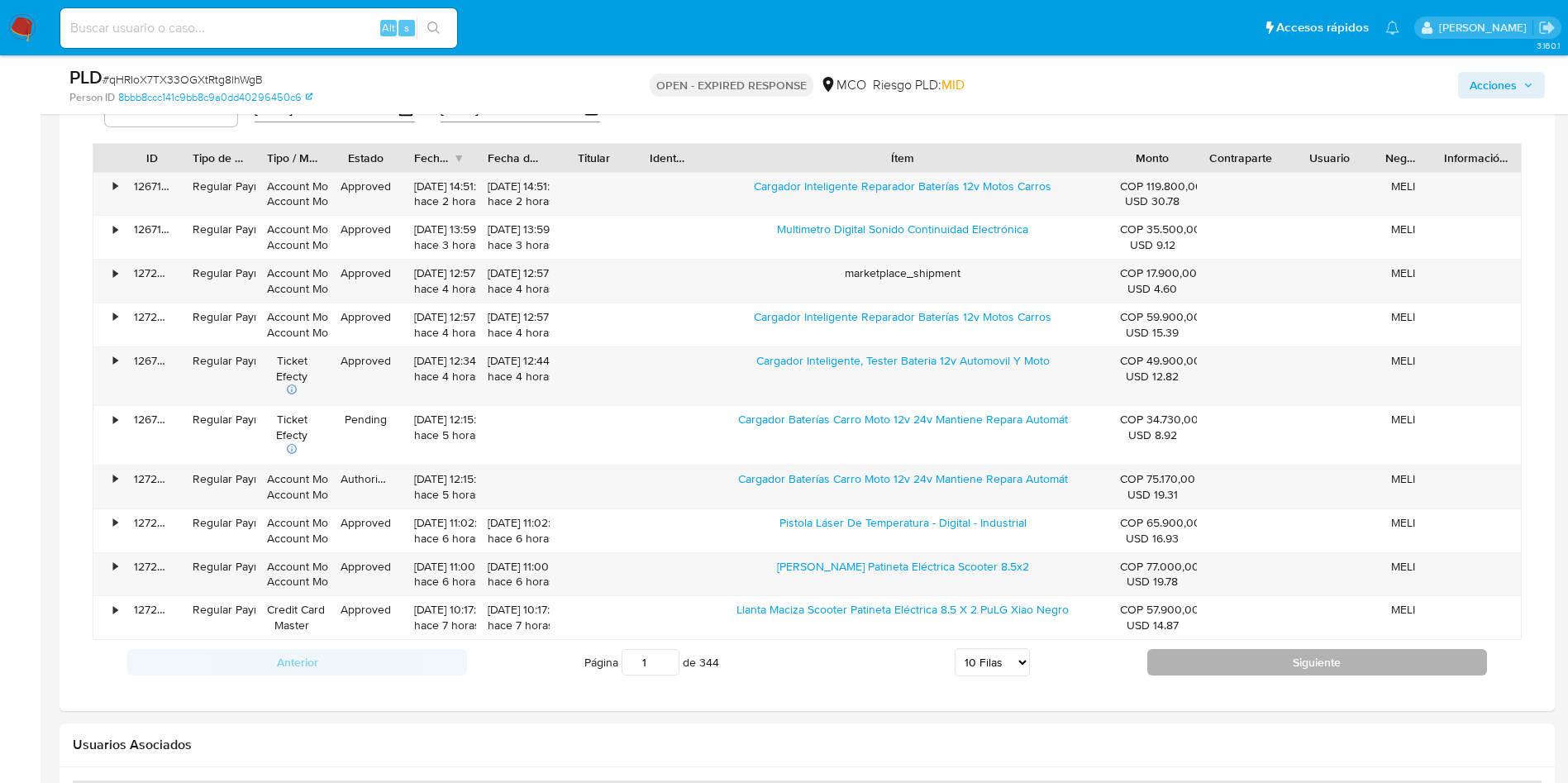
click at [1223, 660] on button "Siguiente" at bounding box center [1317, 663] width 340 height 27
type input "2"
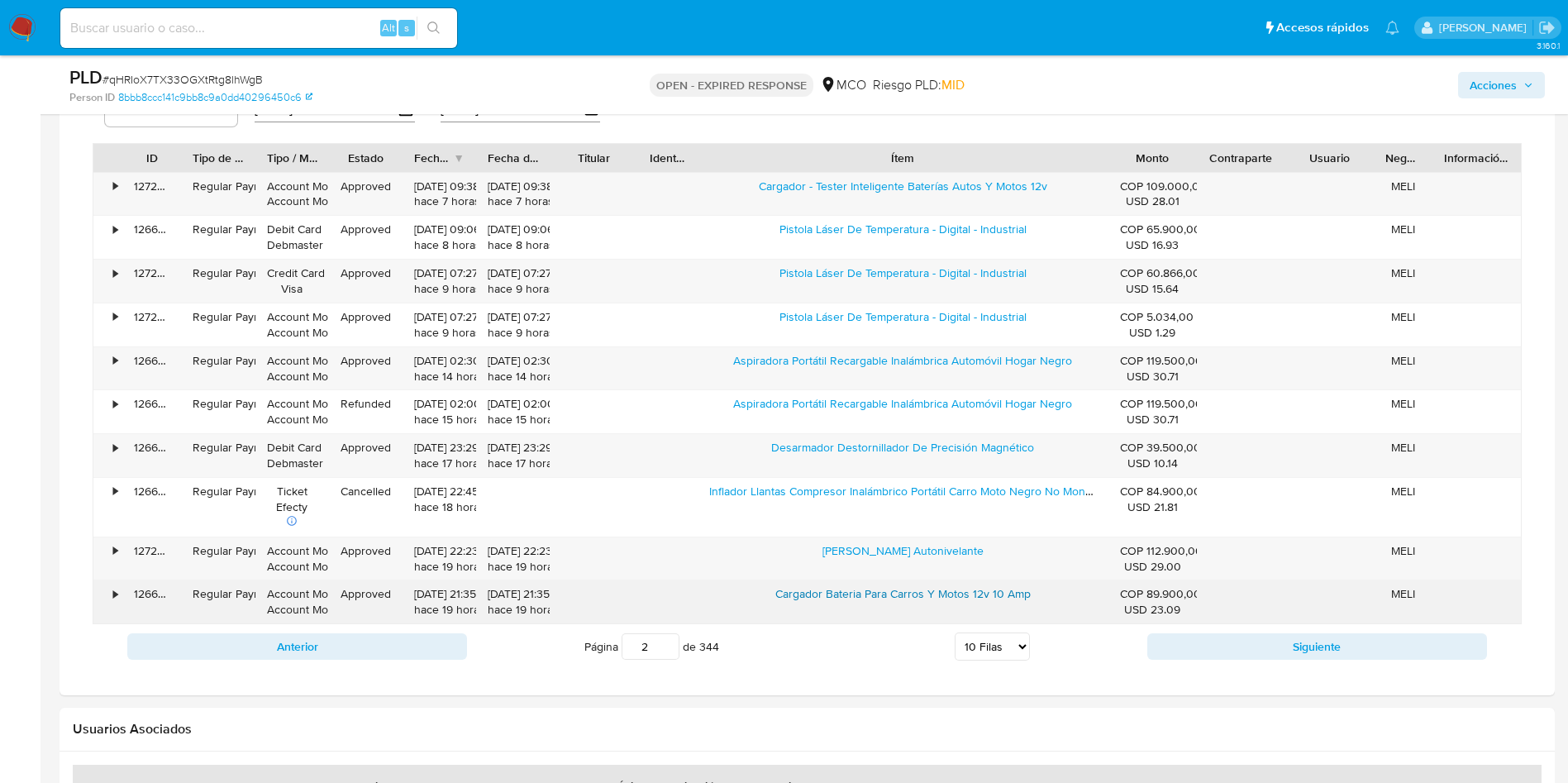
click at [937, 595] on link "Cargador Bateria Para Carros Y Motos 12v 10 Amp" at bounding box center [902, 594] width 255 height 17
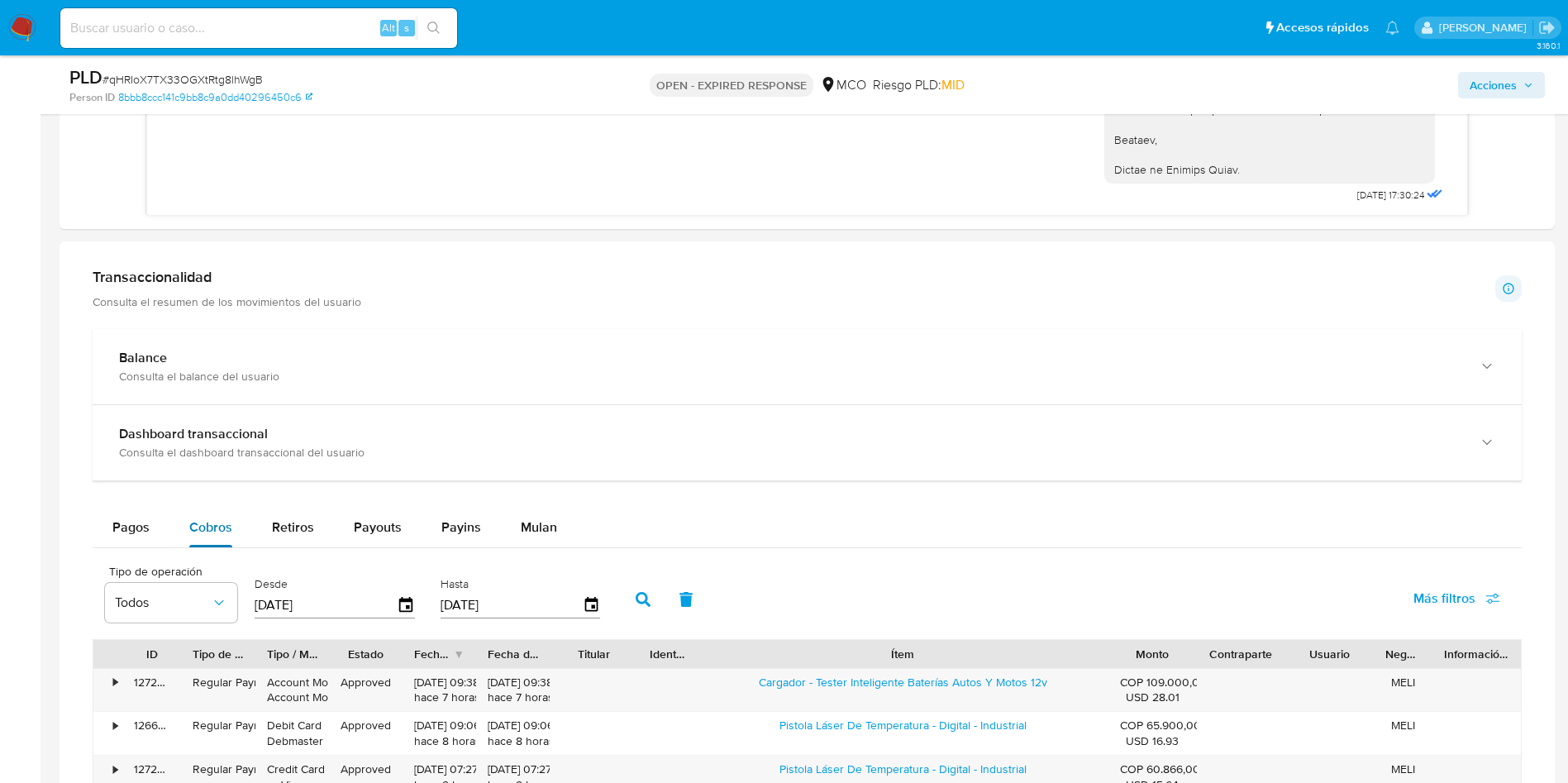
click at [274, 521] on span "Retiros" at bounding box center [293, 527] width 42 height 19
select select "10"
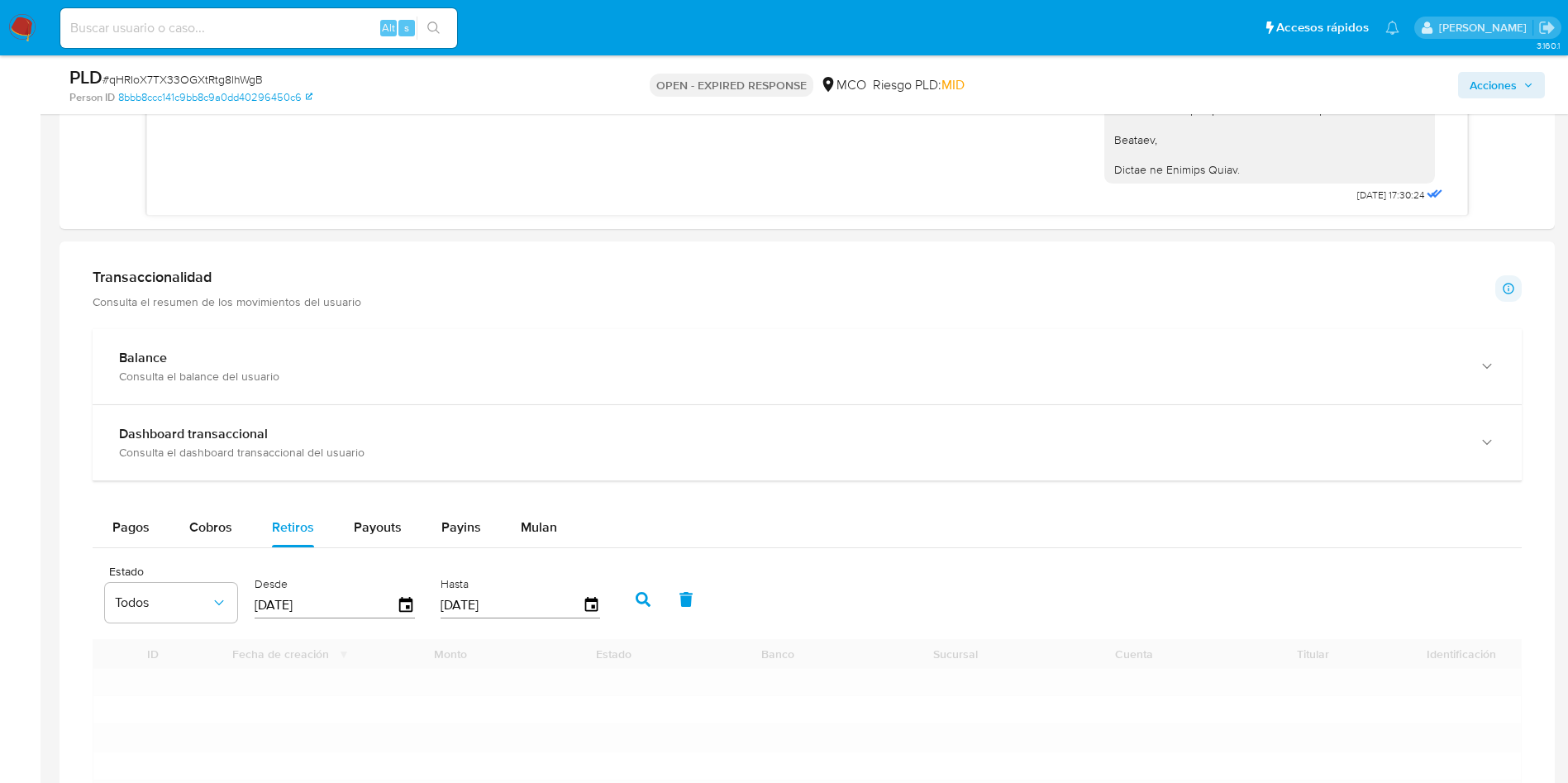
scroll to position [1612, 0]
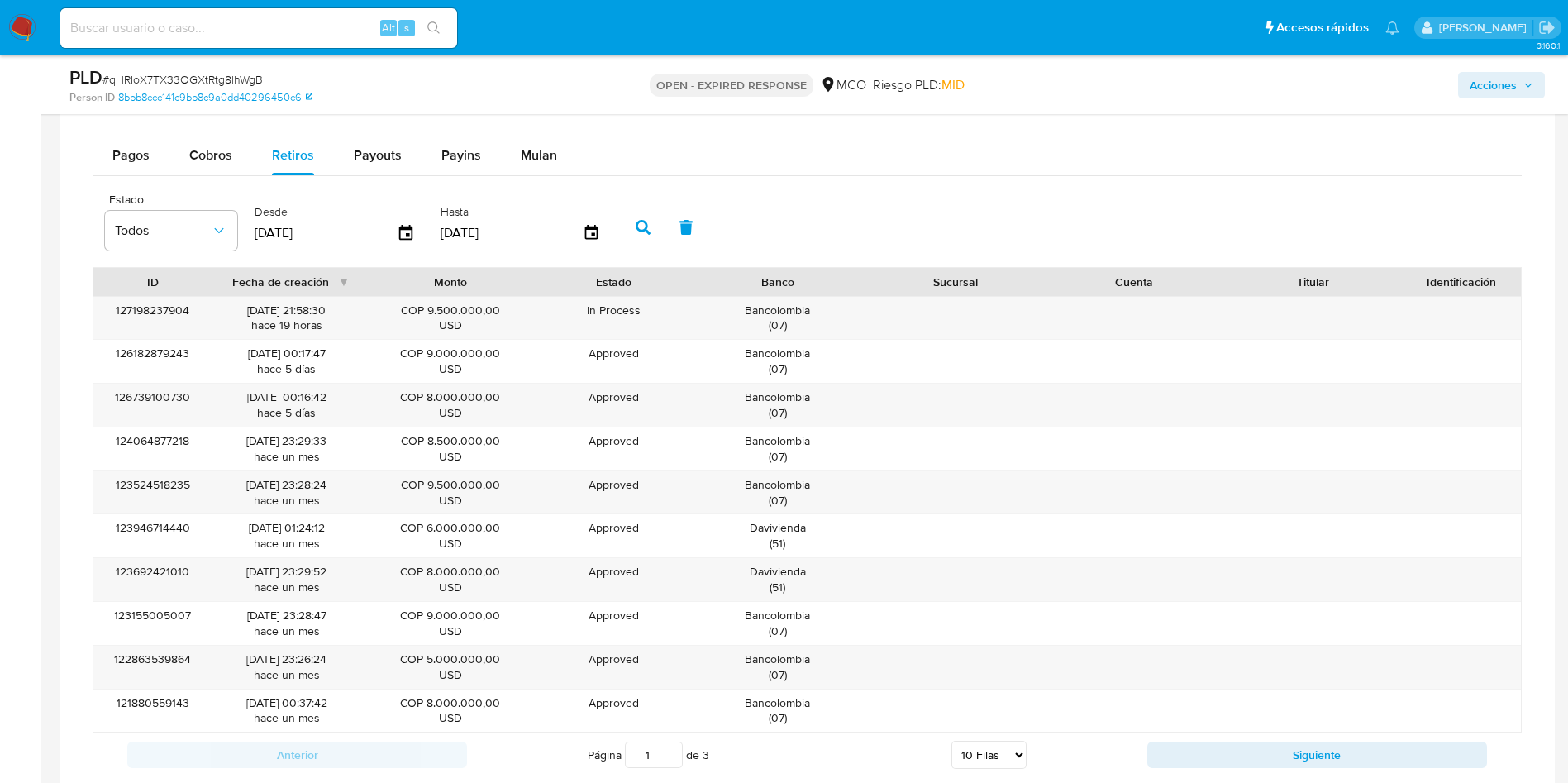
click at [161, 113] on div "PLD # qHRIoX7TX33OGXtRtg8lhWgB Person ID 8bbb8ccc141c9bb8c9a0dd40296450c6 OPEN …" at bounding box center [807, 84] width 1495 height 59
click at [117, 164] on span "Pagos" at bounding box center [130, 155] width 37 height 19
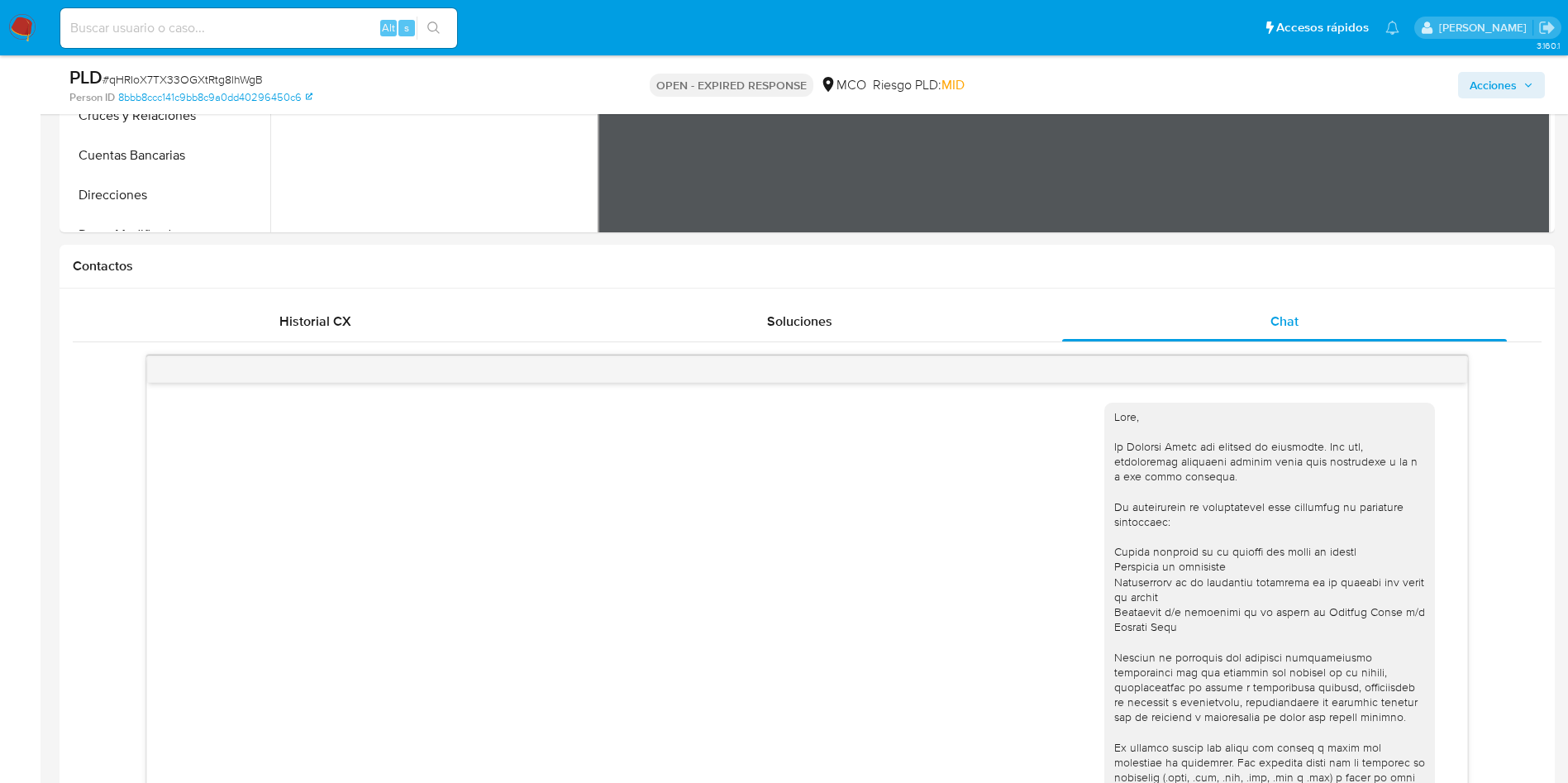
scroll to position [248, 0]
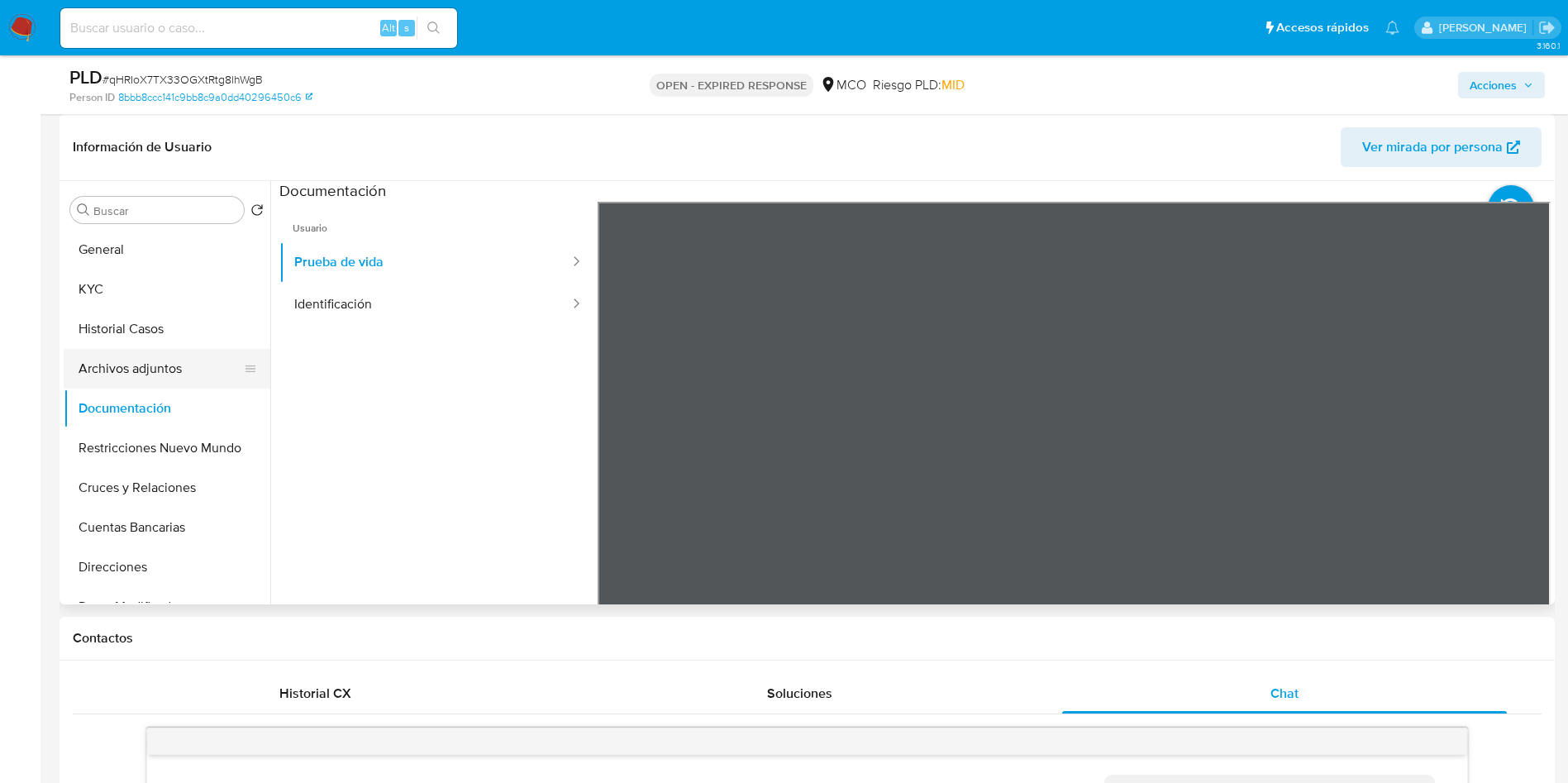
click at [165, 376] on button "Archivos adjuntos" at bounding box center [160, 368] width 193 height 39
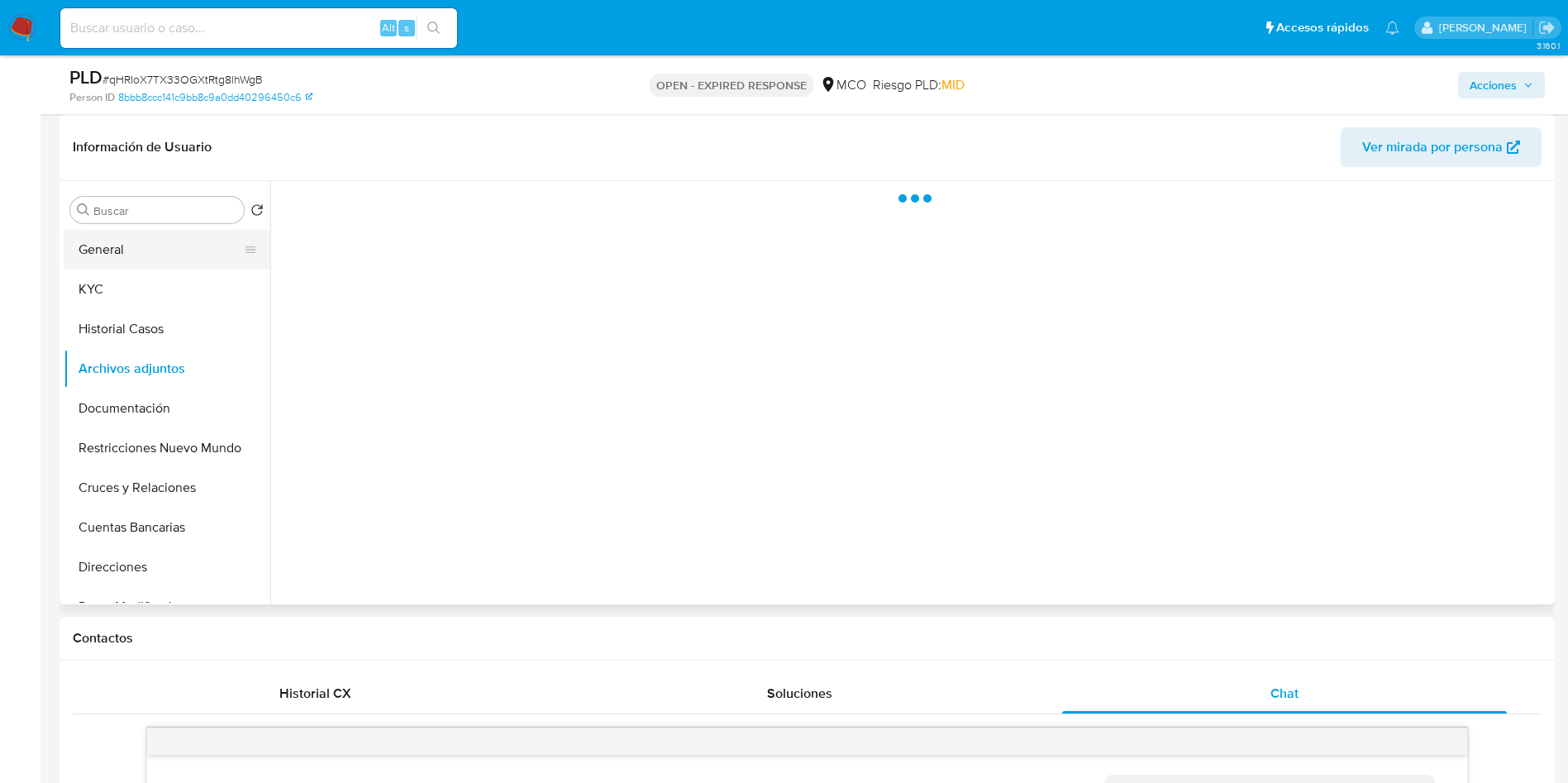
click at [110, 261] on button "General" at bounding box center [160, 249] width 193 height 39
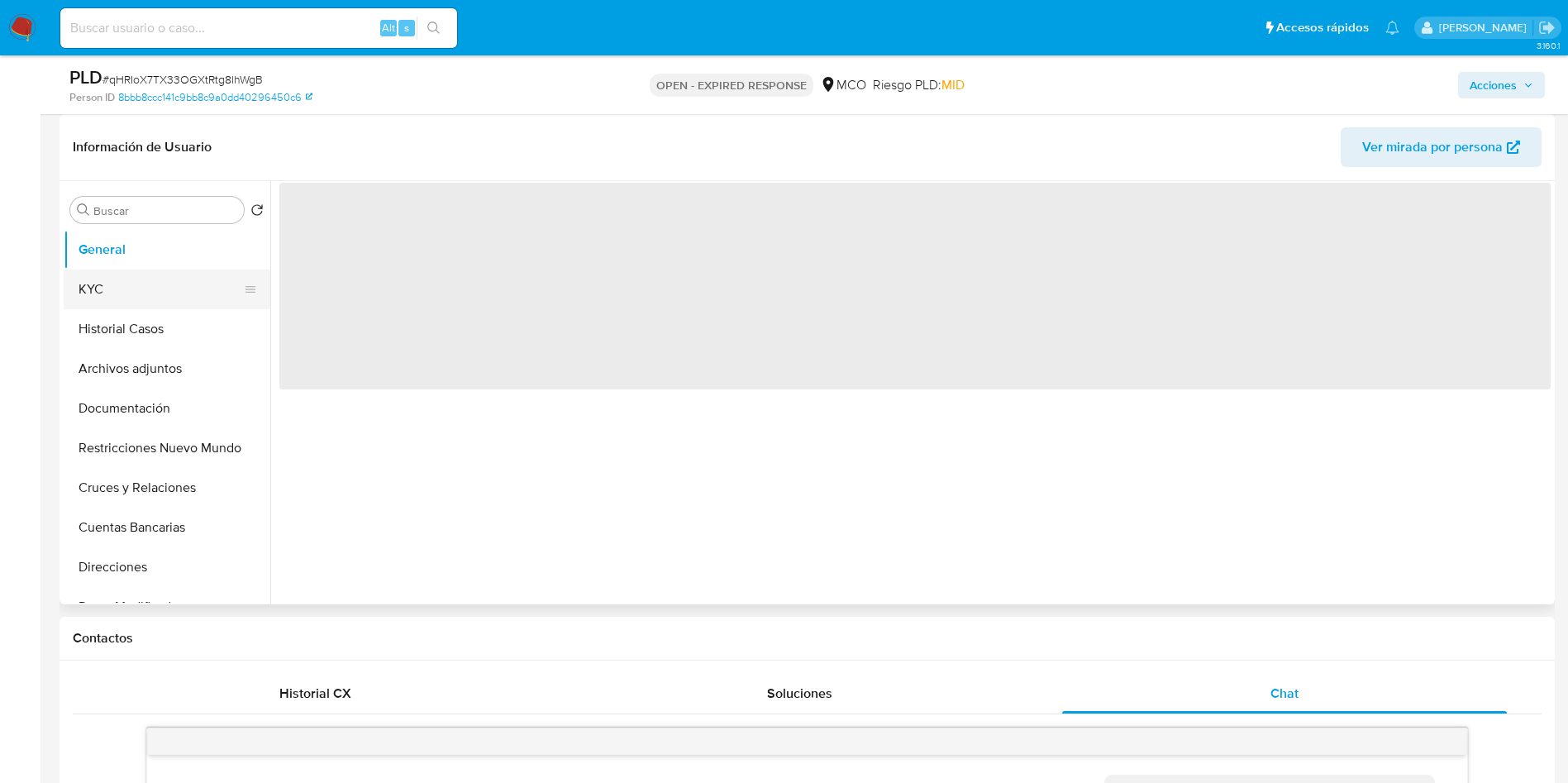
click at [115, 284] on button "KYC" at bounding box center [160, 289] width 193 height 39
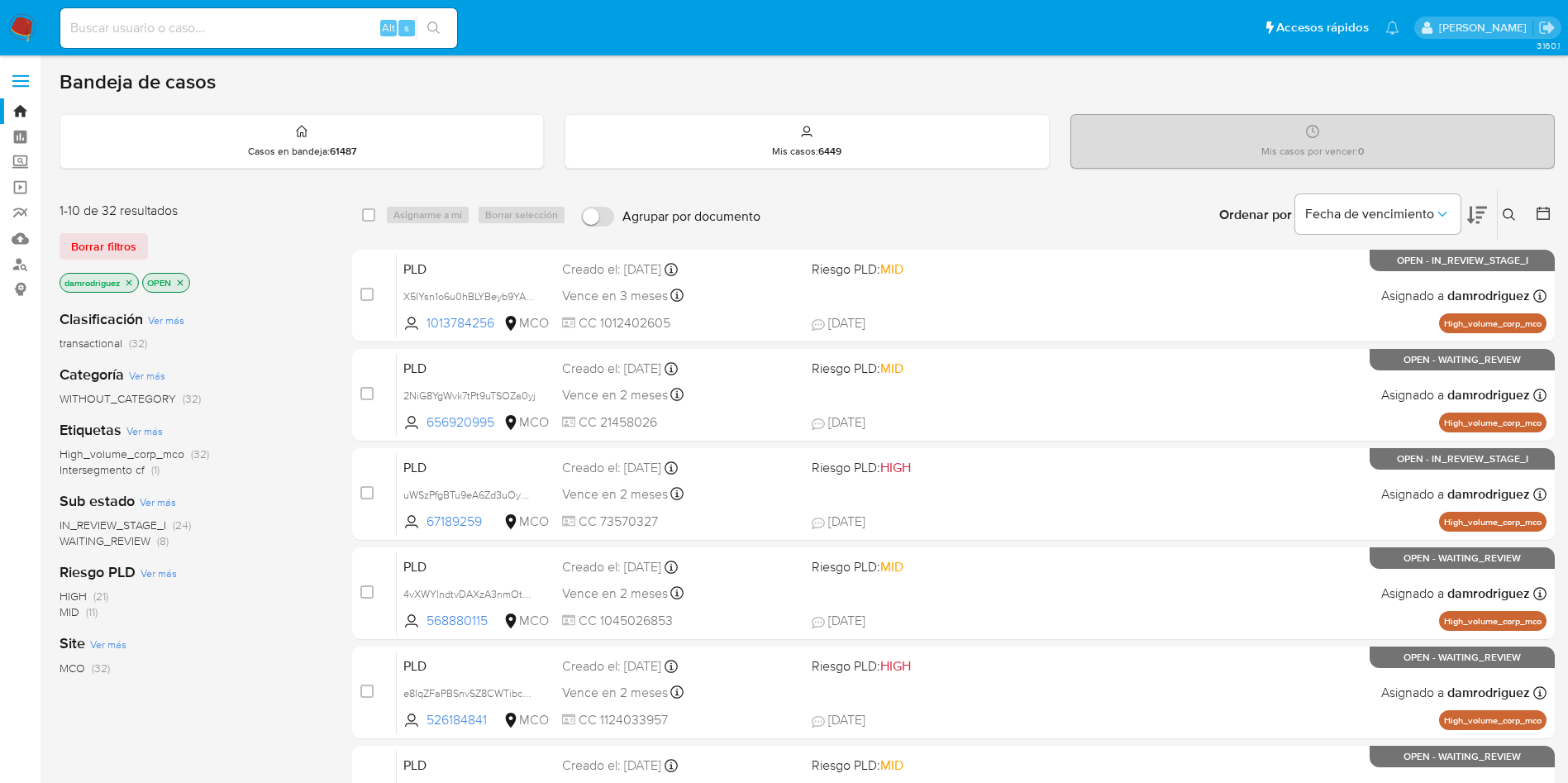
click at [12, 28] on img at bounding box center [23, 28] width 28 height 28
click at [18, 11] on nav "Pausado Ver notificaciones Alt s Accesos rápidos Presiona las siguientes teclas…" at bounding box center [784, 28] width 1568 height 55
click at [21, 24] on img at bounding box center [23, 28] width 28 height 28
click at [320, 30] on input at bounding box center [258, 28] width 396 height 22
paste input "Ckyelo7rBABAlF2ROOBFglEY"
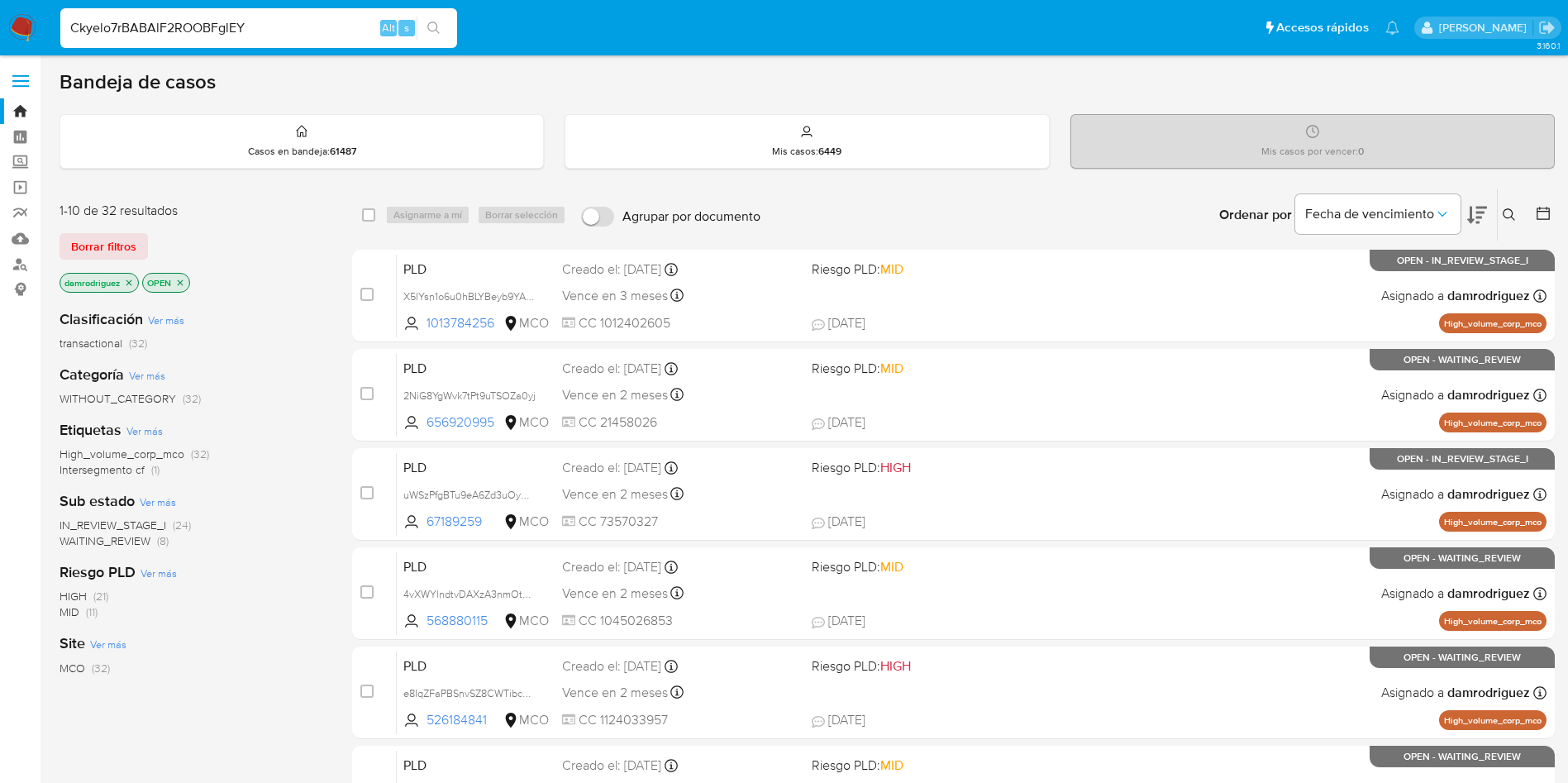
type input "Ckyelo7rBABAlF2ROOBFglEY"
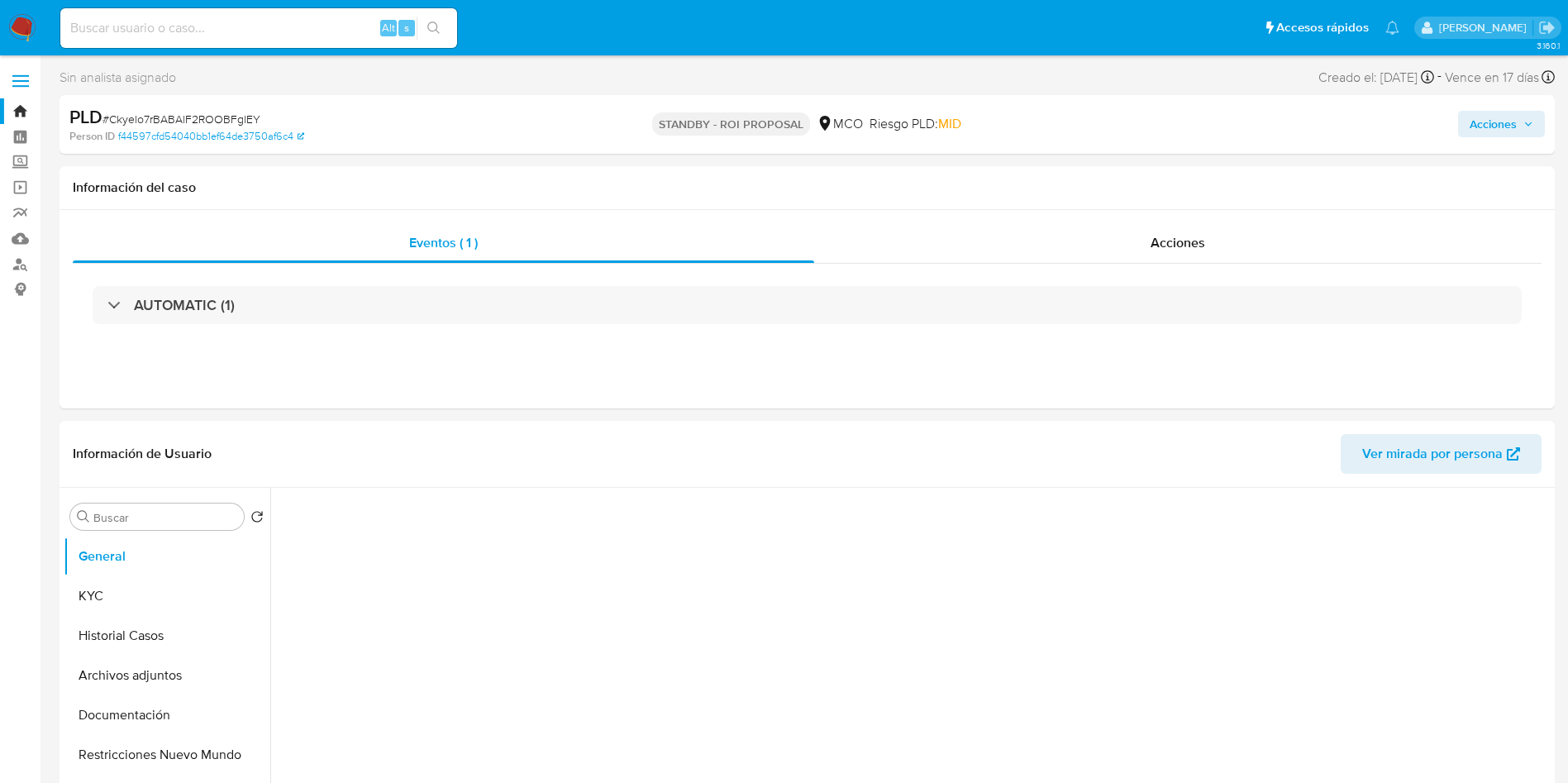
select select "10"
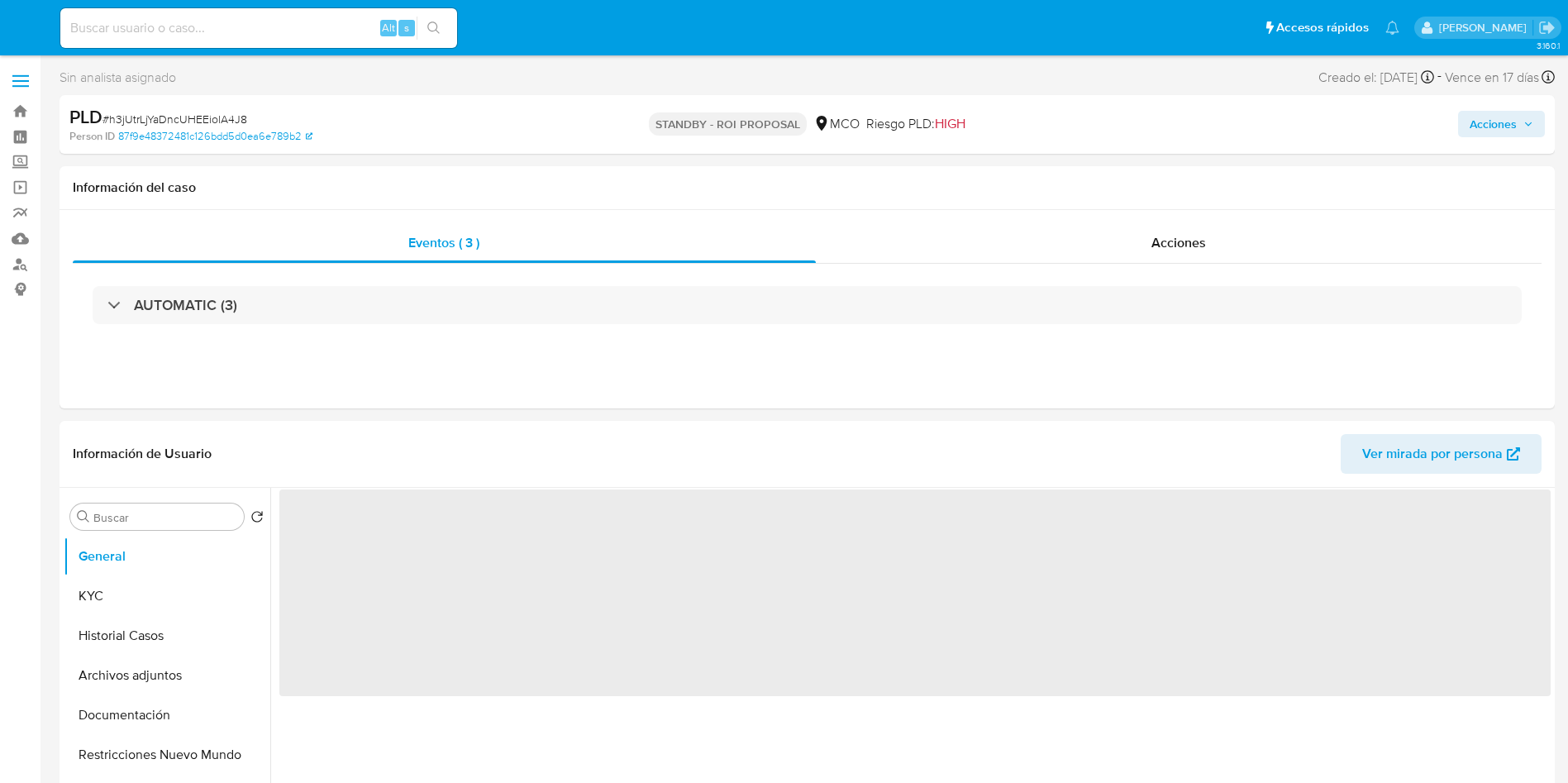
select select "10"
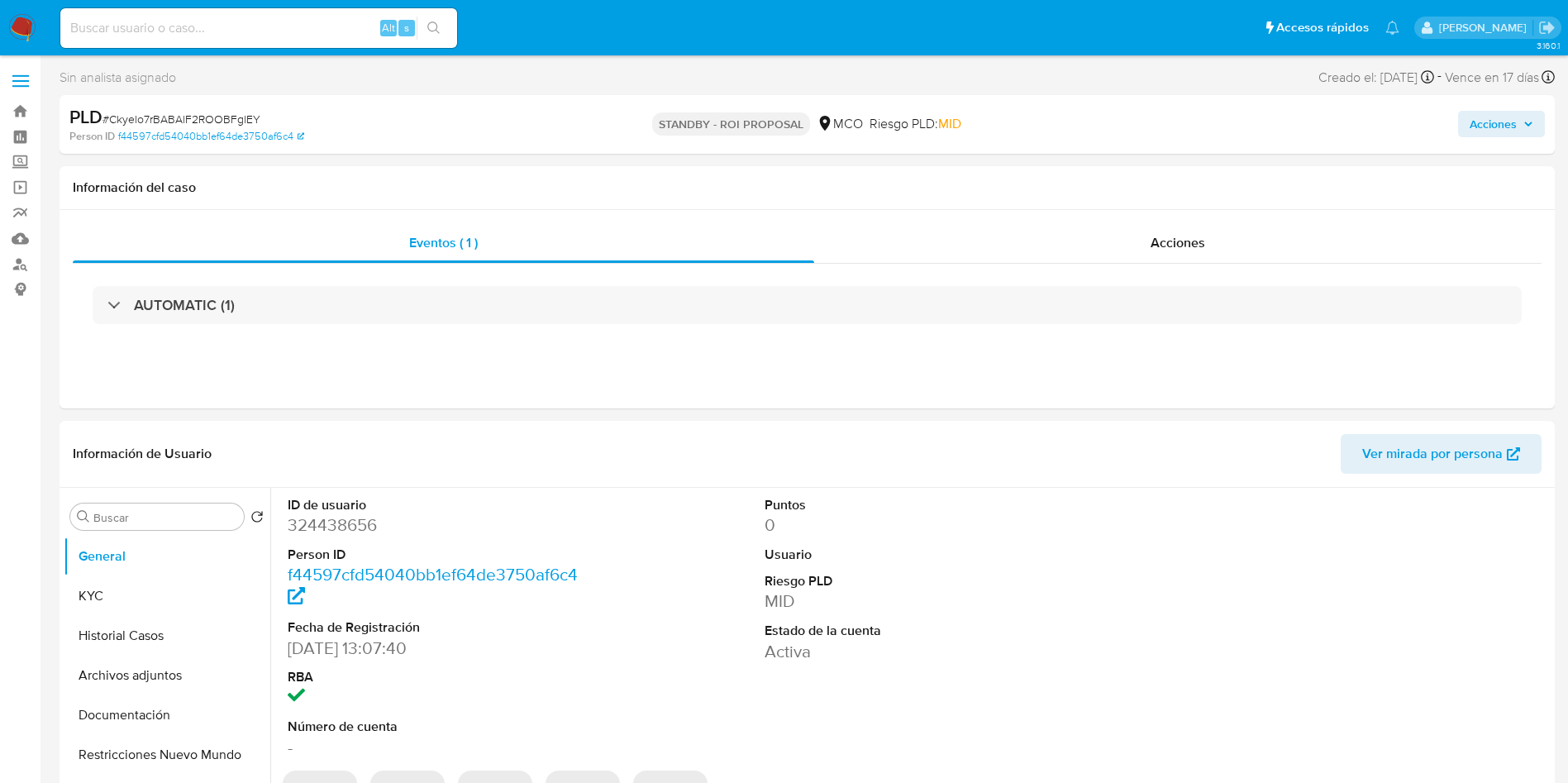
select select "10"
